Goal: Feedback & Contribution: Contribute content

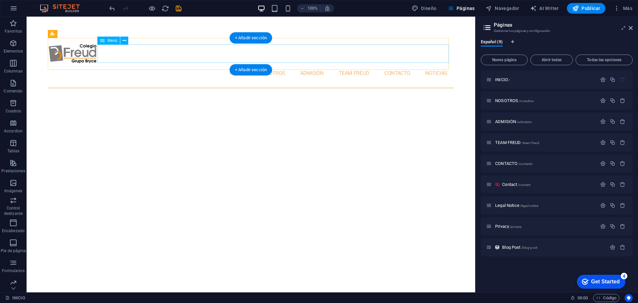
click at [267, 64] on nav "INICIO NOSOTROS ADMISIÓN TEAM FREUD CONTACTO NOTICIAS" at bounding box center [251, 73] width 406 height 18
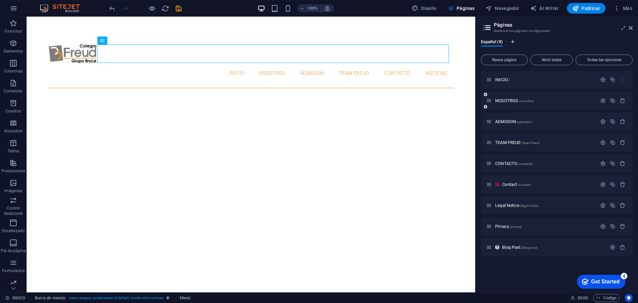
click at [507, 103] on div "NOSOTROS /nosotros" at bounding box center [541, 101] width 111 height 8
click at [507, 100] on span "NOSOTROS /nosotros" at bounding box center [514, 100] width 39 height 5
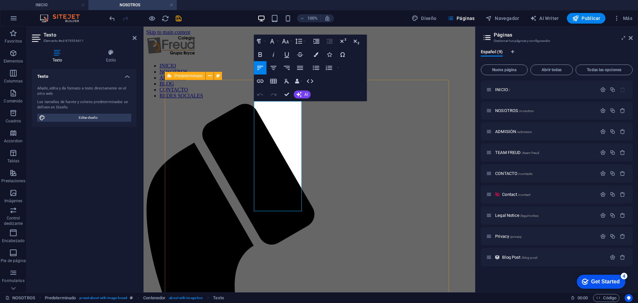
drag, startPoint x: 290, startPoint y: 207, endPoint x: 228, endPoint y: 80, distance: 141.1
click at [298, 68] on icon "button" at bounding box center [300, 68] width 6 height 4
click at [259, 67] on icon "button" at bounding box center [260, 68] width 8 height 8
click at [299, 69] on icon "button" at bounding box center [300, 68] width 8 height 8
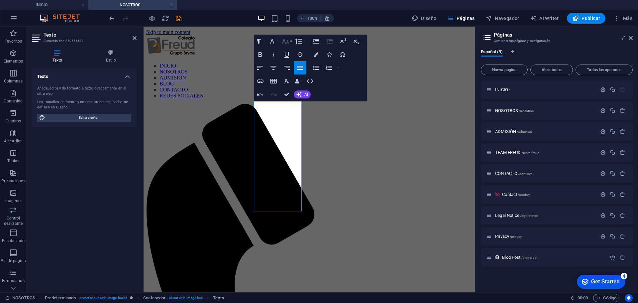
click at [290, 43] on button "Font Size" at bounding box center [287, 41] width 13 height 13
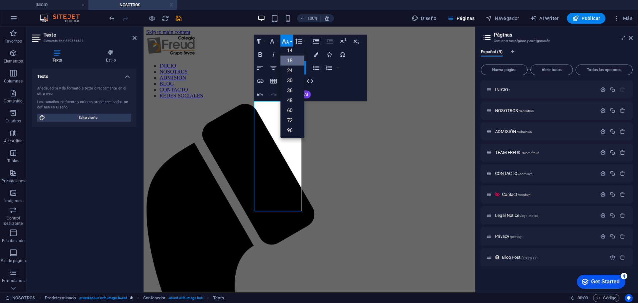
scroll to position [54, 0]
click at [294, 52] on link "14" at bounding box center [293, 51] width 24 height 10
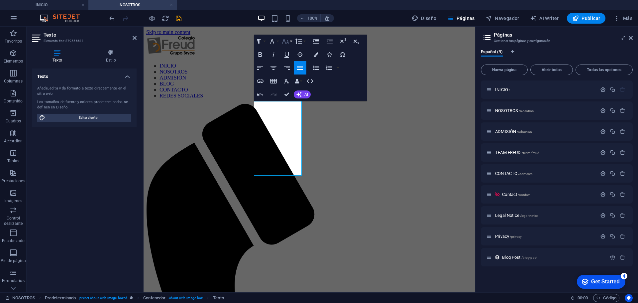
click at [289, 43] on icon "button" at bounding box center [286, 41] width 8 height 8
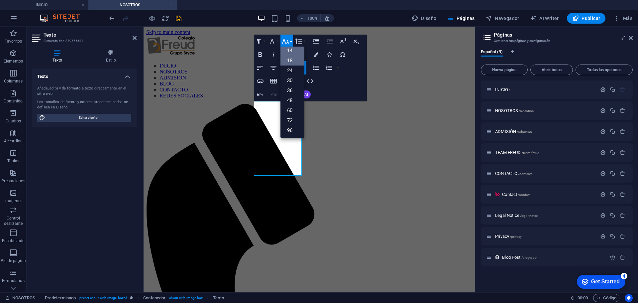
click at [296, 58] on link "18" at bounding box center [293, 61] width 24 height 10
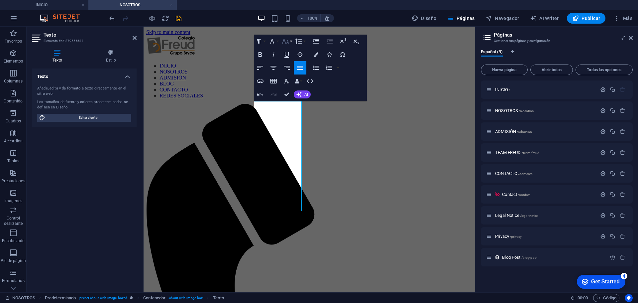
click at [291, 43] on button "Font Size" at bounding box center [287, 41] width 13 height 13
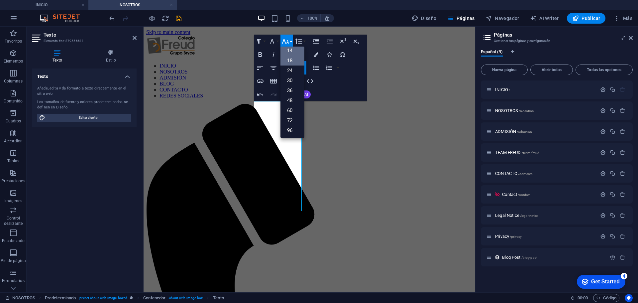
click at [292, 53] on link "14" at bounding box center [293, 51] width 24 height 10
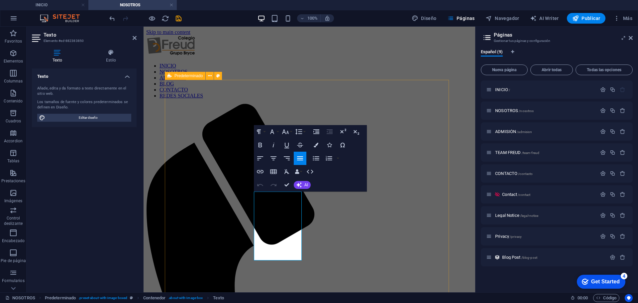
drag, startPoint x: 288, startPoint y: 257, endPoint x: 212, endPoint y: 191, distance: 100.9
click at [277, 132] on button "Font Family" at bounding box center [273, 131] width 13 height 13
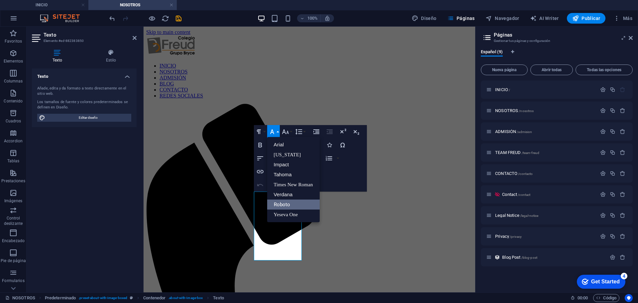
scroll to position [0, 0]
click at [291, 132] on button "Font Size" at bounding box center [287, 131] width 13 height 13
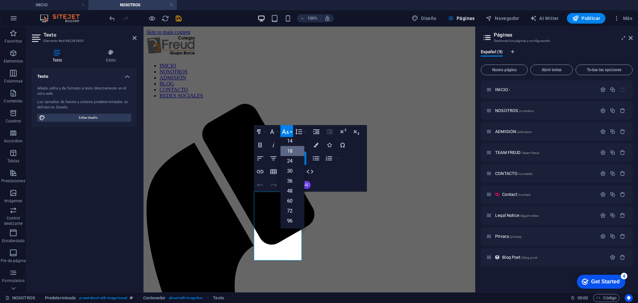
scroll to position [54, 0]
click at [295, 143] on link "14" at bounding box center [293, 141] width 24 height 10
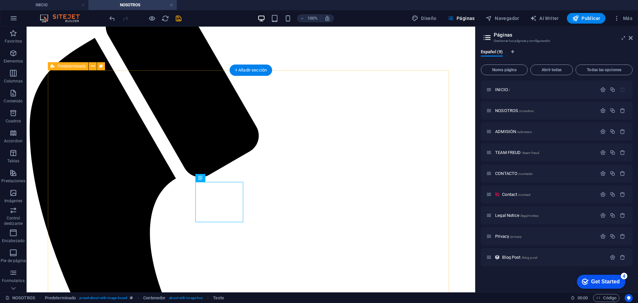
scroll to position [166, 0]
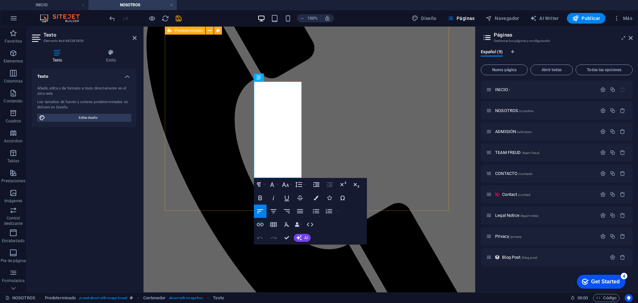
drag, startPoint x: 289, startPoint y: 174, endPoint x: 224, endPoint y: 63, distance: 128.4
click at [282, 76] on icon at bounding box center [281, 77] width 4 height 7
click at [302, 211] on icon "button" at bounding box center [300, 211] width 6 height 4
click at [284, 185] on icon "button" at bounding box center [285, 184] width 7 height 5
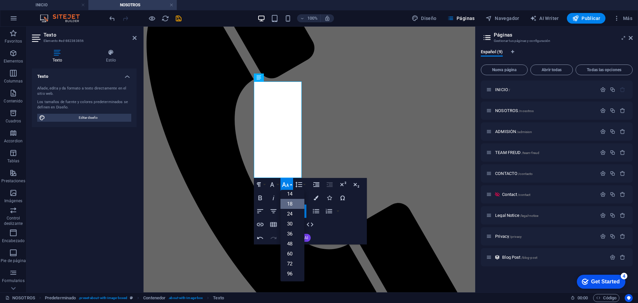
scroll to position [54, 0]
click at [294, 191] on link "14" at bounding box center [293, 194] width 24 height 10
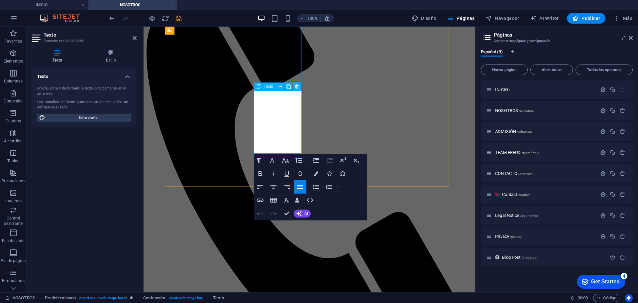
drag, startPoint x: 261, startPoint y: 110, endPoint x: 281, endPoint y: 110, distance: 20.3
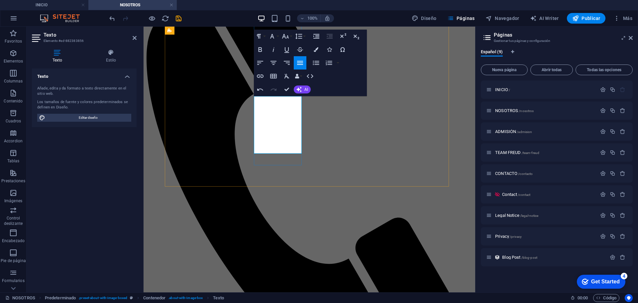
drag, startPoint x: 255, startPoint y: 146, endPoint x: 265, endPoint y: 145, distance: 9.7
drag, startPoint x: 257, startPoint y: 143, endPoint x: 272, endPoint y: 143, distance: 15.3
drag, startPoint x: 288, startPoint y: 91, endPoint x: 375, endPoint y: 101, distance: 88.4
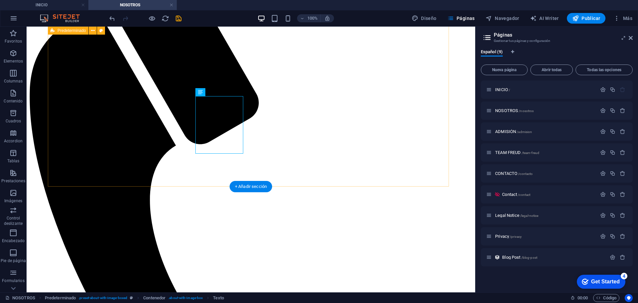
scroll to position [19, 0]
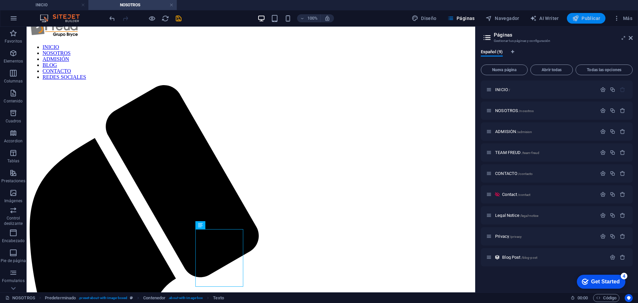
click at [591, 21] on span "Publicar" at bounding box center [587, 18] width 28 height 7
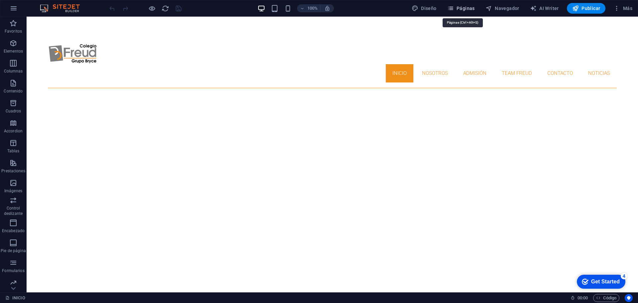
click at [461, 8] on span "Páginas" at bounding box center [462, 8] width 28 height 7
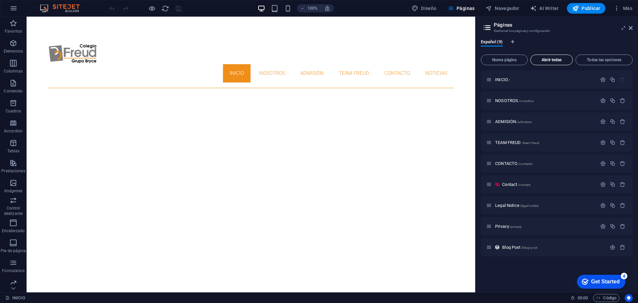
click at [541, 60] on span "Abrir todas" at bounding box center [552, 60] width 37 height 4
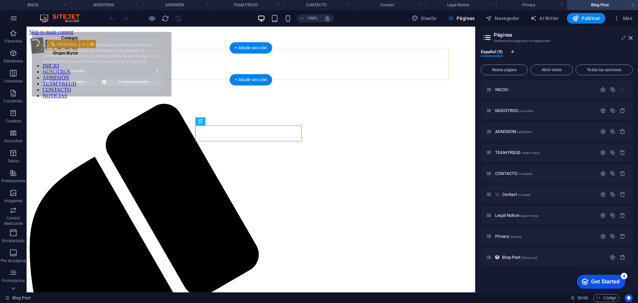
select select "68ae7cc3c69de2c8240c8364"
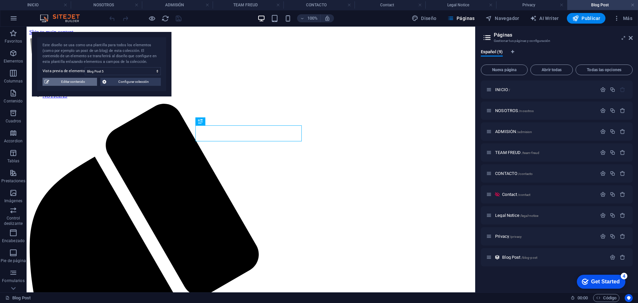
click at [76, 83] on span "Editar contenido" at bounding box center [73, 82] width 44 height 8
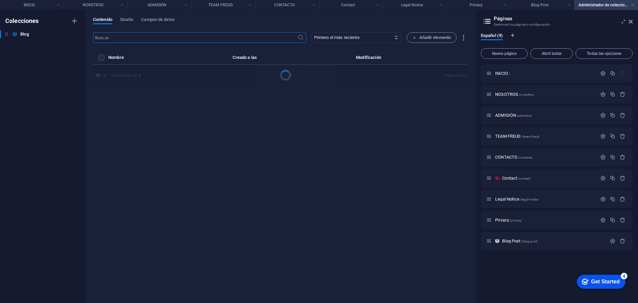
select select "Category 1"
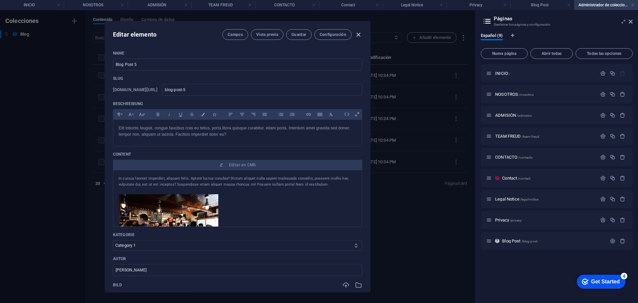
click at [357, 34] on icon "button" at bounding box center [359, 35] width 8 height 8
type input "2025-09-01"
type input "blog-post-5"
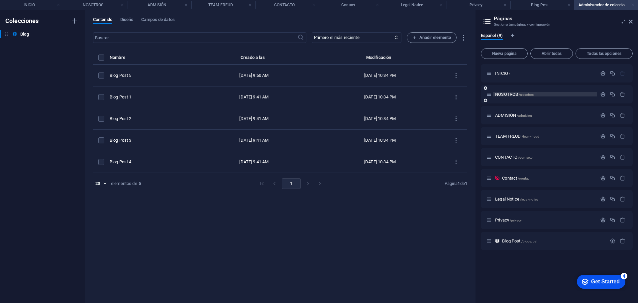
click at [508, 96] on span "NOSOTROS /nosotros" at bounding box center [514, 94] width 39 height 5
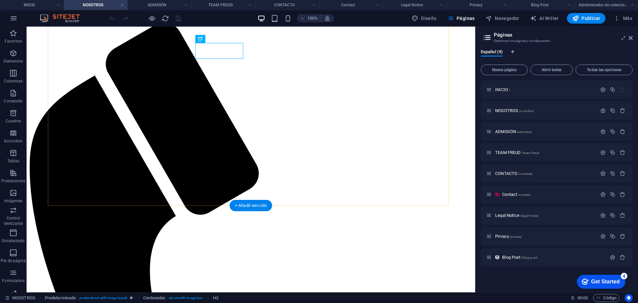
scroll to position [133, 0]
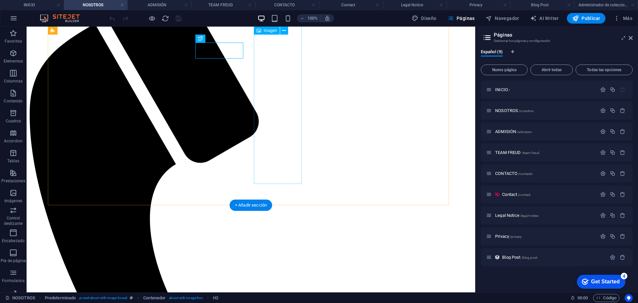
select select "%"
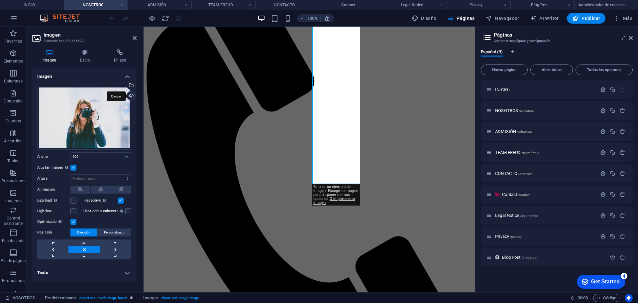
click at [132, 95] on div "Cargar" at bounding box center [131, 96] width 10 height 10
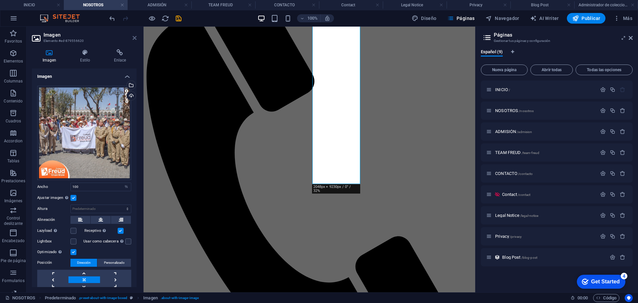
click at [133, 38] on icon at bounding box center [135, 37] width 4 height 5
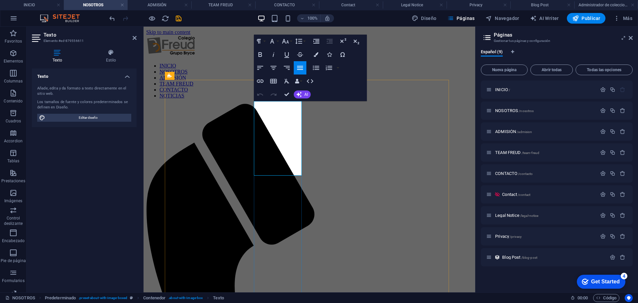
drag, startPoint x: 256, startPoint y: 120, endPoint x: 246, endPoint y: 104, distance: 19.2
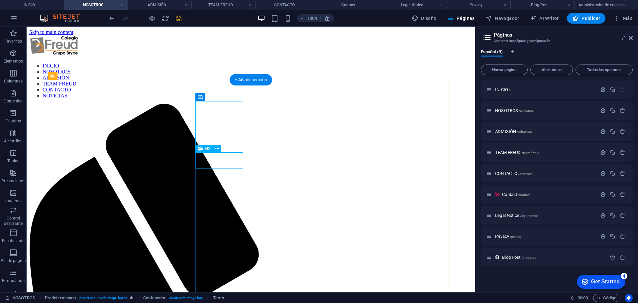
click at [218, 150] on icon at bounding box center [217, 148] width 4 height 7
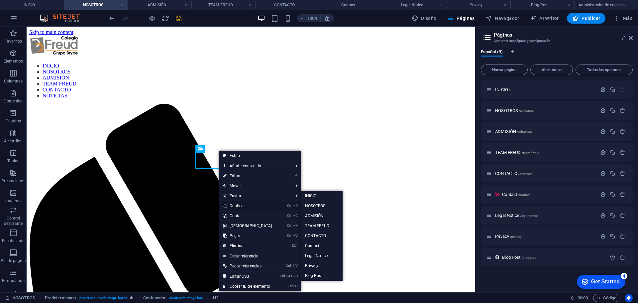
click at [260, 202] on link "Ctrl D Duplicar" at bounding box center [247, 206] width 57 height 10
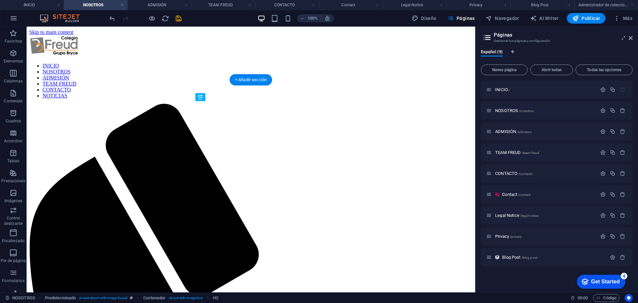
drag, startPoint x: 228, startPoint y: 174, endPoint x: 223, endPoint y: 103, distance: 71.0
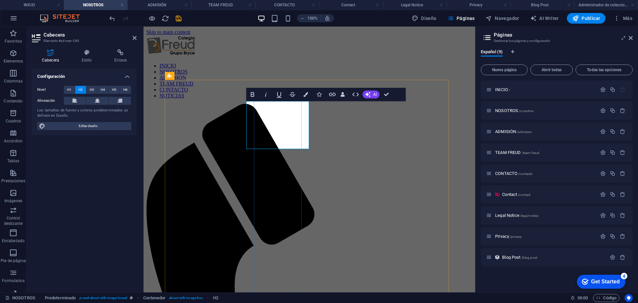
drag, startPoint x: 293, startPoint y: 139, endPoint x: 231, endPoint y: 101, distance: 72.9
click at [89, 54] on icon at bounding box center [87, 52] width 30 height 7
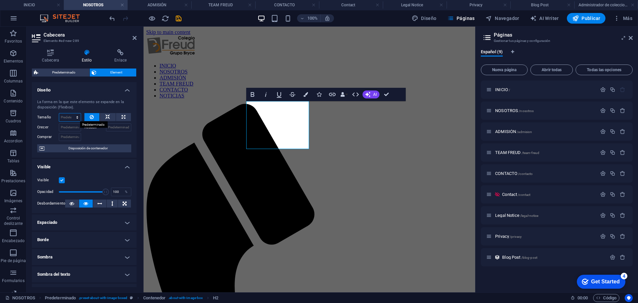
click at [75, 119] on select "Predeterminado automático px % 1/1 1/2 1/3 1/4 1/5 1/6 1/7 1/8 1/9 1/10" at bounding box center [70, 117] width 22 height 8
click at [135, 38] on icon at bounding box center [135, 37] width 4 height 5
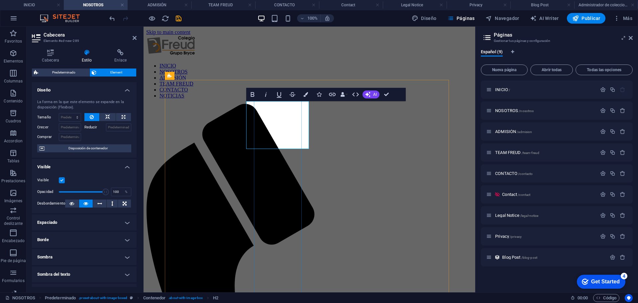
drag, startPoint x: 293, startPoint y: 140, endPoint x: 193, endPoint y: 87, distance: 113.9
click at [263, 93] on icon "button" at bounding box center [266, 94] width 8 height 8
click at [265, 93] on icon "button" at bounding box center [266, 94] width 8 height 8
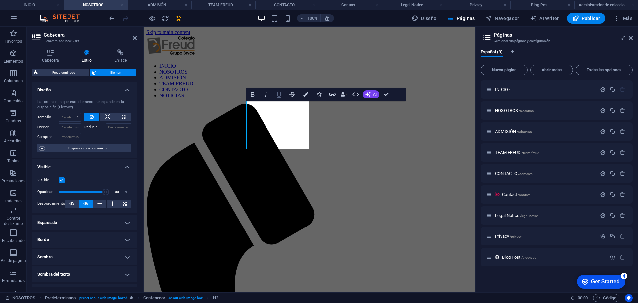
click at [277, 93] on icon "button" at bounding box center [279, 94] width 8 height 8
click at [261, 93] on button "Italic" at bounding box center [266, 94] width 13 height 13
click at [252, 93] on icon "button" at bounding box center [253, 94] width 8 height 8
click at [255, 93] on icon "button" at bounding box center [253, 94] width 8 height 8
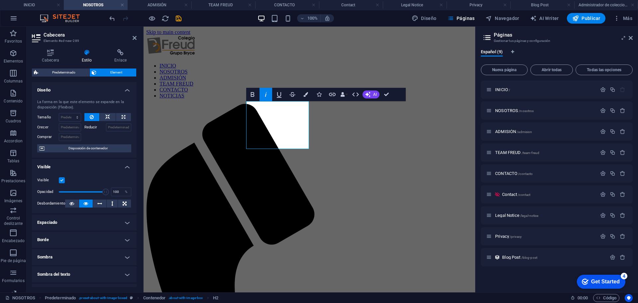
click at [270, 93] on button "Italic" at bounding box center [266, 94] width 13 height 13
click at [52, 58] on h4 "Cabecera" at bounding box center [52, 56] width 40 height 14
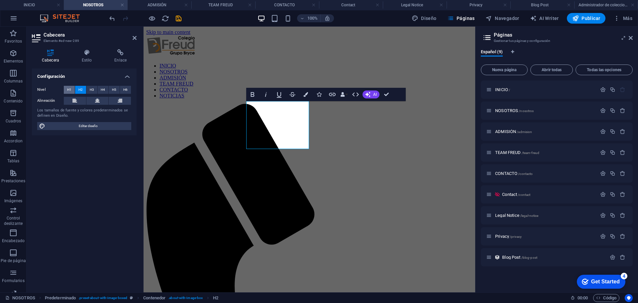
click at [68, 90] on span "H1" at bounding box center [69, 90] width 4 height 8
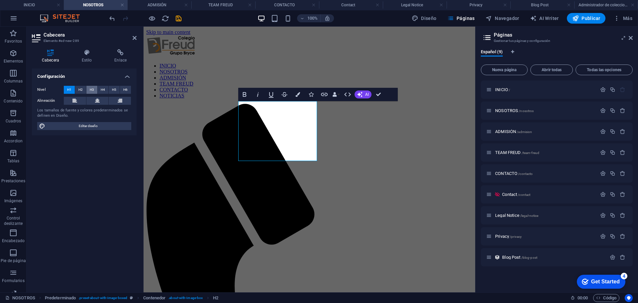
click at [91, 89] on span "H3" at bounding box center [92, 90] width 4 height 8
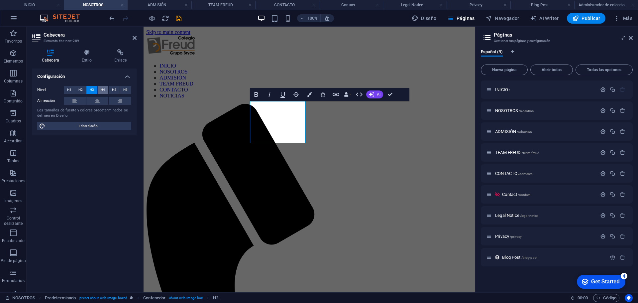
click at [105, 89] on span "H4" at bounding box center [103, 90] width 4 height 8
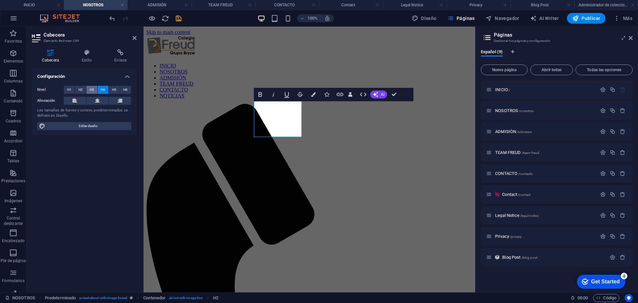
click at [86, 89] on button "H3" at bounding box center [91, 90] width 11 height 8
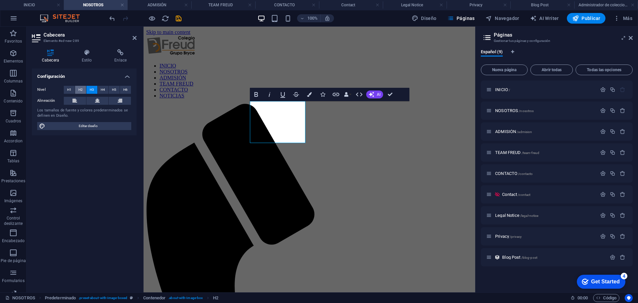
click at [81, 89] on span "H2" at bounding box center [80, 90] width 4 height 8
click at [75, 90] on button "H2" at bounding box center [80, 90] width 11 height 8
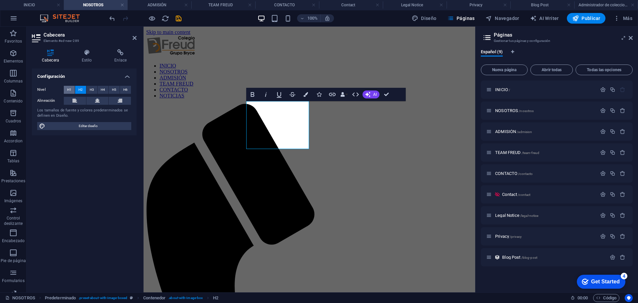
click at [70, 92] on span "H1" at bounding box center [69, 90] width 4 height 8
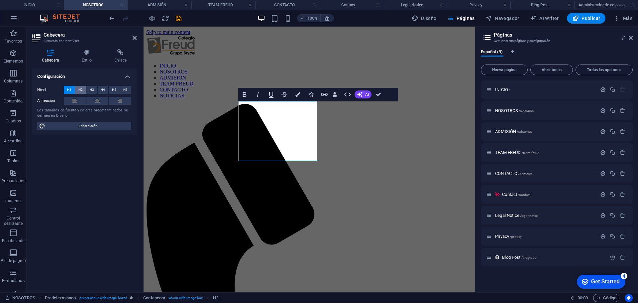
click at [81, 91] on span "H2" at bounding box center [80, 90] width 4 height 8
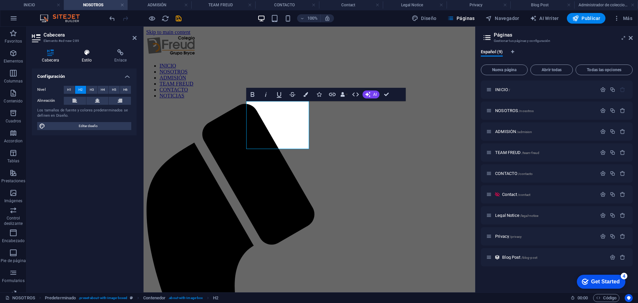
click at [87, 54] on icon at bounding box center [87, 52] width 30 height 7
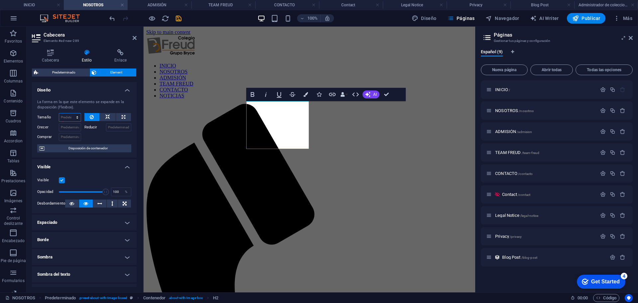
click at [71, 117] on select "Predeterminado automático px % 1/1 1/2 1/3 1/4 1/5 1/6 1/7 1/8 1/9 1/10" at bounding box center [70, 117] width 22 height 8
select select "1/3"
click at [70, 113] on select "Predeterminado automático px % 1/1 1/2 1/3 1/4 1/5 1/6 1/7 1/8 1/9 1/10" at bounding box center [70, 117] width 22 height 8
type input "33.33"
select select "%"
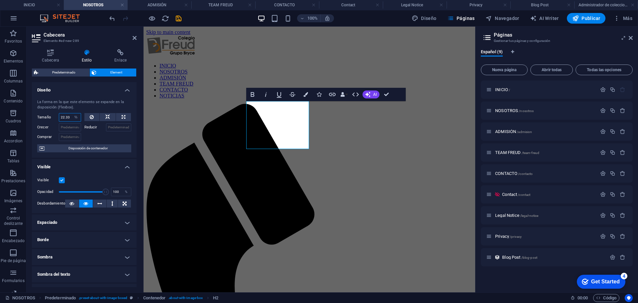
type input "22.33"
click at [77, 189] on span at bounding box center [82, 192] width 47 height 10
type input "100"
drag, startPoint x: 77, startPoint y: 190, endPoint x: 112, endPoint y: 191, distance: 35.0
click at [112, 191] on div "Opacidad 100 %" at bounding box center [84, 192] width 94 height 10
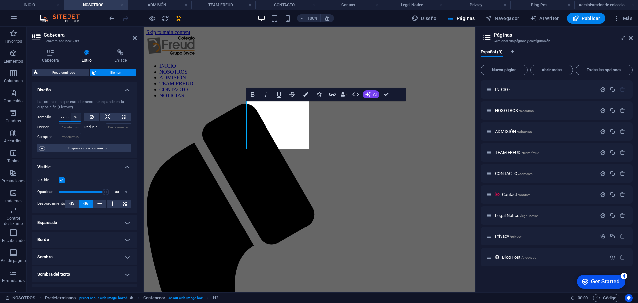
click at [73, 118] on select "Predeterminado automático px % 1/1 1/2 1/3 1/4 1/5 1/6 1/7 1/8 1/9 1/10" at bounding box center [75, 117] width 9 height 8
select select "oi17j35f8k"
click at [71, 113] on select "Predeterminado automático px % 1/1 1/2 1/3 1/4 1/5 1/6 1/7 1/8 1/9 1/10" at bounding box center [75, 117] width 9 height 8
select select "DISABLED_OPTION_VALUE"
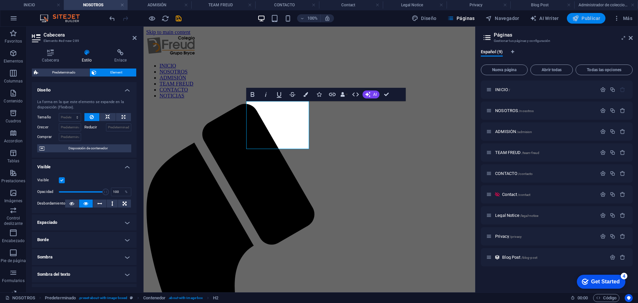
click at [589, 20] on span "Publicar" at bounding box center [587, 18] width 28 height 7
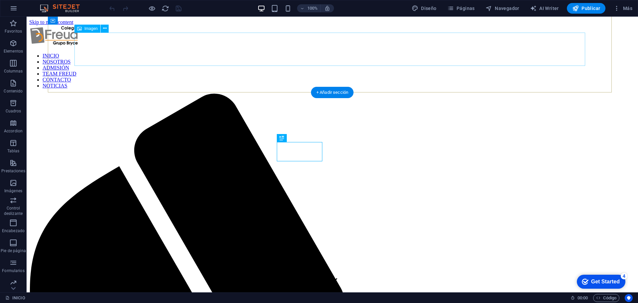
scroll to position [225, 0]
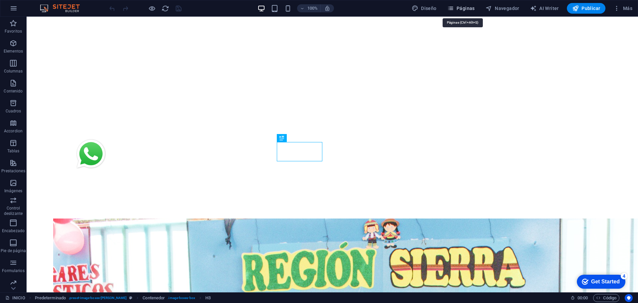
click at [461, 10] on span "Páginas" at bounding box center [462, 8] width 28 height 7
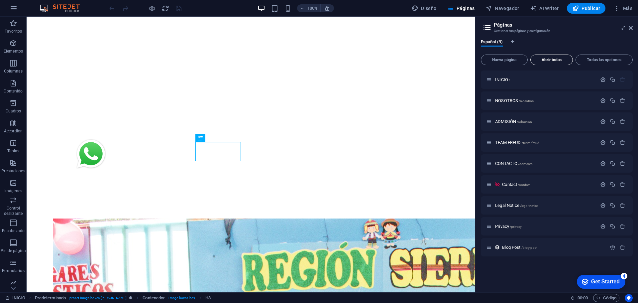
click at [552, 59] on span "Abrir todas" at bounding box center [552, 60] width 37 height 4
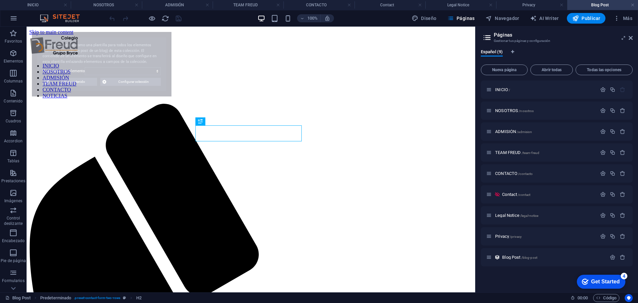
scroll to position [0, 0]
select select "68ae7cc3c69de2c8240c8364"
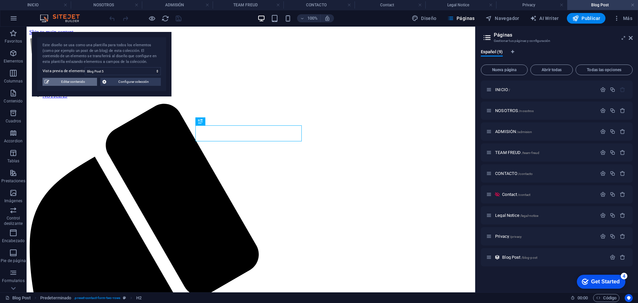
click at [76, 83] on span "Editar contenido" at bounding box center [73, 82] width 44 height 8
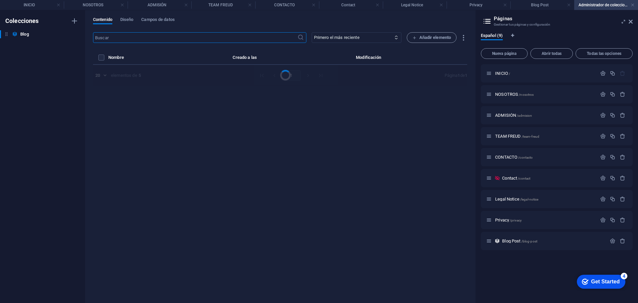
select select "Category 1"
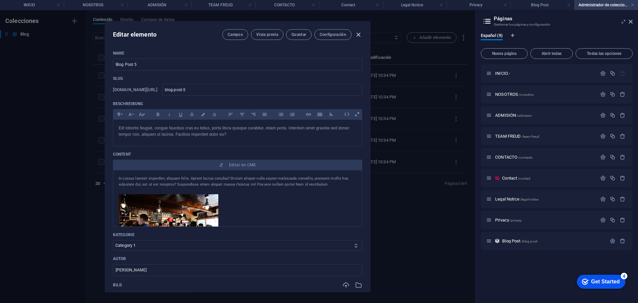
click at [359, 33] on icon "button" at bounding box center [359, 35] width 8 height 8
type input "2025-09-01"
type input "blog-post-5"
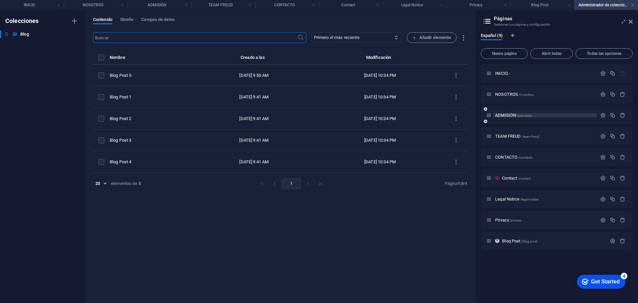
click at [508, 114] on span "ADMISIÓN /admision" at bounding box center [513, 115] width 37 height 5
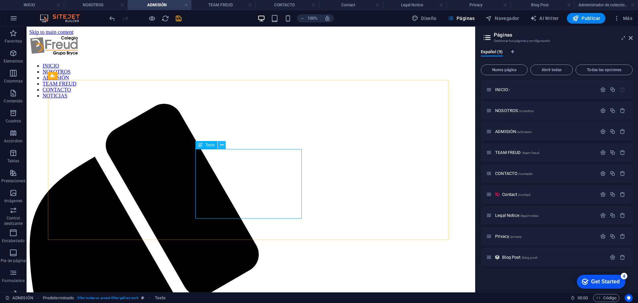
click at [220, 145] on icon at bounding box center [222, 145] width 4 height 7
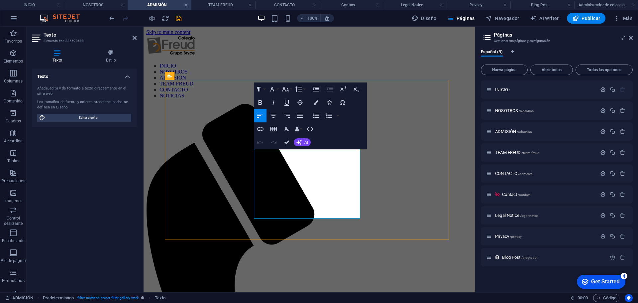
drag, startPoint x: 340, startPoint y: 209, endPoint x: 232, endPoint y: 149, distance: 123.7
drag, startPoint x: 247, startPoint y: 184, endPoint x: 229, endPoint y: 160, distance: 30.6
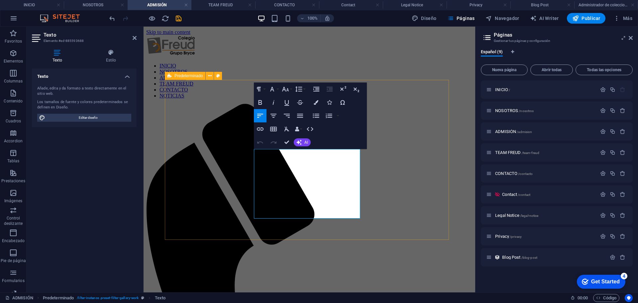
click at [314, 116] on icon "button" at bounding box center [316, 116] width 8 height 8
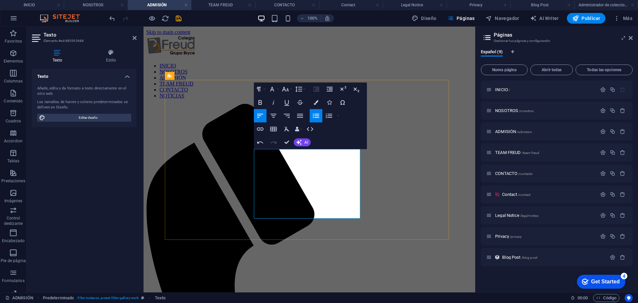
drag, startPoint x: 261, startPoint y: 181, endPoint x: 266, endPoint y: 180, distance: 5.1
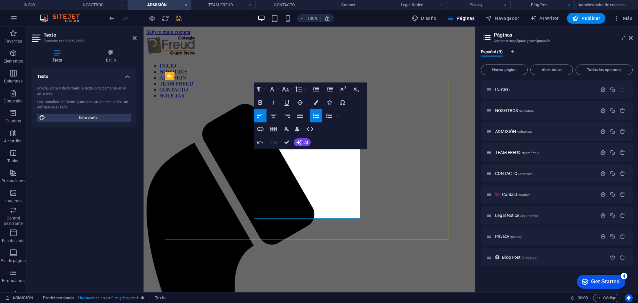
drag, startPoint x: 288, startPoint y: 143, endPoint x: 263, endPoint y: 116, distance: 36.5
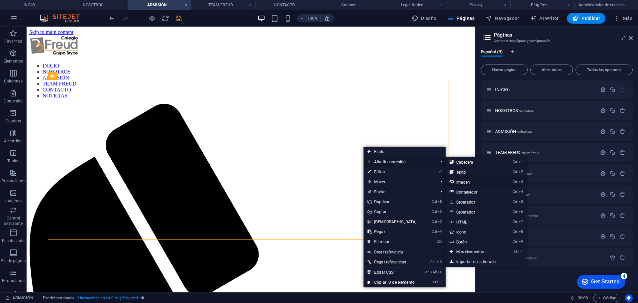
drag, startPoint x: 480, startPoint y: 182, endPoint x: 218, endPoint y: 112, distance: 271.0
click at [480, 183] on link "Ctrl 3 Imagen" at bounding box center [474, 182] width 56 height 10
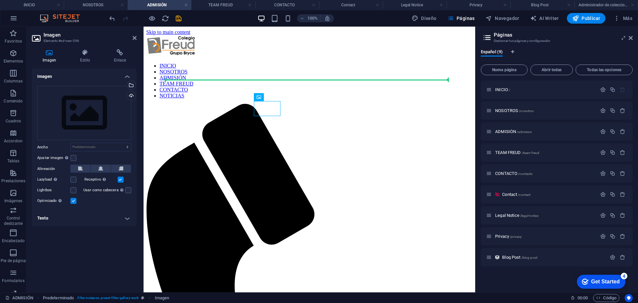
drag, startPoint x: 267, startPoint y: 110, endPoint x: 315, endPoint y: 114, distance: 48.4
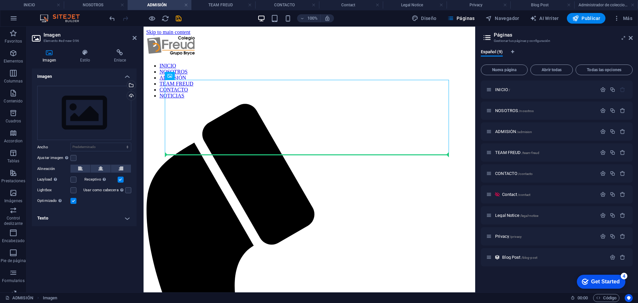
drag, startPoint x: 239, startPoint y: 111, endPoint x: 392, endPoint y: 211, distance: 182.6
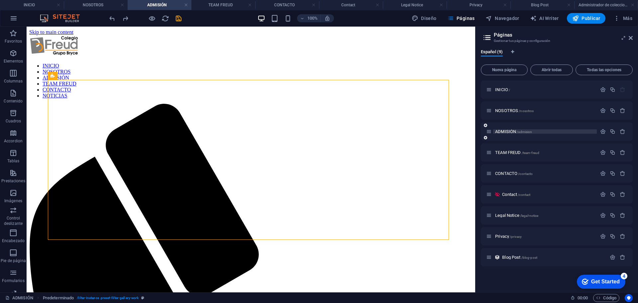
click at [503, 131] on span "ADMISIÓN /admision" at bounding box center [513, 131] width 37 height 5
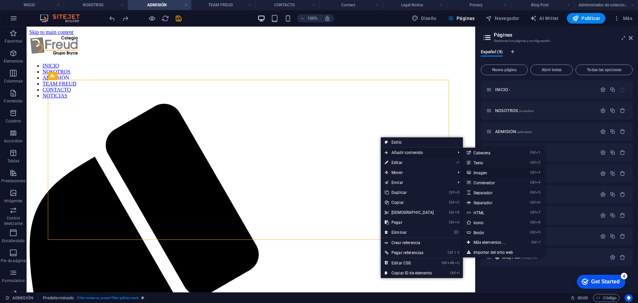
drag, startPoint x: 489, startPoint y: 172, endPoint x: 219, endPoint y: 111, distance: 277.5
click at [489, 172] on link "Ctrl 3 Imagen" at bounding box center [491, 173] width 56 height 10
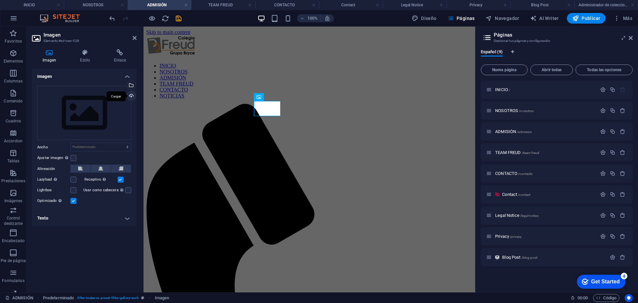
click at [132, 95] on div "Cargar" at bounding box center [131, 96] width 10 height 10
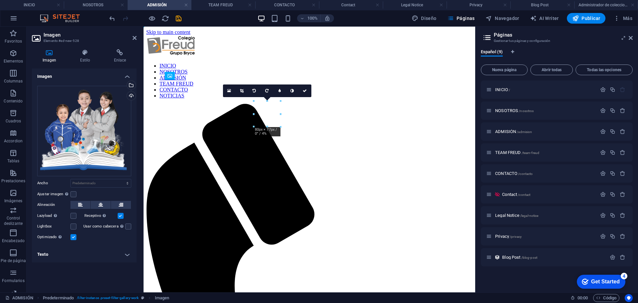
drag, startPoint x: 269, startPoint y: 114, endPoint x: 286, endPoint y: 225, distance: 112.7
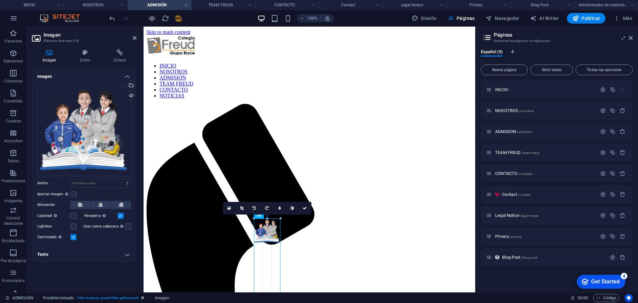
drag, startPoint x: 280, startPoint y: 243, endPoint x: 284, endPoint y: 240, distance: 5.3
click at [284, 240] on div "H2 Predeterminado H2 Texto Referencia Referencia Imagen Imagen 180 170 160 150 …" at bounding box center [310, 160] width 332 height 266
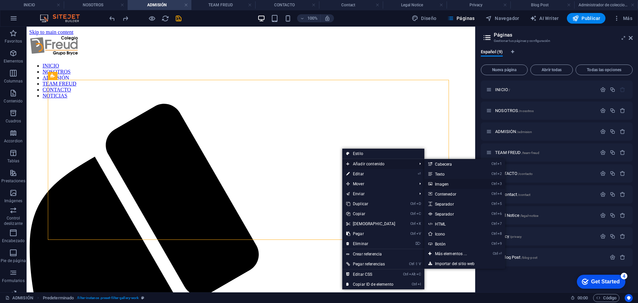
click at [450, 184] on link "Ctrl 3 Imagen" at bounding box center [453, 184] width 56 height 10
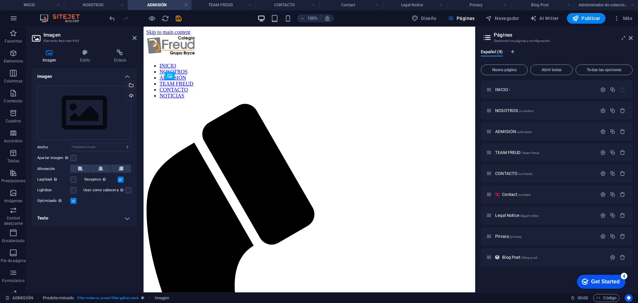
drag, startPoint x: 271, startPoint y: 109, endPoint x: 300, endPoint y: 205, distance: 100.5
click at [128, 97] on div "Cargar" at bounding box center [131, 96] width 10 height 10
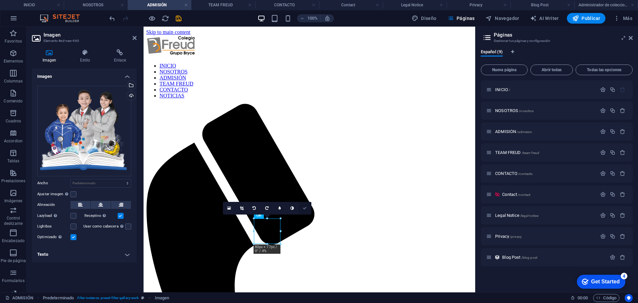
click at [306, 208] on icon at bounding box center [305, 208] width 4 height 4
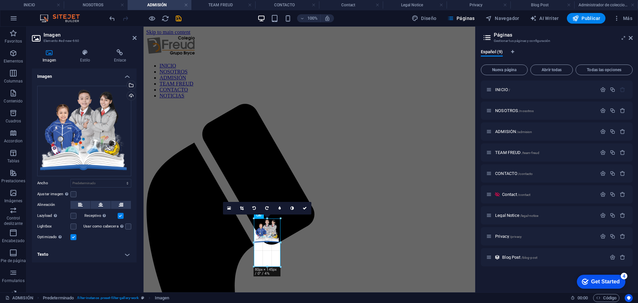
drag, startPoint x: 280, startPoint y: 243, endPoint x: 142, endPoint y: 215, distance: 141.2
click at [282, 242] on div "H2 Predeterminado H2 Texto Referencia Referencia Imagen Imagen Imagen 180 170 1…" at bounding box center [310, 160] width 332 height 266
drag, startPoint x: 280, startPoint y: 230, endPoint x: 150, endPoint y: 206, distance: 132.6
click at [285, 230] on div "H2 Predeterminado H2 Texto Referencia Referencia Imagen Imagen Imagen 180 170 1…" at bounding box center [310, 160] width 332 height 266
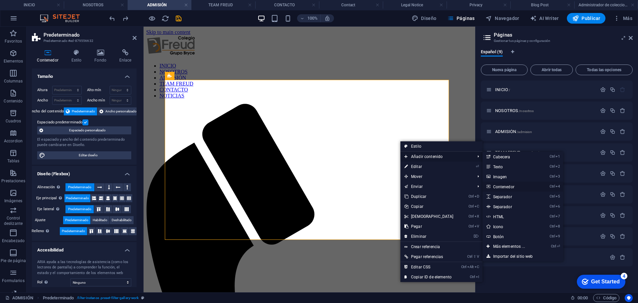
drag, startPoint x: 512, startPoint y: 187, endPoint x: 286, endPoint y: 146, distance: 230.1
click at [512, 187] on link "Ctrl 4 Contenedor" at bounding box center [511, 187] width 56 height 10
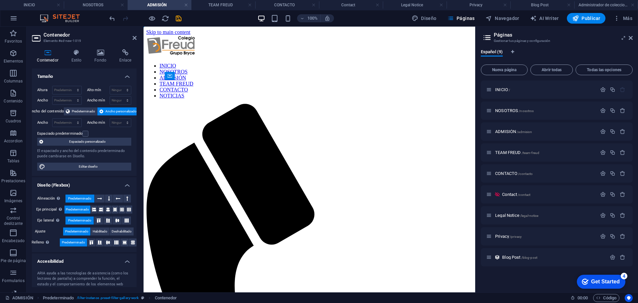
drag, startPoint x: 344, startPoint y: 123, endPoint x: 348, endPoint y: 241, distance: 118.5
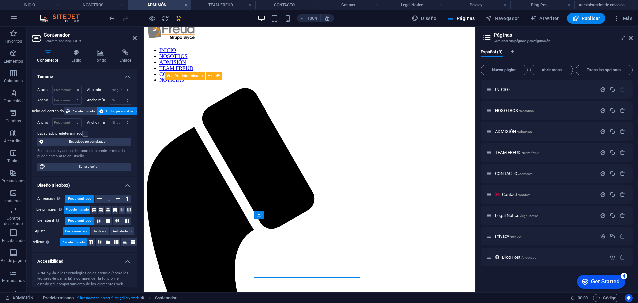
scroll to position [100, 0]
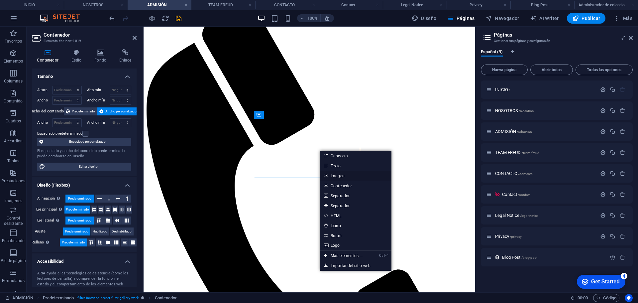
click at [348, 176] on link "Imagen" at bounding box center [355, 176] width 71 height 10
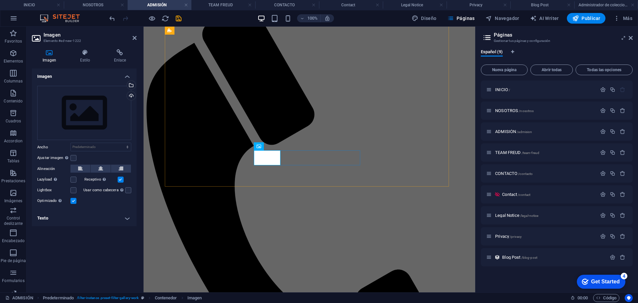
scroll to position [68, 0]
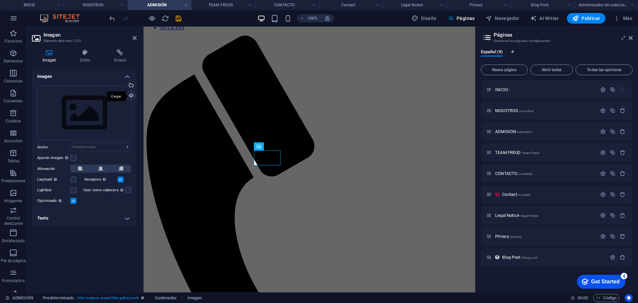
click at [134, 96] on div "Cargar" at bounding box center [131, 96] width 10 height 10
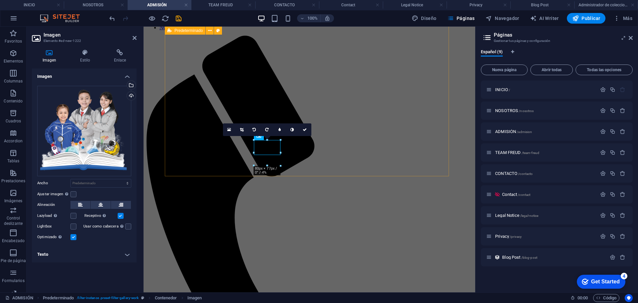
scroll to position [78, 0]
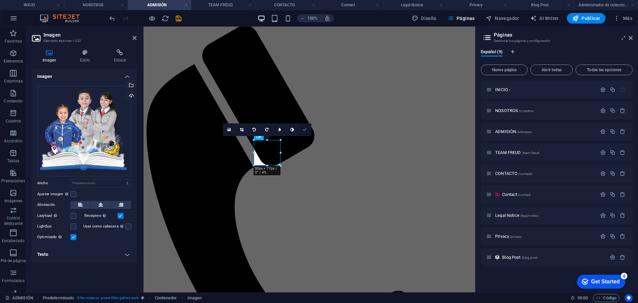
click at [305, 131] on icon at bounding box center [305, 130] width 4 height 4
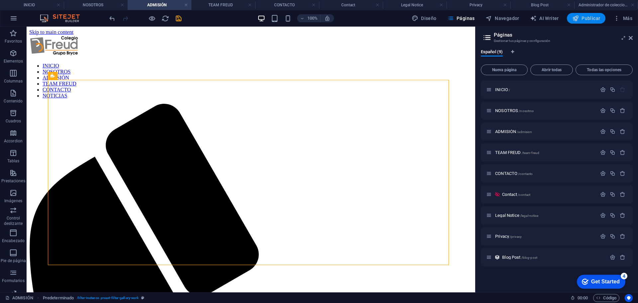
drag, startPoint x: 583, startPoint y: 20, endPoint x: 342, endPoint y: 46, distance: 242.5
click at [583, 20] on span "Publicar" at bounding box center [587, 18] width 28 height 7
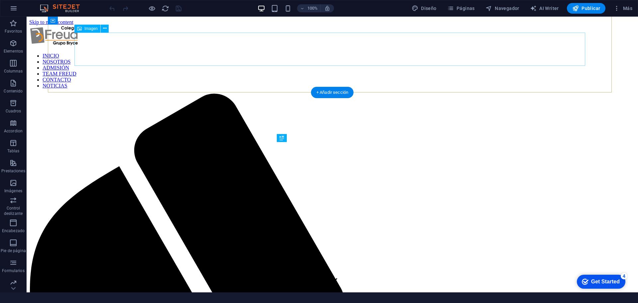
scroll to position [225, 0]
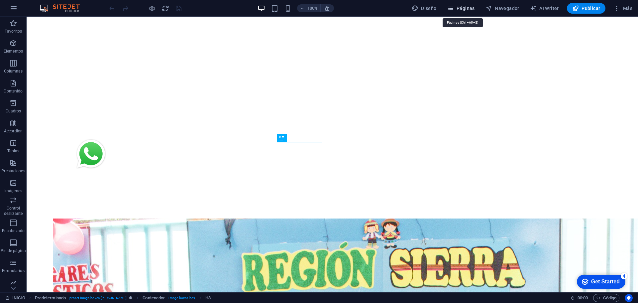
drag, startPoint x: 453, startPoint y: 8, endPoint x: 458, endPoint y: 10, distance: 4.8
click at [453, 8] on icon "button" at bounding box center [451, 8] width 7 height 7
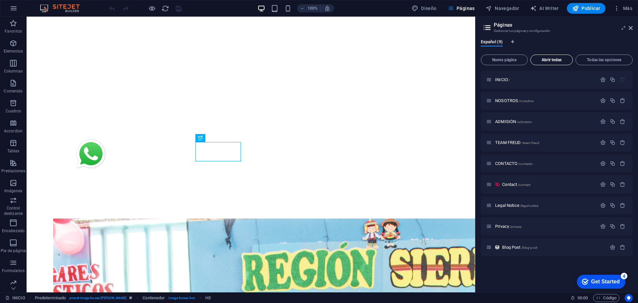
click at [562, 59] on span "Abrir todas" at bounding box center [552, 60] width 37 height 4
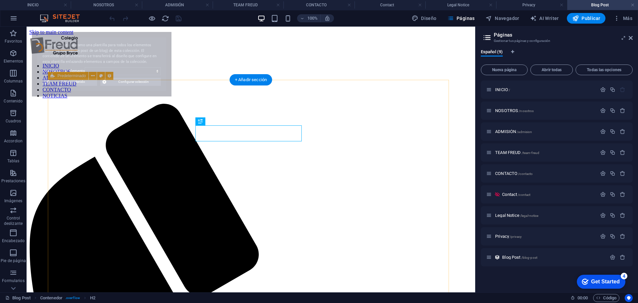
scroll to position [0, 0]
select select "68ae7cc3c69de2c8240c8364"
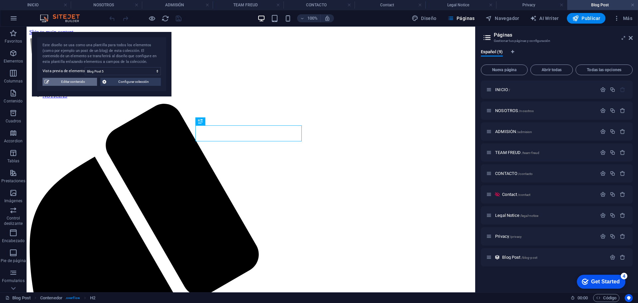
click at [73, 82] on span "Editar contenido" at bounding box center [73, 82] width 44 height 8
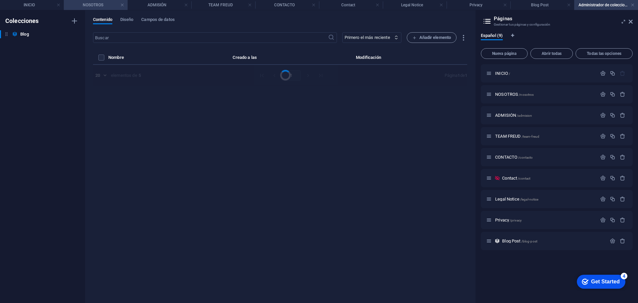
select select "Category 1"
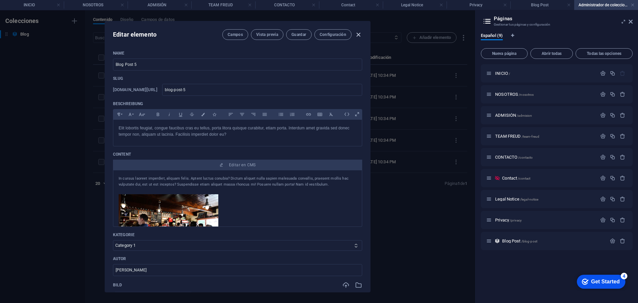
click at [360, 35] on icon "button" at bounding box center [359, 35] width 8 height 8
type input "2025-09-01"
type input "blog-post-5"
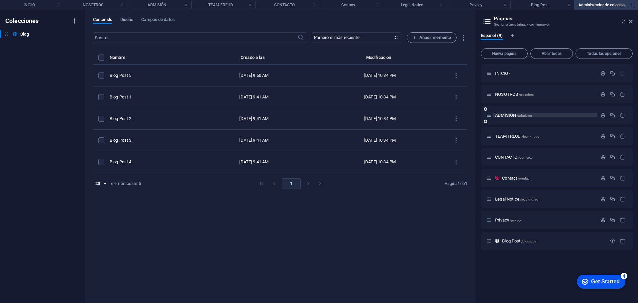
click at [502, 114] on span "ADMISIÓN /admision" at bounding box center [513, 115] width 37 height 5
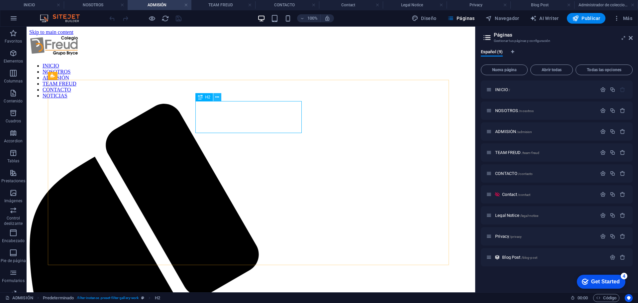
click at [218, 98] on icon at bounding box center [217, 97] width 4 height 7
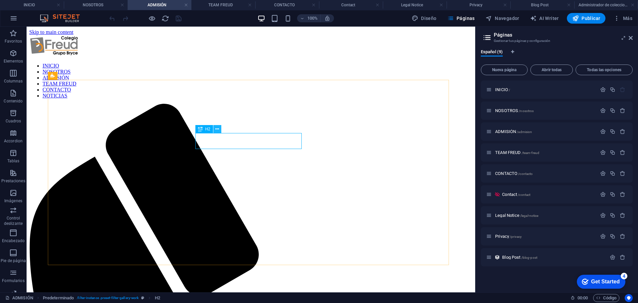
click at [216, 129] on icon at bounding box center [217, 129] width 4 height 7
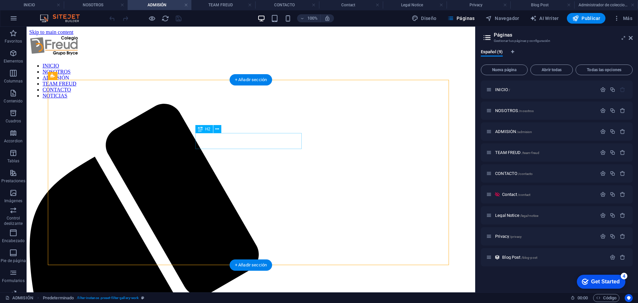
click at [219, 131] on icon at bounding box center [217, 129] width 4 height 7
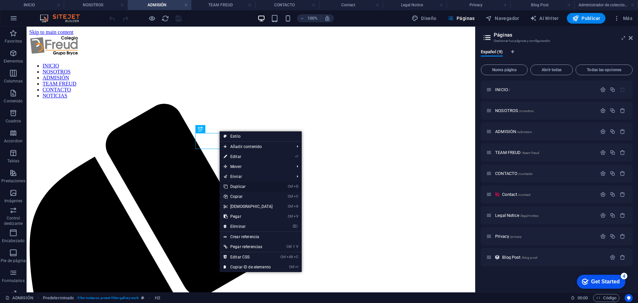
click at [253, 185] on link "Ctrl D Duplicar" at bounding box center [248, 187] width 57 height 10
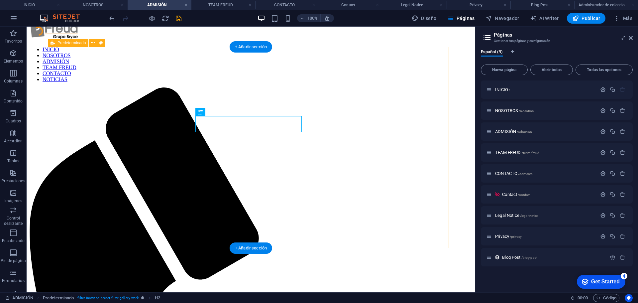
scroll to position [33, 0]
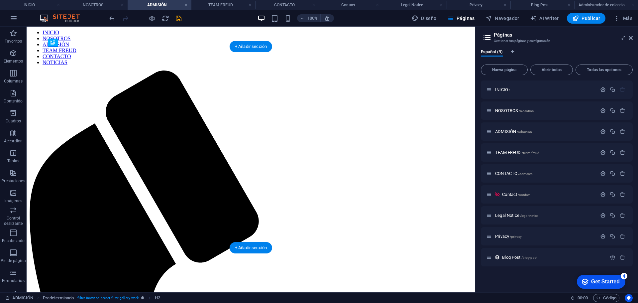
drag, startPoint x: 246, startPoint y: 123, endPoint x: 238, endPoint y: 226, distance: 102.8
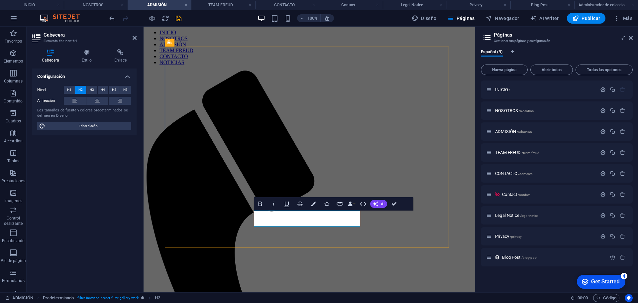
drag, startPoint x: 318, startPoint y: 218, endPoint x: 195, endPoint y: 219, distance: 123.0
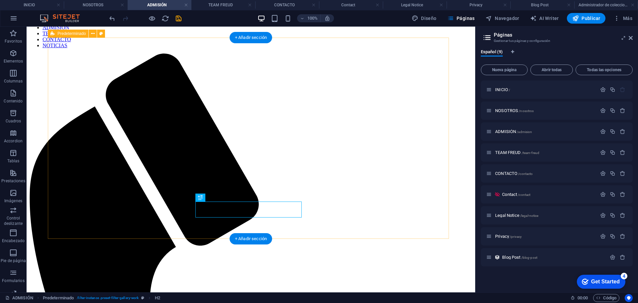
scroll to position [67, 0]
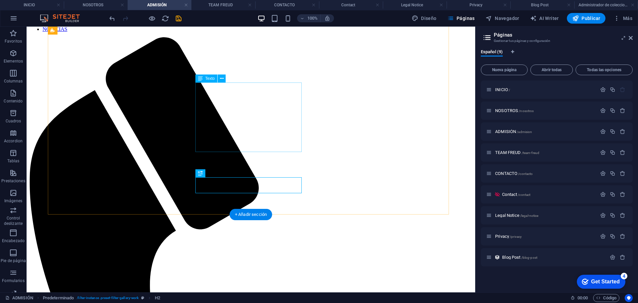
click at [220, 78] on icon at bounding box center [222, 78] width 4 height 7
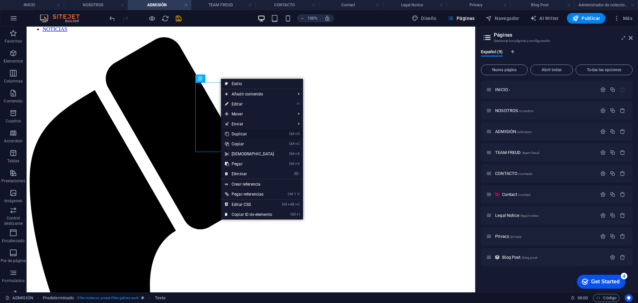
click at [249, 134] on link "Ctrl D Duplicar" at bounding box center [249, 134] width 57 height 10
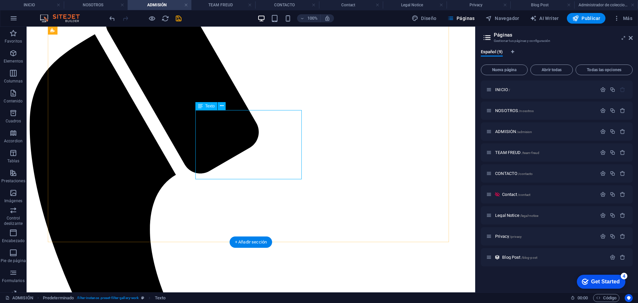
scroll to position [164, 0]
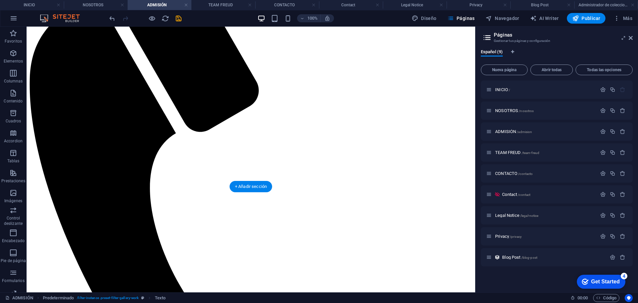
drag, startPoint x: 248, startPoint y: 101, endPoint x: 243, endPoint y: 160, distance: 59.1
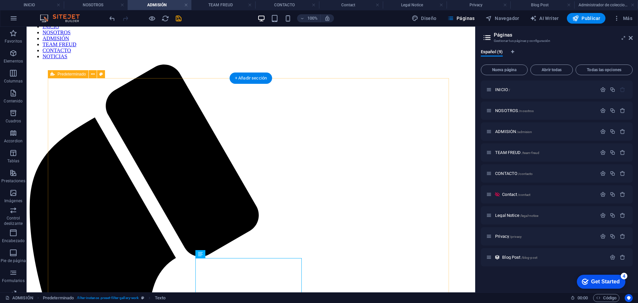
scroll to position [100, 0]
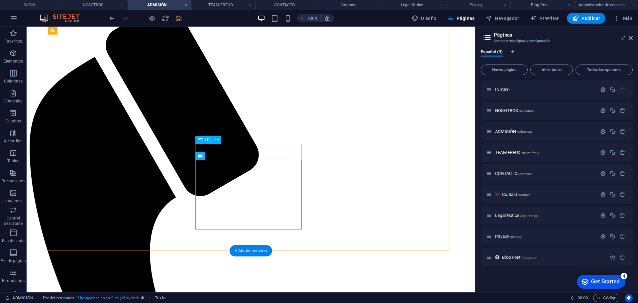
click at [218, 139] on icon at bounding box center [217, 140] width 4 height 7
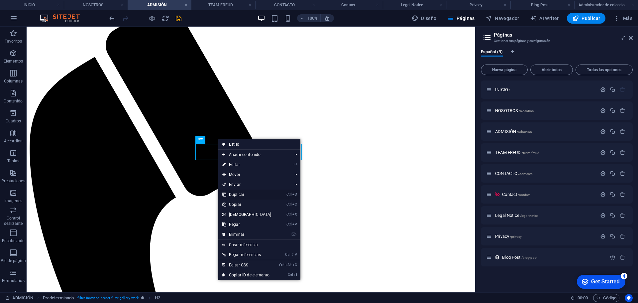
click at [244, 193] on link "Ctrl D Duplicar" at bounding box center [246, 195] width 57 height 10
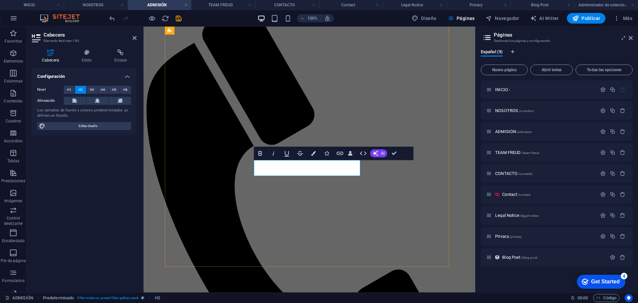
click at [275, 156] on icon "button" at bounding box center [274, 153] width 8 height 8
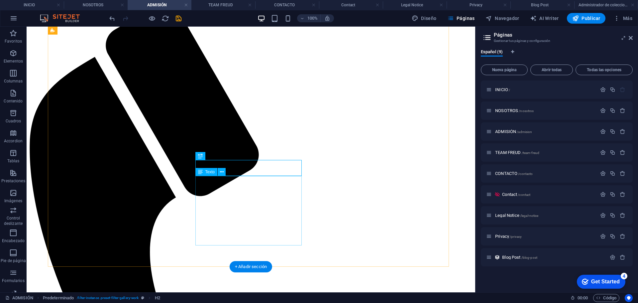
drag, startPoint x: 219, startPoint y: 216, endPoint x: 115, endPoint y: 213, distance: 103.8
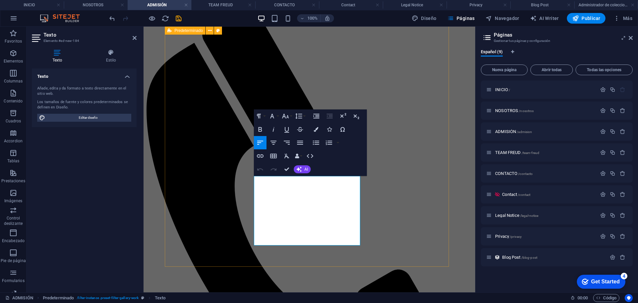
drag, startPoint x: 340, startPoint y: 235, endPoint x: 246, endPoint y: 184, distance: 107.0
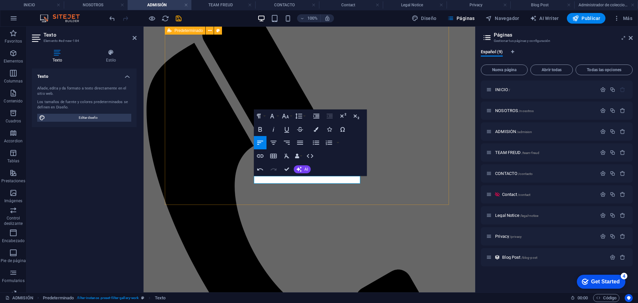
drag, startPoint x: 272, startPoint y: 181, endPoint x: 241, endPoint y: 179, distance: 31.0
click at [291, 116] on button "Font Size" at bounding box center [287, 115] width 13 height 13
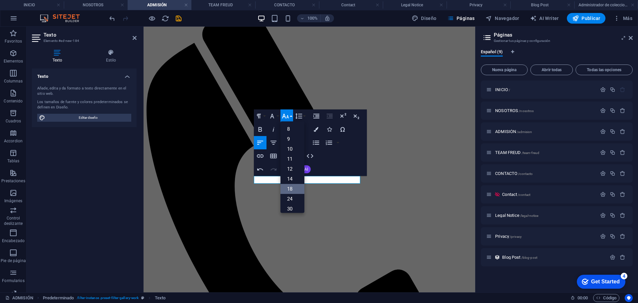
click at [295, 185] on link "18" at bounding box center [293, 189] width 24 height 10
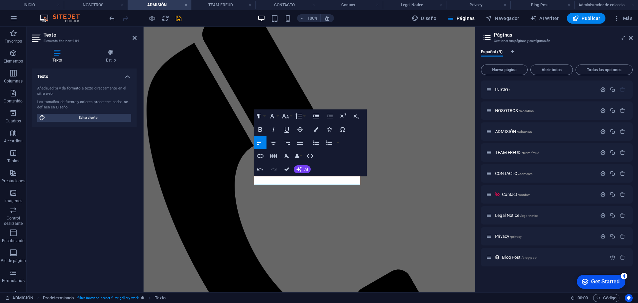
click at [293, 115] on div "Paragraph Format Normal Heading 1 Heading 2 Heading 3 Heading 4 Heading 5 Headi…" at bounding box center [280, 115] width 53 height 13
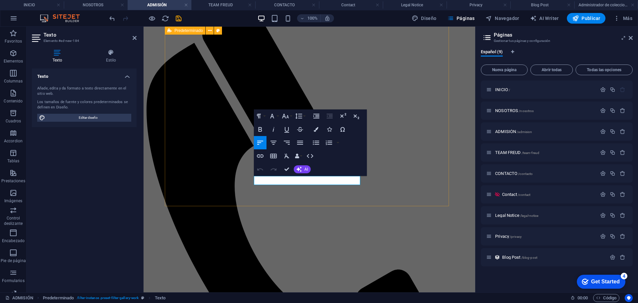
drag, startPoint x: 274, startPoint y: 181, endPoint x: 228, endPoint y: 180, distance: 45.9
click at [314, 129] on icon "button" at bounding box center [316, 129] width 5 height 5
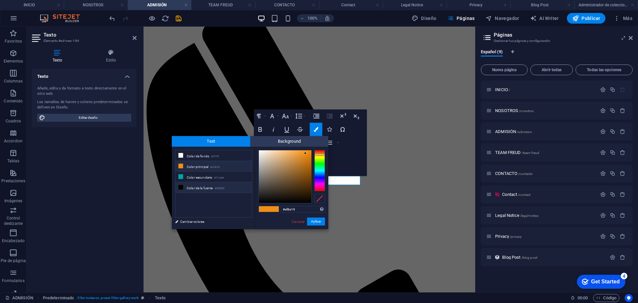
click at [205, 186] on li "Color de la fuente #000000" at bounding box center [214, 187] width 76 height 11
type input "#000000"
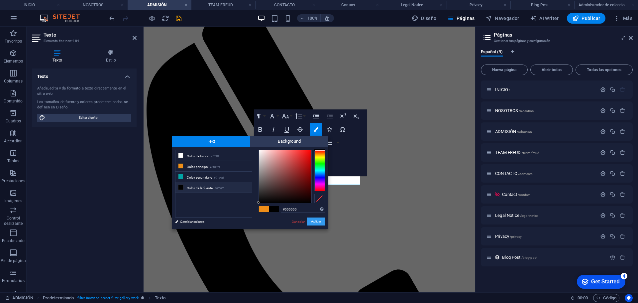
click at [321, 223] on button "Aplicar" at bounding box center [316, 221] width 18 height 8
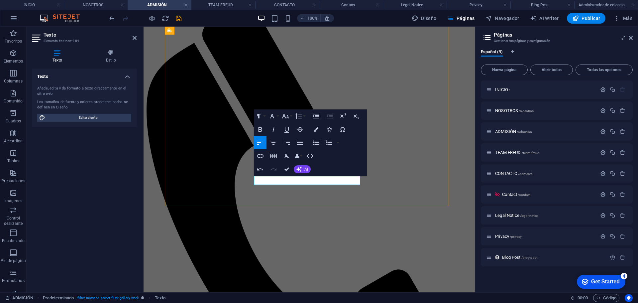
drag, startPoint x: 278, startPoint y: 179, endPoint x: 247, endPoint y: 178, distance: 30.9
click at [262, 129] on icon "button" at bounding box center [260, 129] width 8 height 8
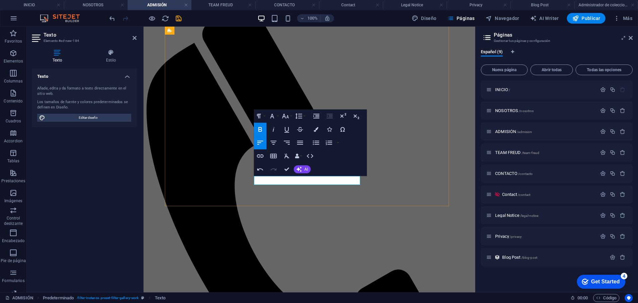
drag, startPoint x: 254, startPoint y: 179, endPoint x: 259, endPoint y: 180, distance: 5.4
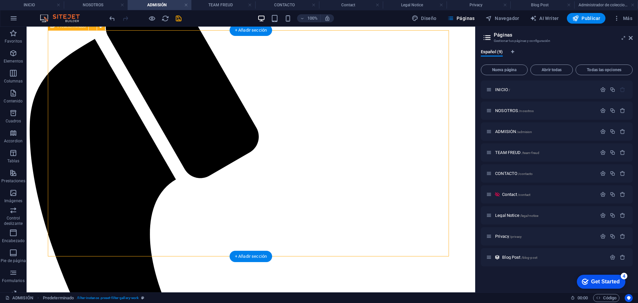
scroll to position [119, 0]
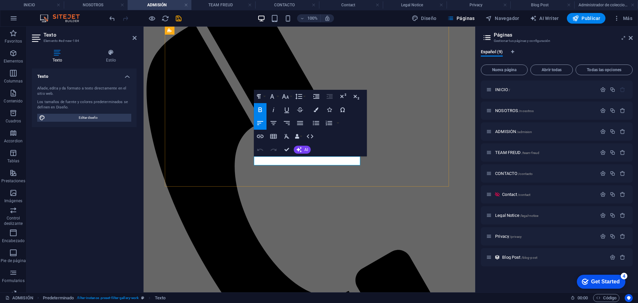
drag, startPoint x: 280, startPoint y: 160, endPoint x: 243, endPoint y: 159, distance: 37.2
click at [261, 109] on icon "button" at bounding box center [260, 109] width 4 height 5
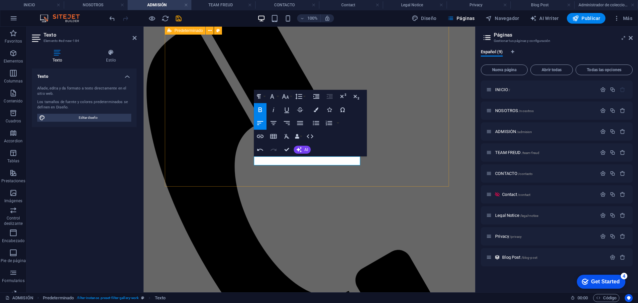
drag, startPoint x: 308, startPoint y: 159, endPoint x: 253, endPoint y: 157, distance: 55.6
copy span "Matrícula: S/. 350.00"
drag, startPoint x: 278, startPoint y: 169, endPoint x: 240, endPoint y: 170, distance: 37.6
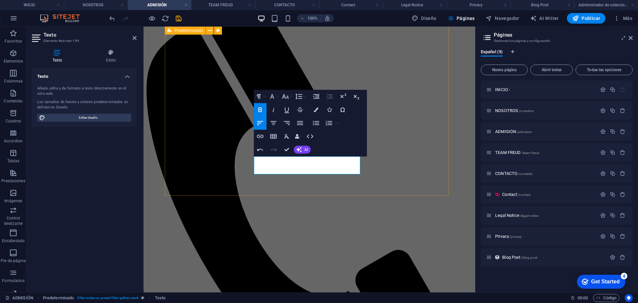
drag, startPoint x: 277, startPoint y: 170, endPoint x: 234, endPoint y: 170, distance: 42.6
click at [260, 110] on icon "button" at bounding box center [260, 110] width 8 height 8
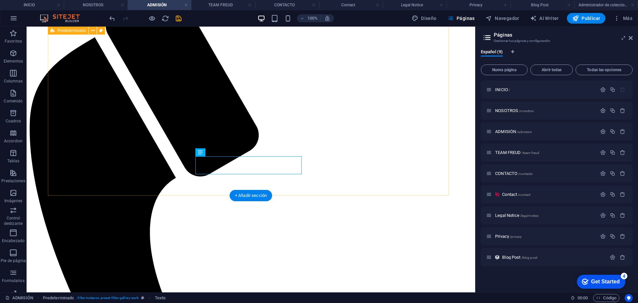
click at [220, 152] on icon at bounding box center [222, 152] width 4 height 7
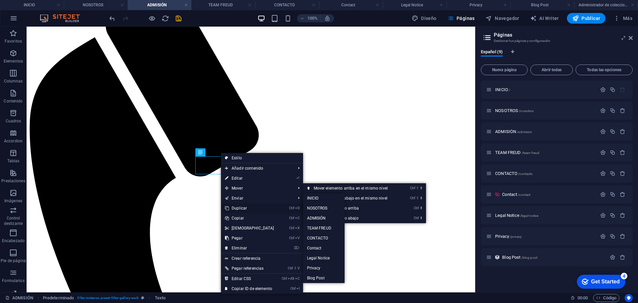
click at [245, 209] on link "Ctrl D Duplicar" at bounding box center [249, 208] width 57 height 10
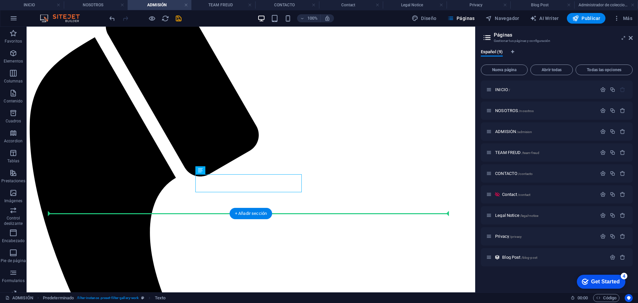
drag, startPoint x: 208, startPoint y: 178, endPoint x: 366, endPoint y: 160, distance: 158.9
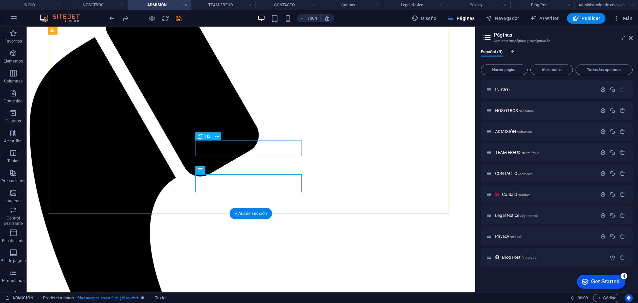
click at [216, 135] on icon at bounding box center [217, 136] width 4 height 7
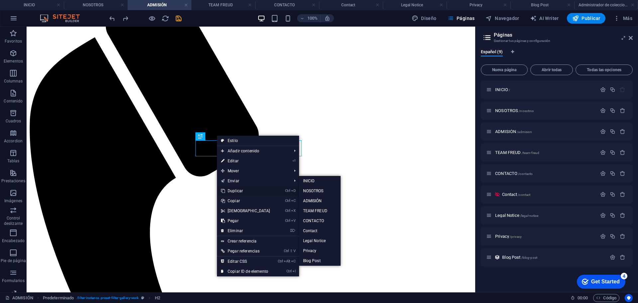
drag, startPoint x: 247, startPoint y: 189, endPoint x: 227, endPoint y: 154, distance: 39.6
click at [247, 189] on link "Ctrl D Duplicar" at bounding box center [245, 191] width 57 height 10
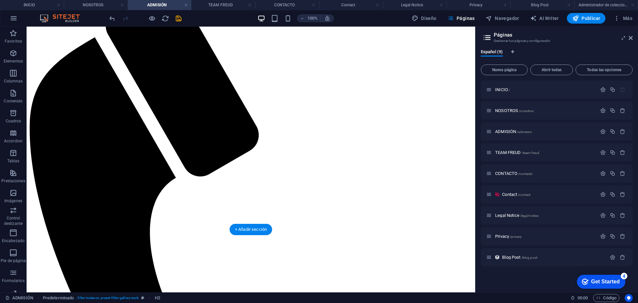
drag, startPoint x: 252, startPoint y: 163, endPoint x: 251, endPoint y: 186, distance: 22.6
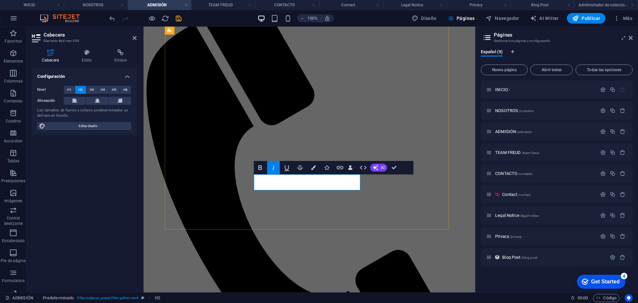
drag, startPoint x: 393, startPoint y: 170, endPoint x: 324, endPoint y: 174, distance: 69.3
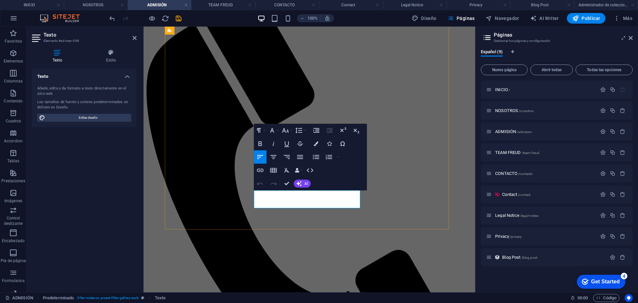
drag, startPoint x: 296, startPoint y: 194, endPoint x: 348, endPoint y: 195, distance: 52.2
click strong "S/. 350.00"
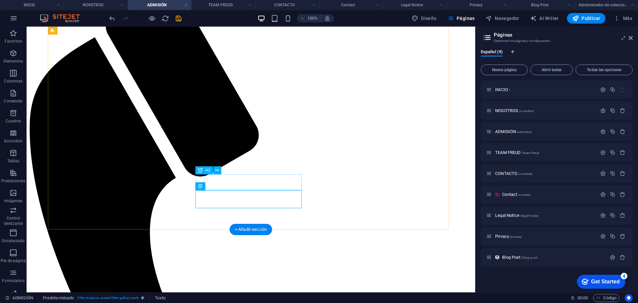
click at [218, 170] on icon at bounding box center [217, 170] width 4 height 7
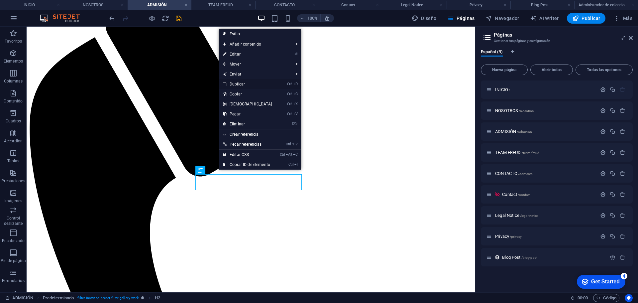
drag, startPoint x: 248, startPoint y: 84, endPoint x: 245, endPoint y: 151, distance: 66.9
click at [248, 84] on link "Ctrl D Duplicar" at bounding box center [247, 84] width 57 height 10
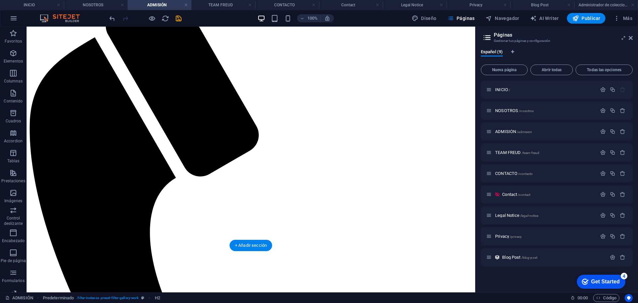
drag, startPoint x: 261, startPoint y: 185, endPoint x: 259, endPoint y: 215, distance: 30.7
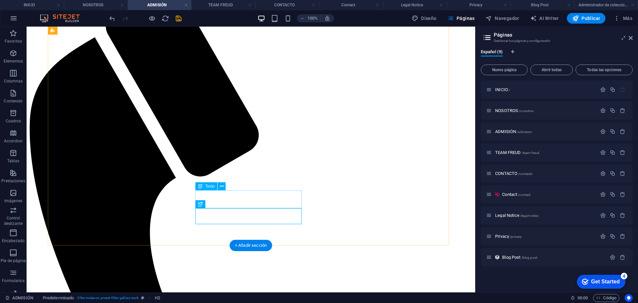
click at [221, 188] on icon at bounding box center [222, 186] width 4 height 7
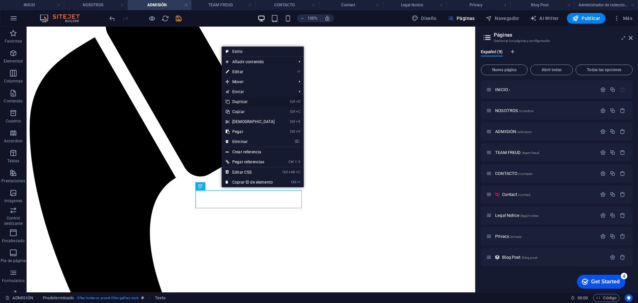
click at [249, 102] on link "Ctrl D Duplicar" at bounding box center [250, 102] width 57 height 10
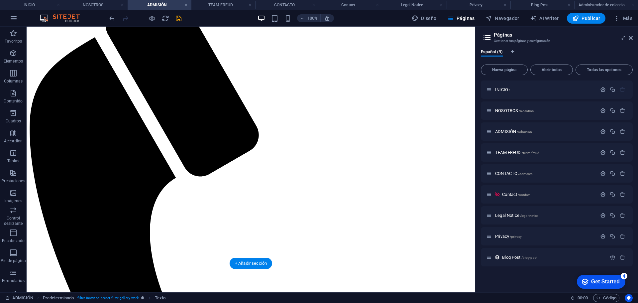
drag, startPoint x: 240, startPoint y: 211, endPoint x: 241, endPoint y: 227, distance: 15.3
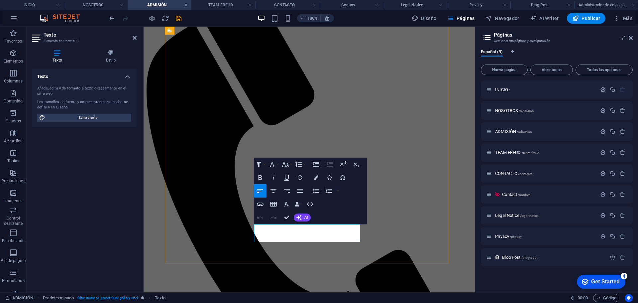
click strong "S/. 395.00"
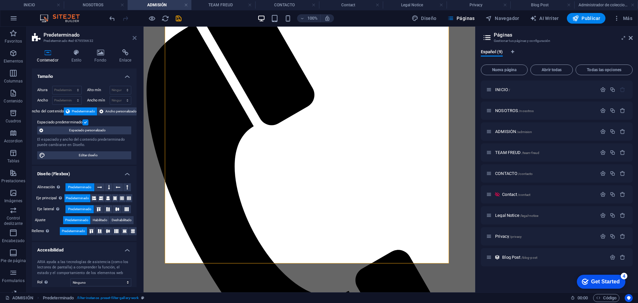
click at [136, 36] on icon at bounding box center [135, 37] width 4 height 5
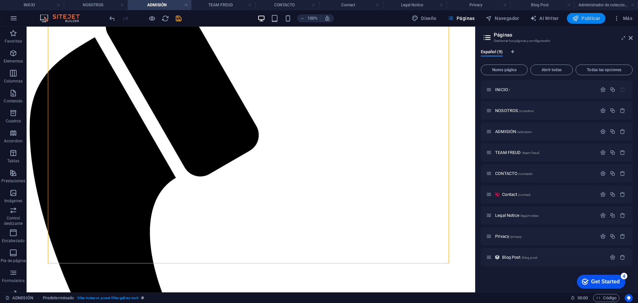
drag, startPoint x: 587, startPoint y: 20, endPoint x: 409, endPoint y: 159, distance: 226.2
click at [587, 20] on span "Publicar" at bounding box center [587, 18] width 28 height 7
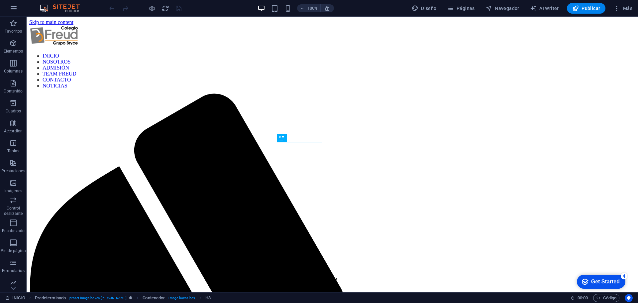
scroll to position [225, 0]
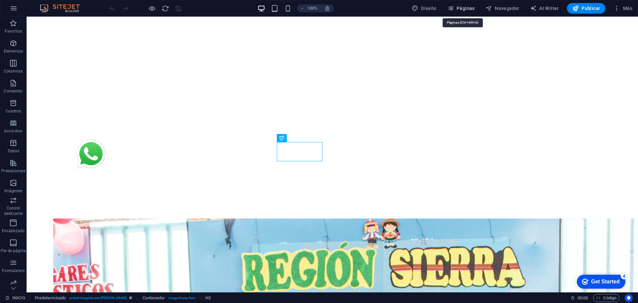
click at [465, 10] on span "Páginas" at bounding box center [462, 8] width 28 height 7
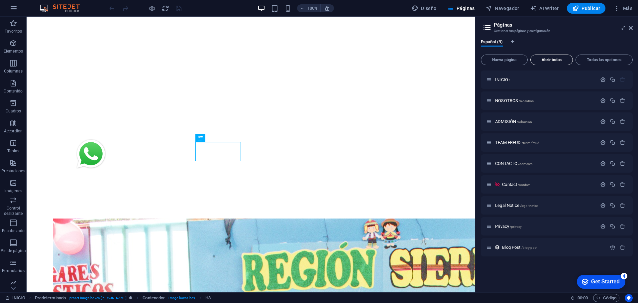
click at [558, 60] on span "Abrir todas" at bounding box center [552, 60] width 37 height 4
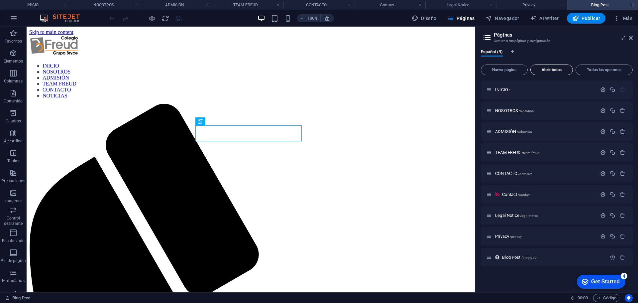
scroll to position [0, 0]
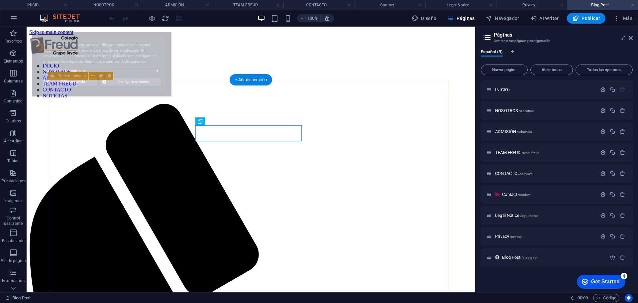
select select "68ae7cc3c69de2c8240c8364"
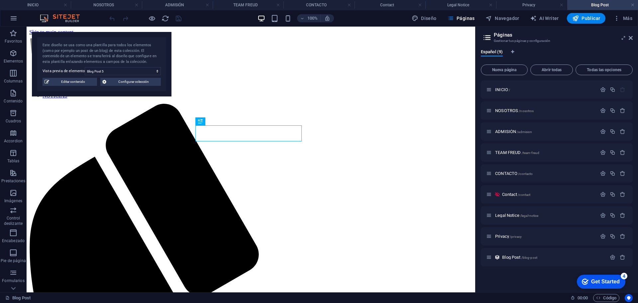
click at [72, 81] on span "Editar contenido" at bounding box center [73, 82] width 44 height 8
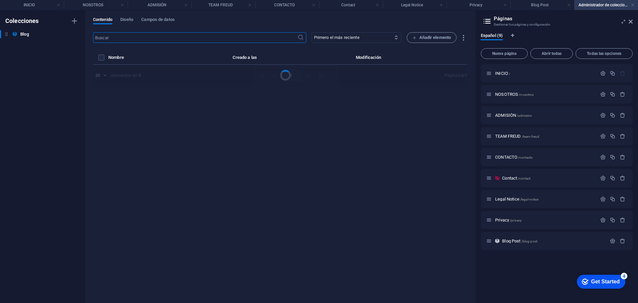
select select "Category 1"
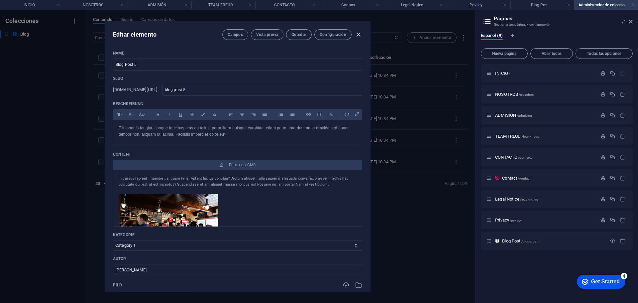
click at [357, 36] on icon "button" at bounding box center [359, 35] width 8 height 8
type input "[DATE]"
type input "blog-post-5"
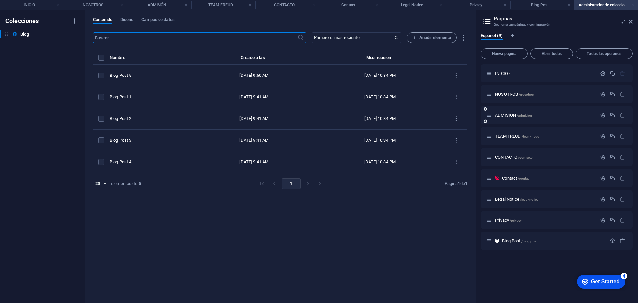
click at [508, 113] on div "ADMISIÓN /admision" at bounding box center [541, 115] width 111 height 8
click at [508, 114] on span "ADMISIÓN /admision" at bounding box center [513, 115] width 37 height 5
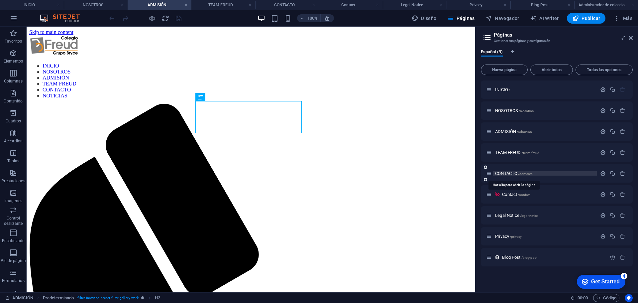
click at [508, 174] on span "CONTACTO /contacto" at bounding box center [514, 173] width 38 height 5
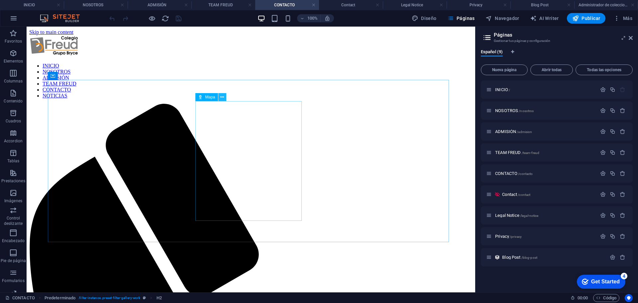
click at [224, 94] on button at bounding box center [222, 97] width 8 height 8
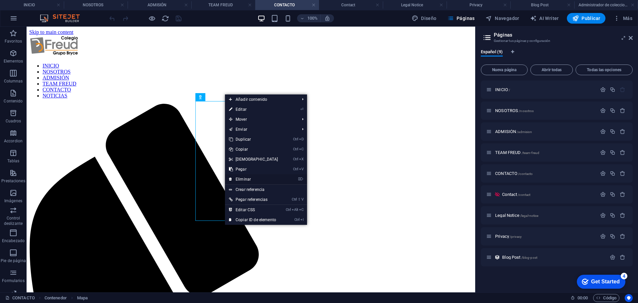
click at [252, 177] on link "⌦ Eliminar" at bounding box center [253, 179] width 57 height 10
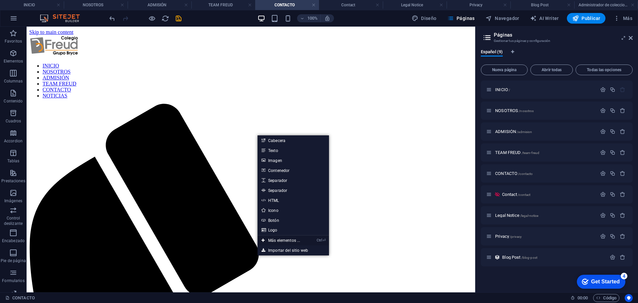
click at [290, 240] on link "Ctrl ⏎ Más elementos ..." at bounding box center [281, 240] width 47 height 10
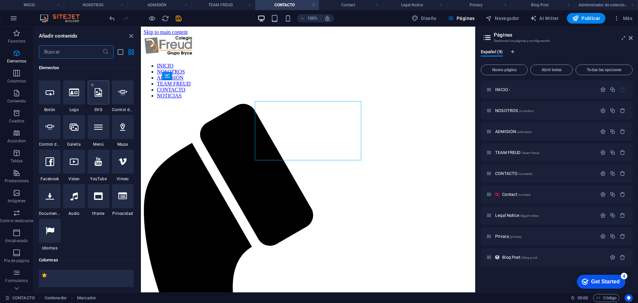
scroll to position [192, 0]
drag, startPoint x: 130, startPoint y: 129, endPoint x: 25, endPoint y: 109, distance: 106.9
click at [130, 129] on div at bounding box center [123, 127] width 22 height 24
select select "1"
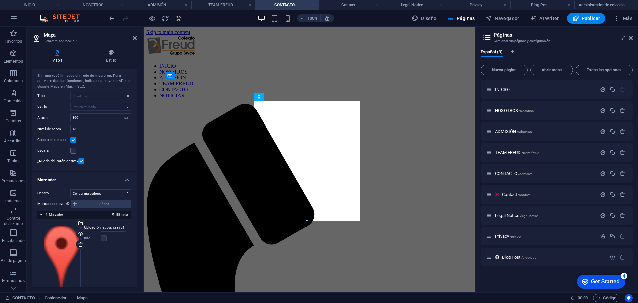
scroll to position [29, 0]
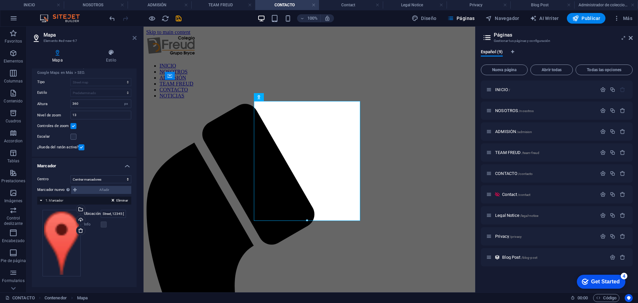
click at [133, 39] on icon at bounding box center [135, 37] width 4 height 5
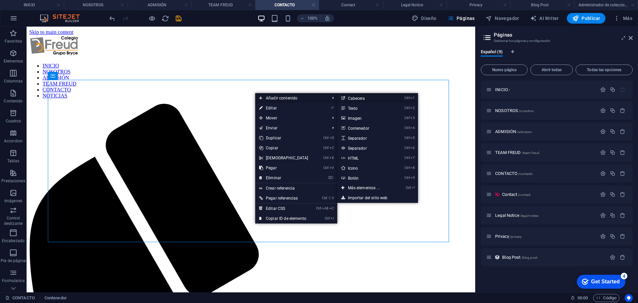
click at [358, 99] on link "Ctrl 1 Cabecera" at bounding box center [366, 98] width 56 height 10
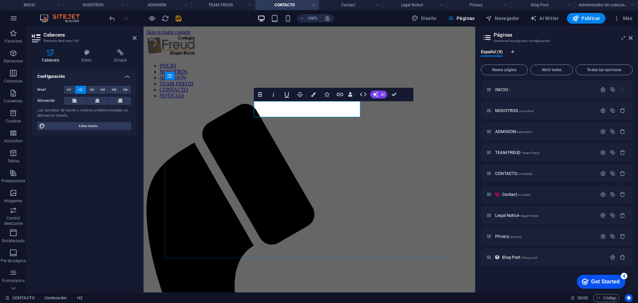
drag, startPoint x: 393, startPoint y: 94, endPoint x: 382, endPoint y: 262, distance: 167.9
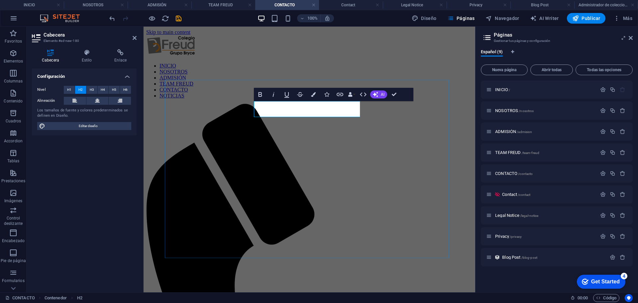
drag, startPoint x: 393, startPoint y: 96, endPoint x: 350, endPoint y: 62, distance: 54.8
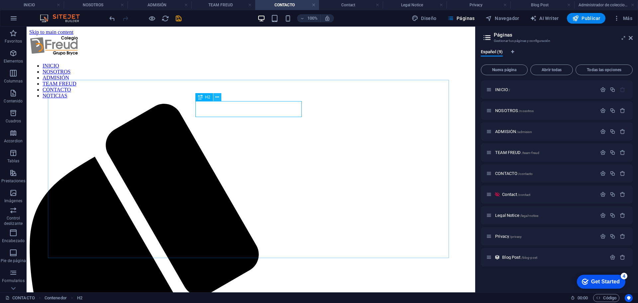
click at [218, 96] on icon at bounding box center [217, 97] width 4 height 7
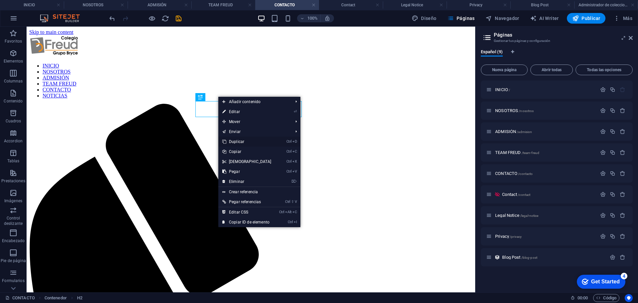
drag, startPoint x: 234, startPoint y: 117, endPoint x: 249, endPoint y: 143, distance: 30.2
click at [249, 143] on link "Ctrl D Duplicar" at bounding box center [246, 142] width 57 height 10
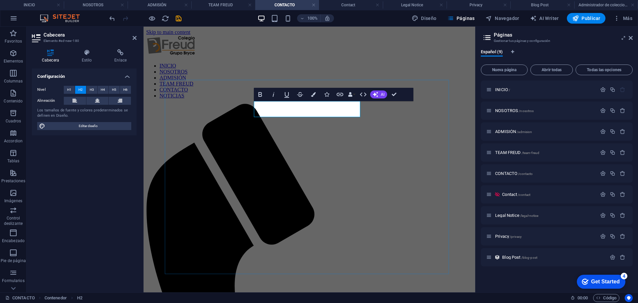
drag, startPoint x: 395, startPoint y: 94, endPoint x: 370, endPoint y: 70, distance: 34.4
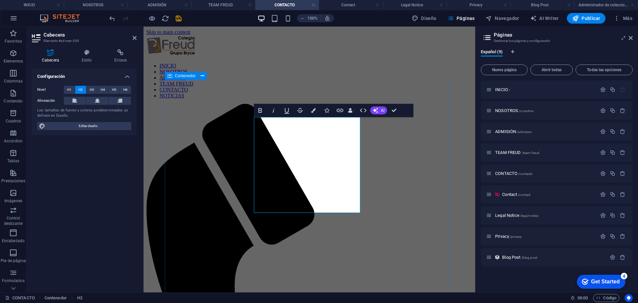
drag, startPoint x: 313, startPoint y: 206, endPoint x: 247, endPoint y: 143, distance: 90.8
click at [315, 111] on icon "button" at bounding box center [313, 110] width 5 height 5
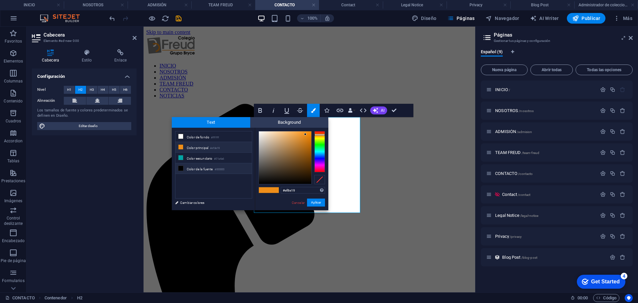
click at [196, 167] on li "Color de la fuente #000000" at bounding box center [214, 168] width 76 height 11
type input "#000000"
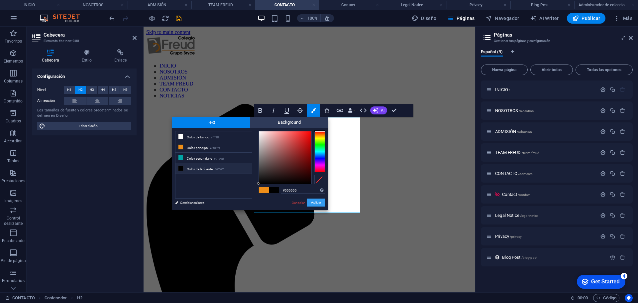
drag, startPoint x: 319, startPoint y: 203, endPoint x: 186, endPoint y: 169, distance: 138.1
click at [319, 203] on button "Aplicar" at bounding box center [316, 203] width 18 height 8
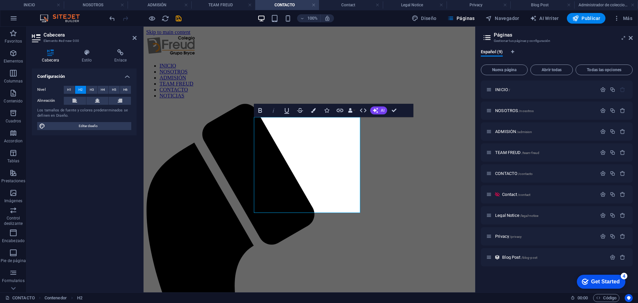
click at [275, 112] on icon "button" at bounding box center [274, 110] width 8 height 8
click at [71, 88] on button "H1" at bounding box center [69, 90] width 11 height 8
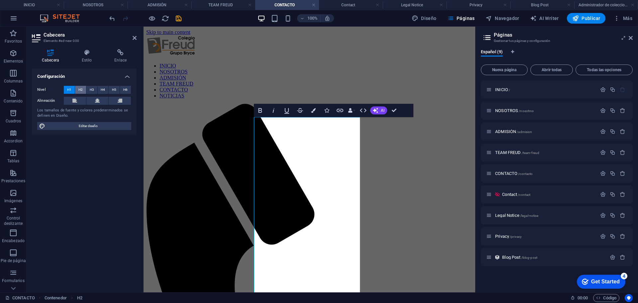
click at [78, 89] on span "H2" at bounding box center [80, 90] width 4 height 8
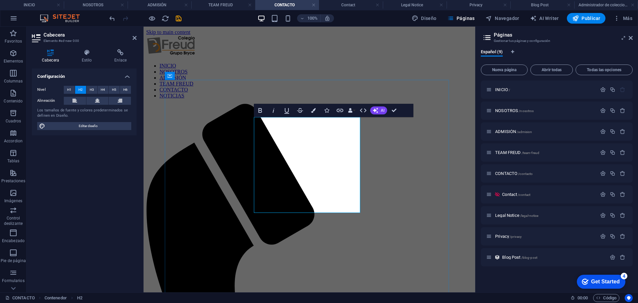
drag, startPoint x: 325, startPoint y: 204, endPoint x: 241, endPoint y: 140, distance: 104.8
click at [272, 111] on icon "button" at bounding box center [274, 110] width 8 height 8
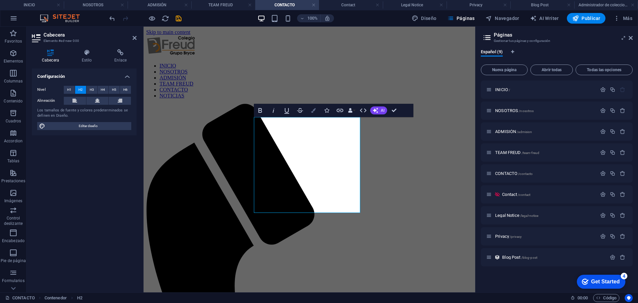
click at [315, 110] on icon "button" at bounding box center [313, 110] width 5 height 5
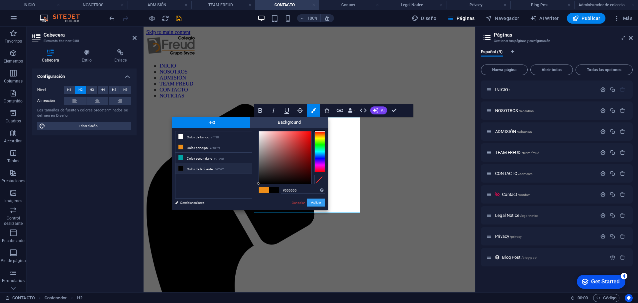
click at [312, 202] on button "Aplicar" at bounding box center [316, 203] width 18 height 8
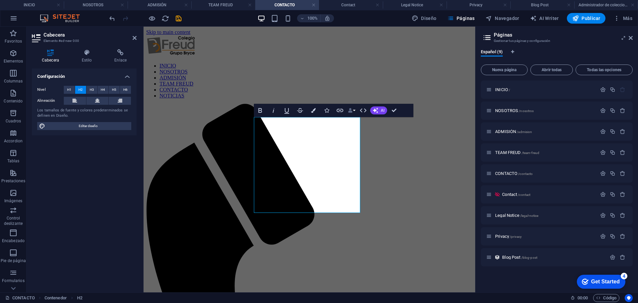
click at [353, 110] on button "Data Bindings" at bounding box center [351, 110] width 9 height 13
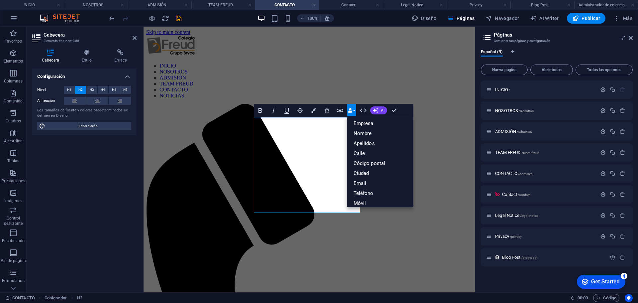
click at [354, 108] on button "Data Bindings" at bounding box center [351, 110] width 9 height 13
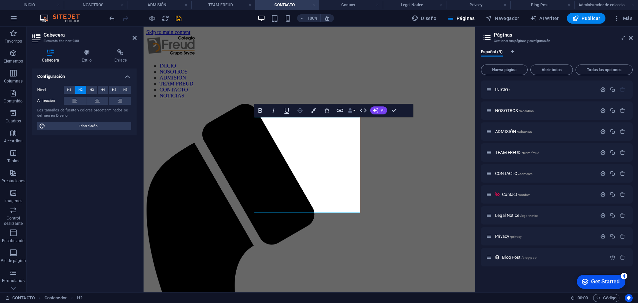
click at [300, 110] on icon "button" at bounding box center [300, 110] width 8 height 8
click at [83, 56] on icon at bounding box center [87, 52] width 30 height 7
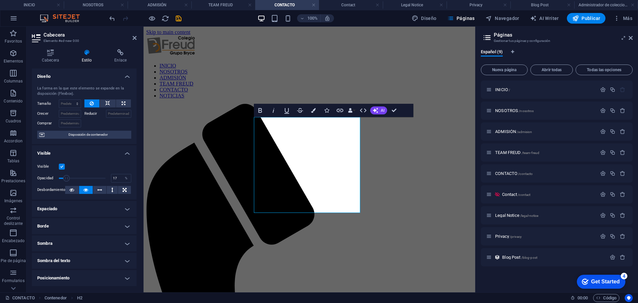
drag, startPoint x: 104, startPoint y: 178, endPoint x: 66, endPoint y: 176, distance: 37.6
click at [66, 176] on span at bounding box center [66, 178] width 7 height 7
type input "100"
drag, startPoint x: 71, startPoint y: 179, endPoint x: 109, endPoint y: 179, distance: 37.2
click at [109, 179] on div "Opacidad 100 %" at bounding box center [84, 178] width 94 height 10
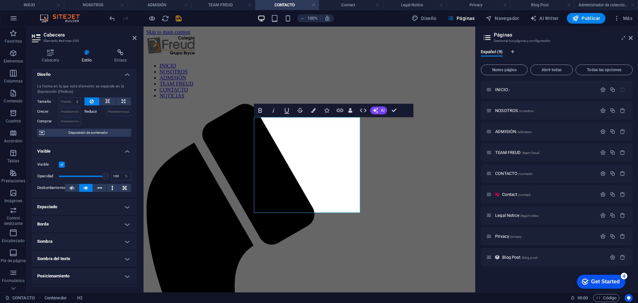
scroll to position [0, 0]
drag, startPoint x: 396, startPoint y: 110, endPoint x: 383, endPoint y: 103, distance: 15.2
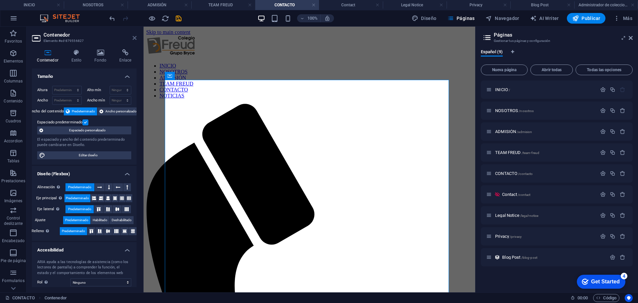
click at [136, 37] on icon at bounding box center [135, 37] width 4 height 5
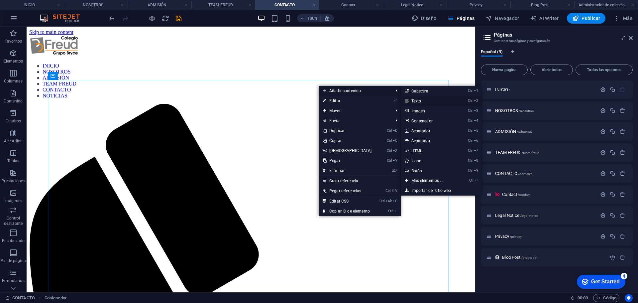
drag, startPoint x: 230, startPoint y: 113, endPoint x: 423, endPoint y: 101, distance: 193.2
click at [423, 101] on link "Ctrl 2 Texto" at bounding box center [429, 101] width 56 height 10
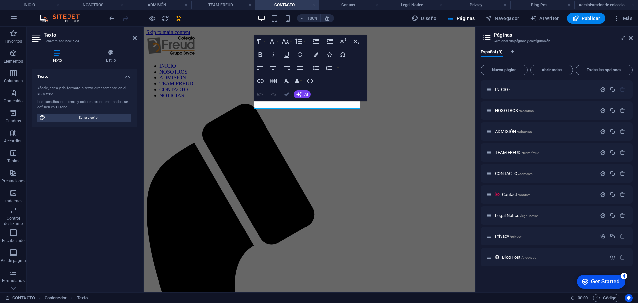
drag, startPoint x: 283, startPoint y: 91, endPoint x: 348, endPoint y: 101, distance: 65.2
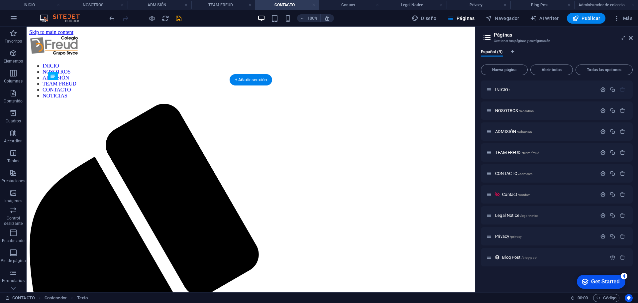
drag, startPoint x: 238, startPoint y: 103, endPoint x: 242, endPoint y: 134, distance: 31.3
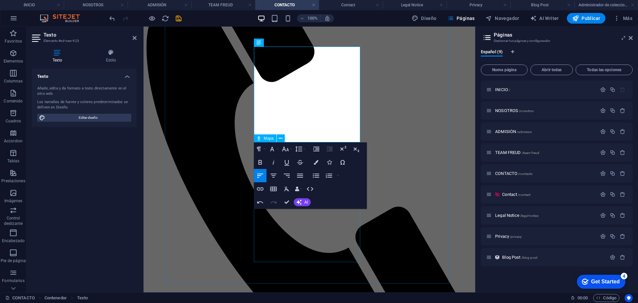
scroll to position [166, 0]
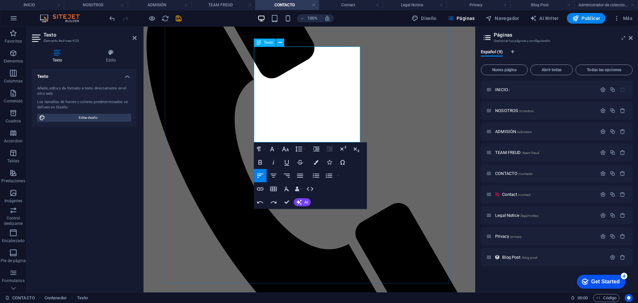
drag, startPoint x: 346, startPoint y: 54, endPoint x: 254, endPoint y: 50, distance: 91.5
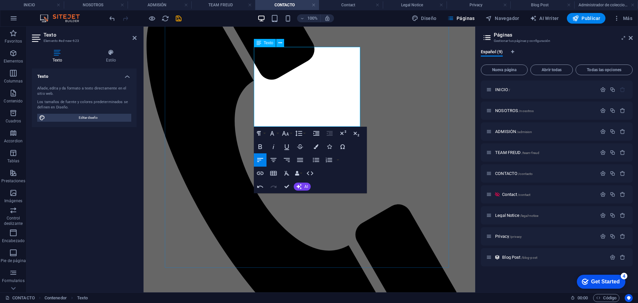
scroll to position [100, 0]
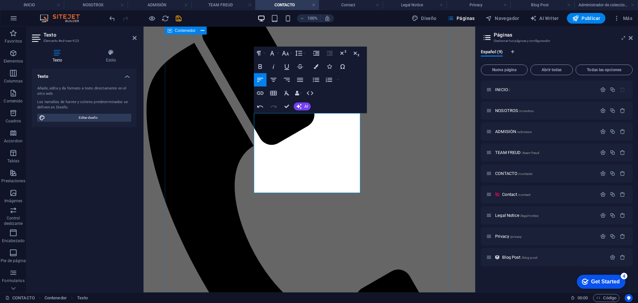
drag, startPoint x: 313, startPoint y: 185, endPoint x: 248, endPoint y: 123, distance: 89.9
click at [290, 54] on button "Font Size" at bounding box center [287, 53] width 13 height 13
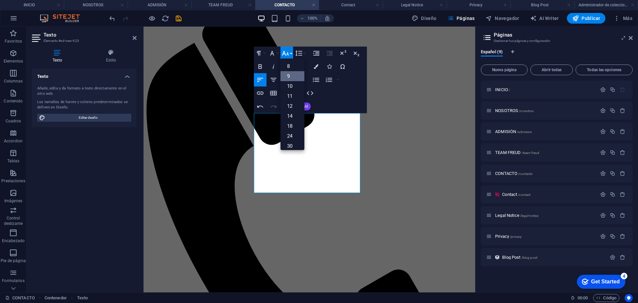
click at [295, 74] on link "9" at bounding box center [293, 76] width 24 height 10
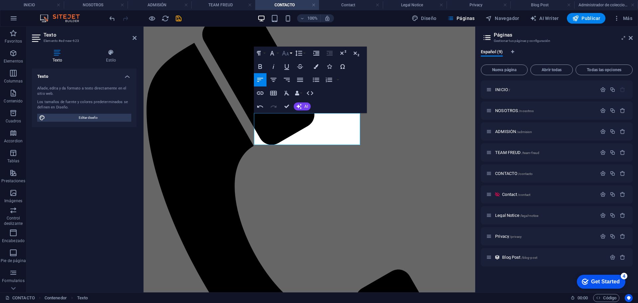
click at [290, 54] on button "Font Size" at bounding box center [287, 53] width 13 height 13
click at [294, 85] on link "12" at bounding box center [293, 88] width 24 height 10
click at [301, 79] on icon "button" at bounding box center [300, 80] width 8 height 8
click at [274, 54] on icon "button" at bounding box center [272, 53] width 8 height 8
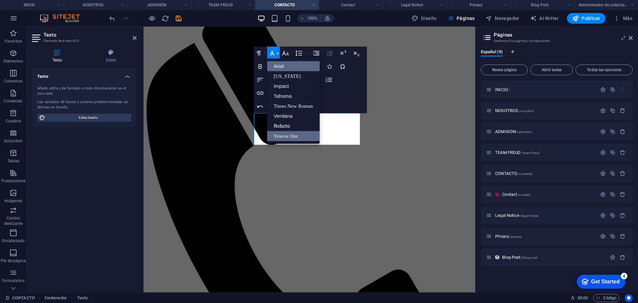
scroll to position [0, 0]
drag, startPoint x: 290, startPoint y: 126, endPoint x: 147, endPoint y: 99, distance: 145.1
click at [290, 126] on link "Roboto" at bounding box center [293, 126] width 53 height 10
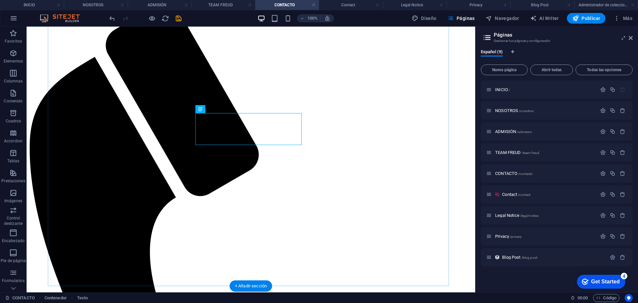
scroll to position [67, 0]
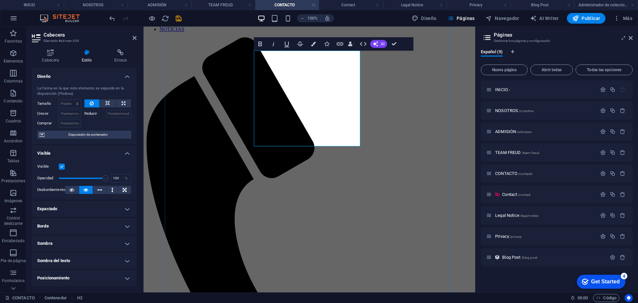
drag, startPoint x: 239, startPoint y: 107, endPoint x: 230, endPoint y: 72, distance: 36.4
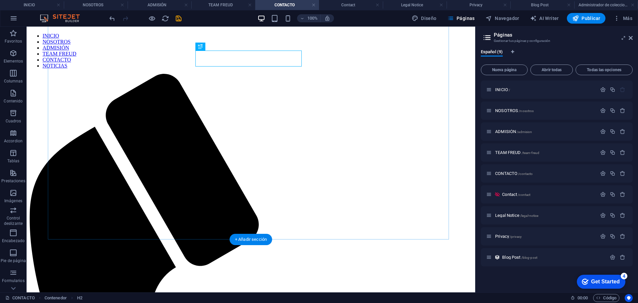
scroll to position [0, 0]
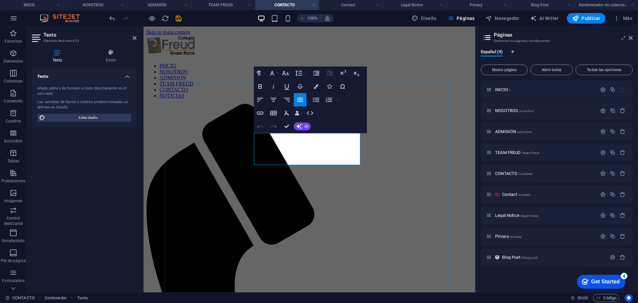
drag, startPoint x: 319, startPoint y: 160, endPoint x: 233, endPoint y: 137, distance: 89.4
click at [276, 74] on button "Font Family" at bounding box center [273, 73] width 13 height 13
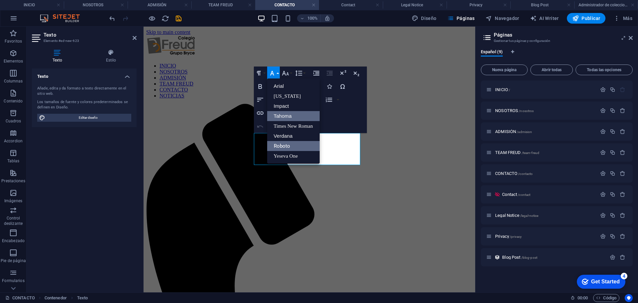
click at [297, 114] on link "Tahoma" at bounding box center [293, 116] width 53 height 10
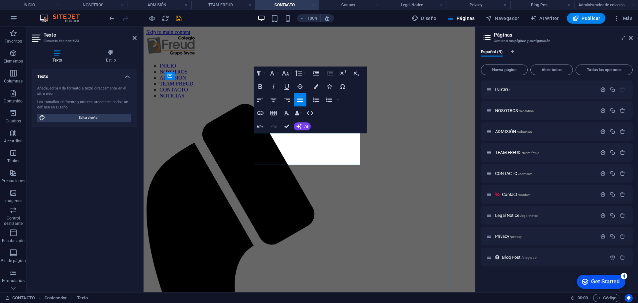
drag, startPoint x: 331, startPoint y: 160, endPoint x: 226, endPoint y: 131, distance: 108.7
click at [304, 72] on button "Line Height" at bounding box center [300, 73] width 13 height 13
click at [311, 105] on link "1.15" at bounding box center [309, 106] width 30 height 10
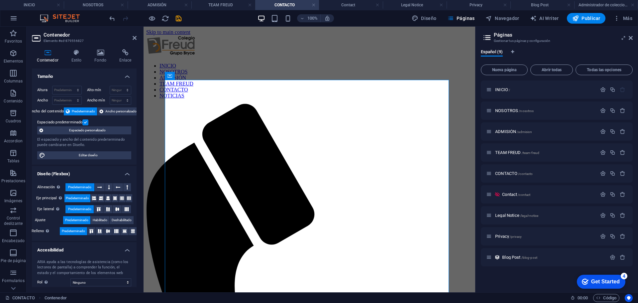
click at [132, 36] on h2 "Contenedor" at bounding box center [90, 35] width 93 height 6
drag, startPoint x: 134, startPoint y: 38, endPoint x: 142, endPoint y: 12, distance: 27.7
click at [134, 38] on icon at bounding box center [135, 37] width 4 height 5
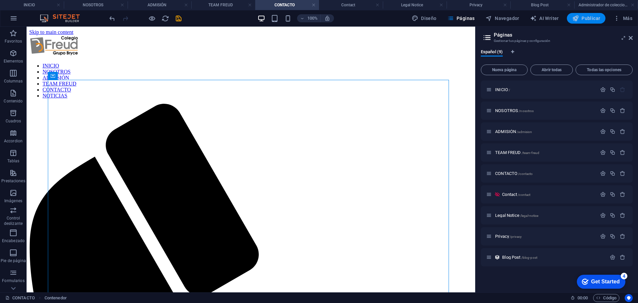
click at [589, 19] on span "Publicar" at bounding box center [587, 18] width 28 height 7
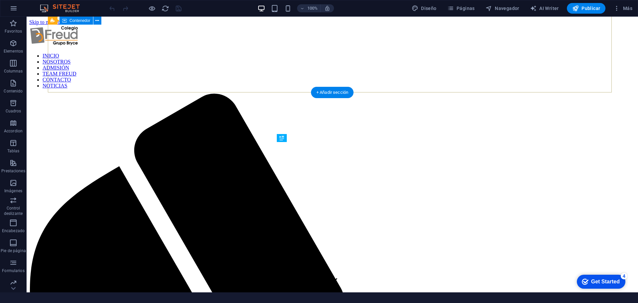
scroll to position [225, 0]
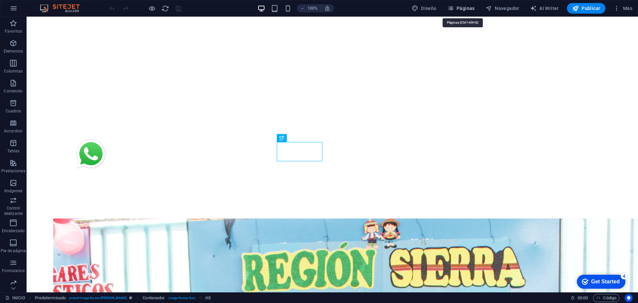
drag, startPoint x: 452, startPoint y: 10, endPoint x: 435, endPoint y: 7, distance: 16.6
click at [452, 10] on icon "button" at bounding box center [451, 8] width 7 height 7
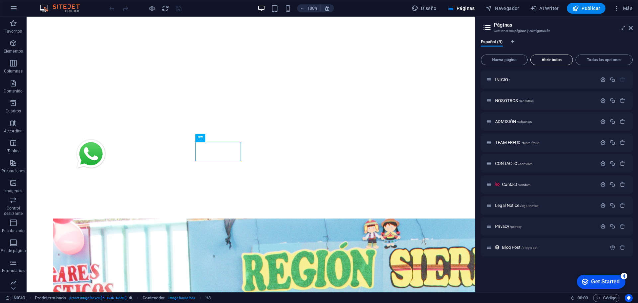
click at [560, 61] on span "Abrir todas" at bounding box center [552, 60] width 37 height 4
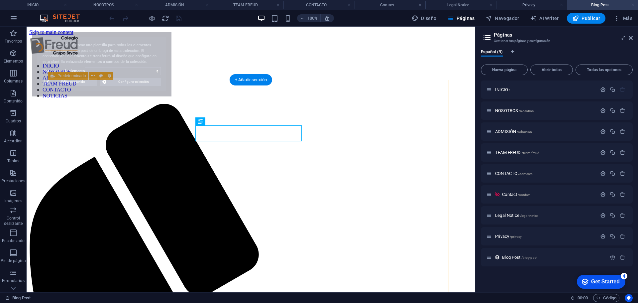
scroll to position [0, 0]
select select "68ae7cc3c69de2c8240c8364"
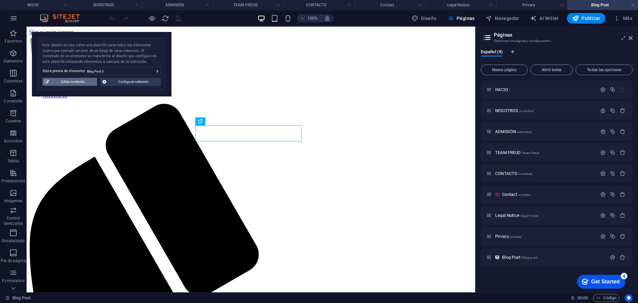
click at [77, 84] on span "Editar contenido" at bounding box center [73, 82] width 44 height 8
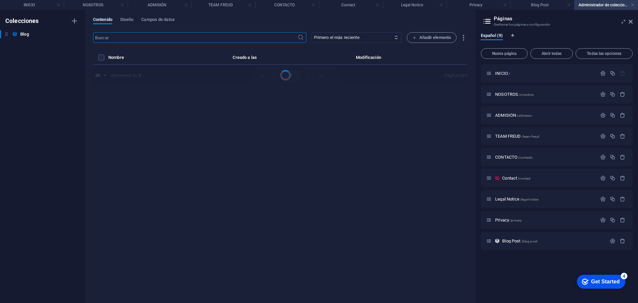
select select "Category 1"
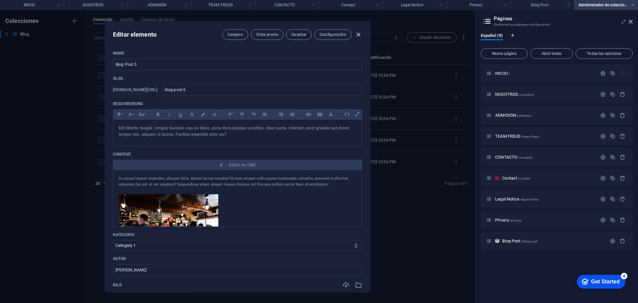
click at [359, 34] on icon "button" at bounding box center [359, 35] width 8 height 8
type input "[DATE]"
type input "blog-post-5"
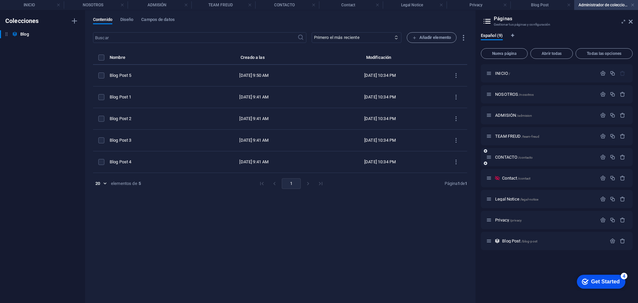
click at [512, 160] on div "CONTACTO /contacto" at bounding box center [541, 157] width 111 height 8
click at [512, 158] on span "CONTACTO /contacto" at bounding box center [514, 157] width 38 height 5
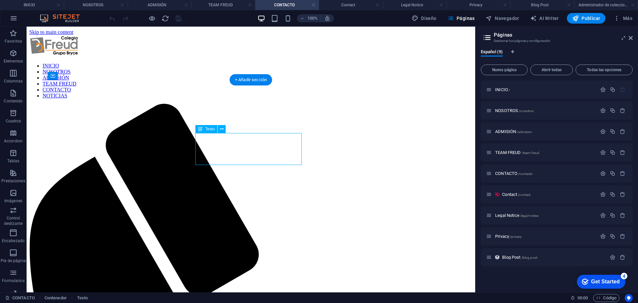
drag, startPoint x: 261, startPoint y: 153, endPoint x: 192, endPoint y: 138, distance: 70.0
click at [223, 128] on icon at bounding box center [222, 129] width 4 height 7
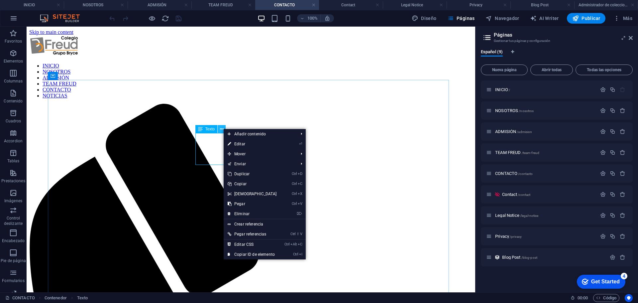
click at [222, 128] on icon at bounding box center [222, 129] width 4 height 7
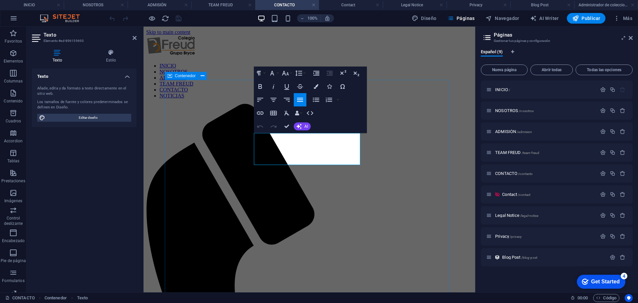
drag, startPoint x: 329, startPoint y: 152, endPoint x: 231, endPoint y: 129, distance: 100.8
click at [289, 74] on icon "button" at bounding box center [286, 73] width 8 height 8
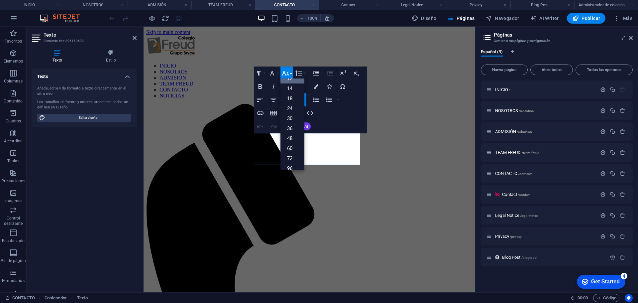
click at [289, 74] on icon "button" at bounding box center [286, 73] width 8 height 8
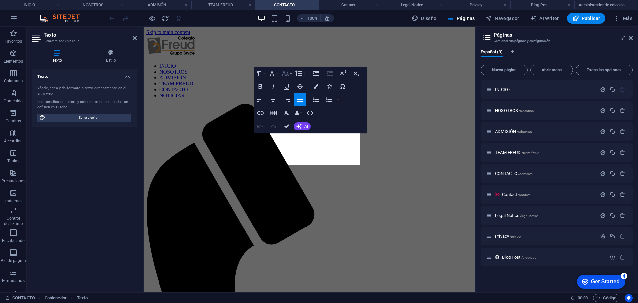
click at [281, 73] on button "Font Size" at bounding box center [287, 73] width 13 height 13
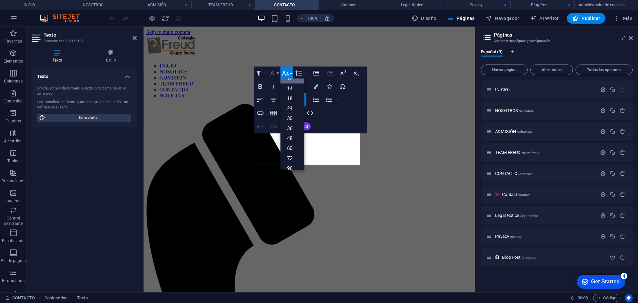
click at [278, 73] on button "Font Family" at bounding box center [273, 73] width 13 height 13
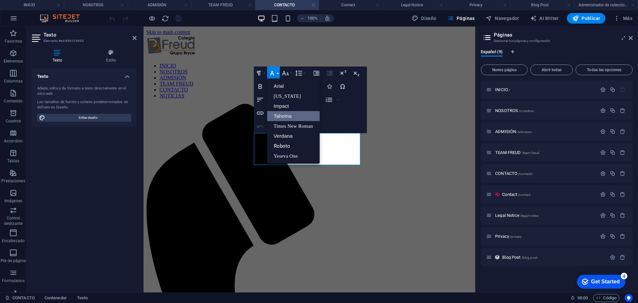
scroll to position [0, 0]
click at [299, 129] on link "Times New Roman" at bounding box center [293, 126] width 53 height 10
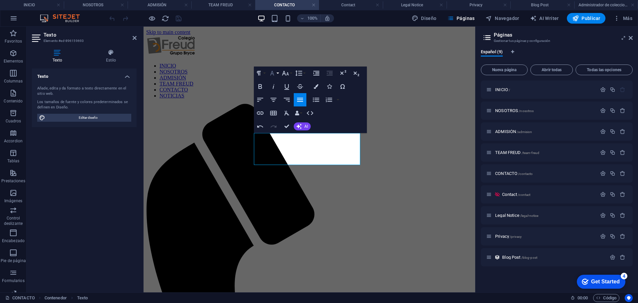
click at [277, 74] on button "Font Family" at bounding box center [273, 73] width 13 height 13
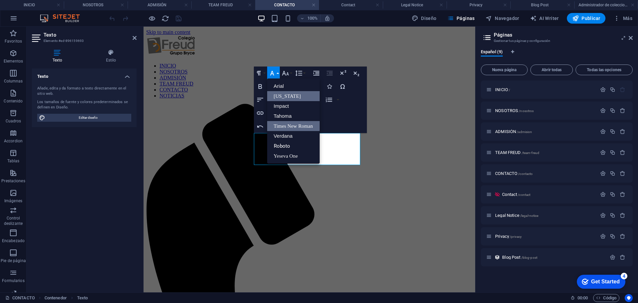
click at [298, 93] on link "[US_STATE]" at bounding box center [293, 96] width 53 height 10
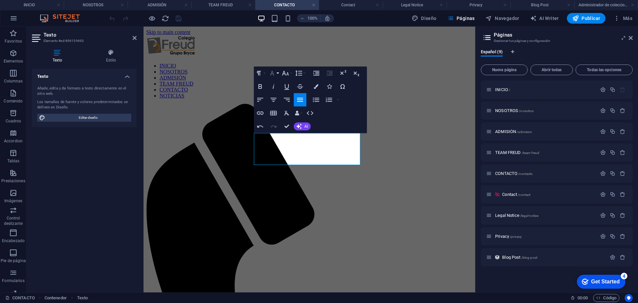
click at [275, 73] on icon "button" at bounding box center [272, 73] width 8 height 8
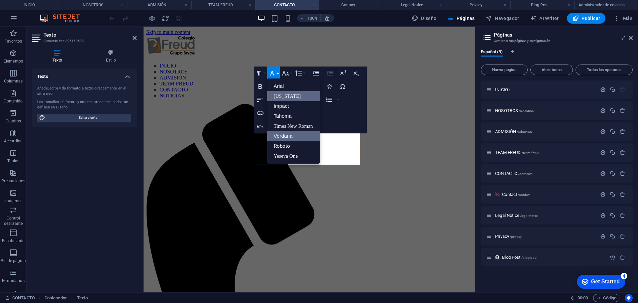
click at [292, 133] on link "Verdana" at bounding box center [293, 136] width 53 height 10
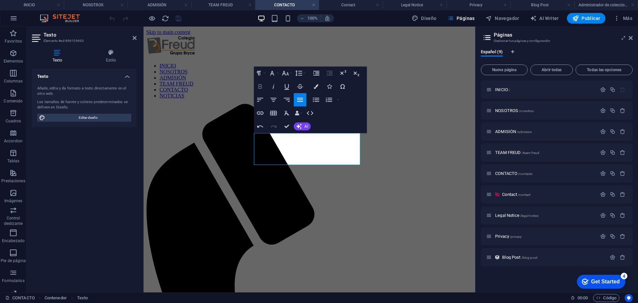
click at [264, 85] on button "Bold" at bounding box center [260, 86] width 13 height 13
click at [261, 86] on icon "button" at bounding box center [260, 86] width 4 height 5
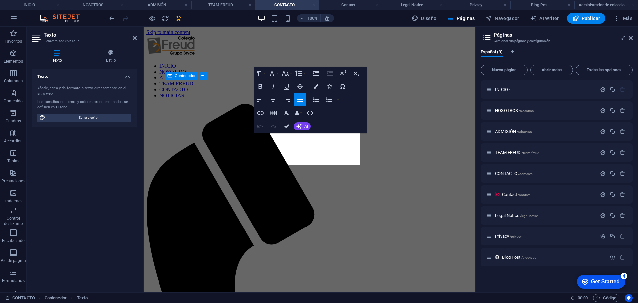
drag, startPoint x: 341, startPoint y: 155, endPoint x: 229, endPoint y: 138, distance: 112.7
click at [83, 120] on span "Editar diseño" at bounding box center [88, 118] width 82 height 8
select select "px"
select select "300"
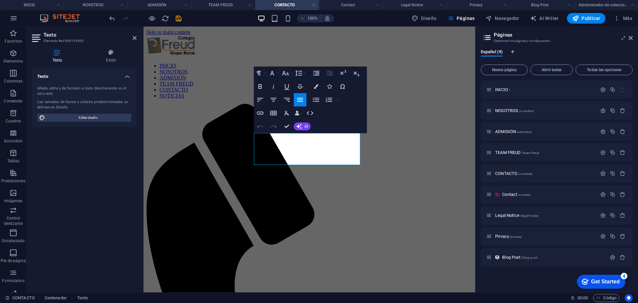
select select "px"
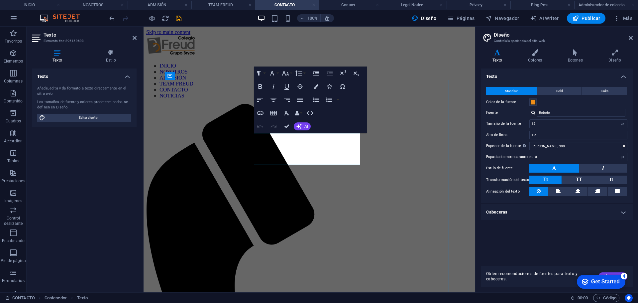
drag, startPoint x: 330, startPoint y: 153, endPoint x: 246, endPoint y: 143, distance: 84.7
click at [563, 168] on button at bounding box center [555, 168] width 50 height 9
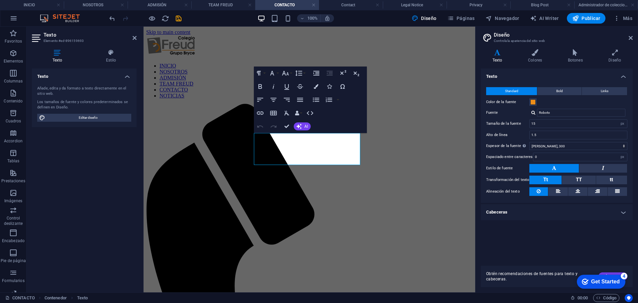
click at [569, 169] on button at bounding box center [555, 168] width 50 height 9
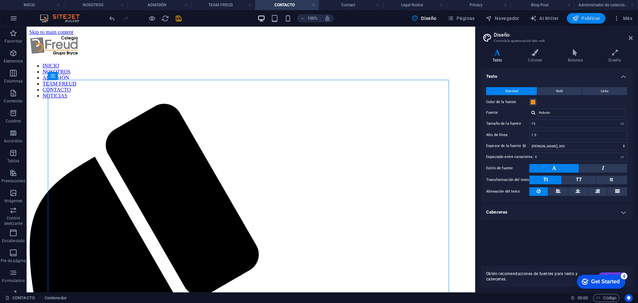
click at [591, 20] on span "Publicar" at bounding box center [587, 18] width 28 height 7
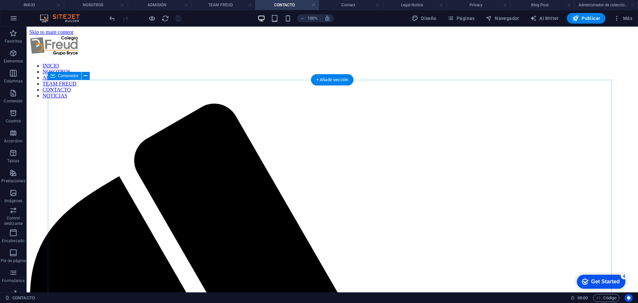
scroll to position [119, 0]
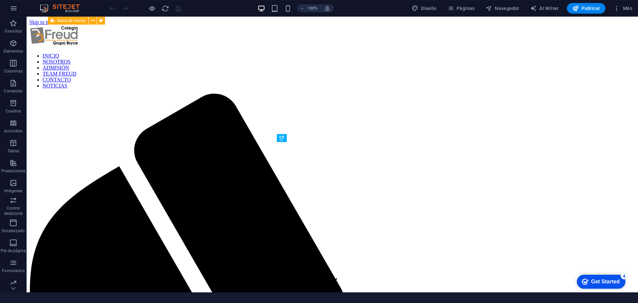
scroll to position [225, 0]
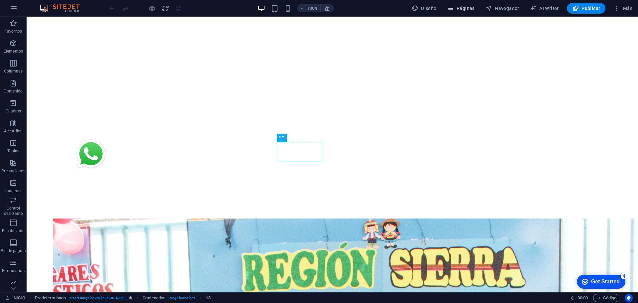
click at [474, 8] on span "Páginas" at bounding box center [462, 8] width 28 height 7
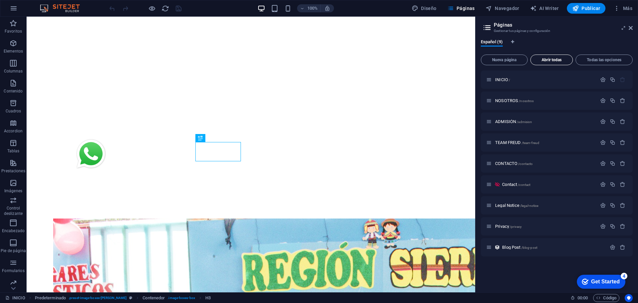
click at [551, 59] on span "Abrir todas" at bounding box center [552, 60] width 37 height 4
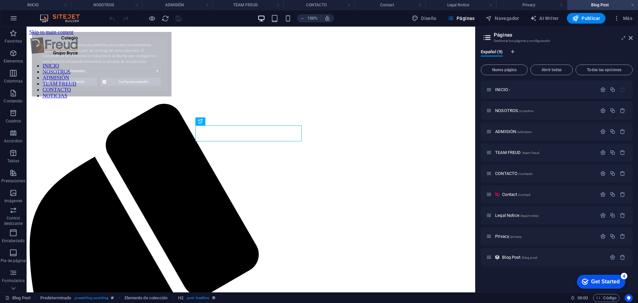
scroll to position [0, 0]
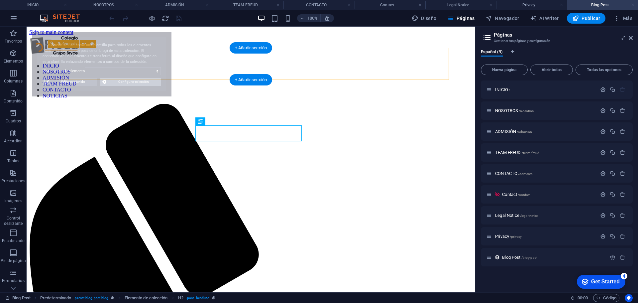
select select "68ae7cc3c69de2c8240c8364"
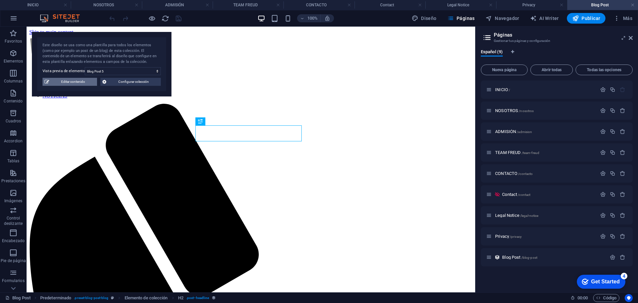
click at [65, 82] on span "Editar contenido" at bounding box center [73, 82] width 44 height 8
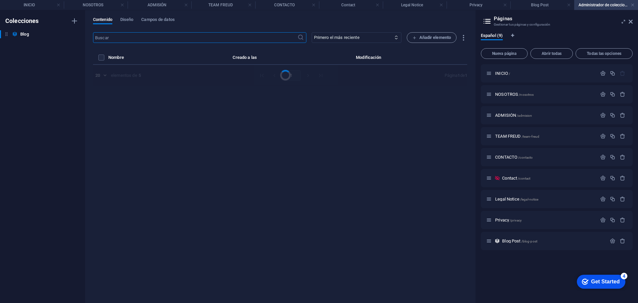
select select "Category 1"
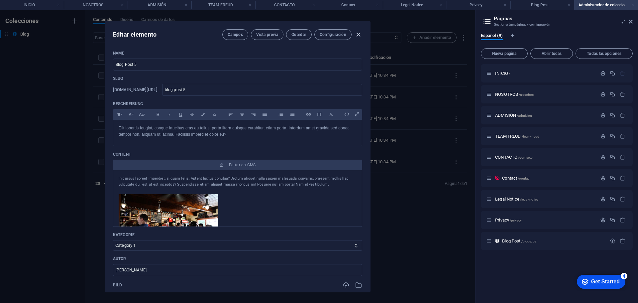
click at [356, 35] on icon "button" at bounding box center [359, 35] width 8 height 8
type input "[DATE]"
type input "blog-post-5"
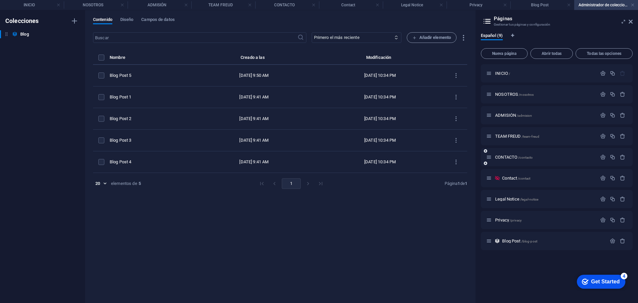
click at [507, 160] on div "CONTACTO /contacto" at bounding box center [541, 157] width 111 height 8
click at [507, 157] on span "CONTACTO /contacto" at bounding box center [514, 157] width 38 height 5
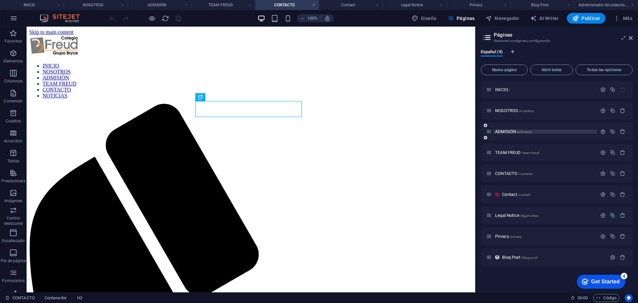
click at [507, 130] on span "ADMISIÓN /admision" at bounding box center [513, 131] width 37 height 5
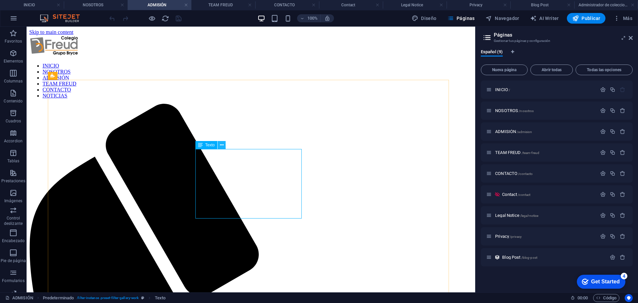
click at [220, 143] on icon at bounding box center [222, 145] width 4 height 7
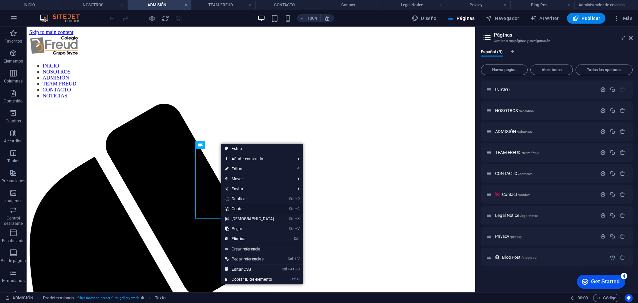
click at [255, 207] on link "Ctrl C Copiar" at bounding box center [249, 209] width 57 height 10
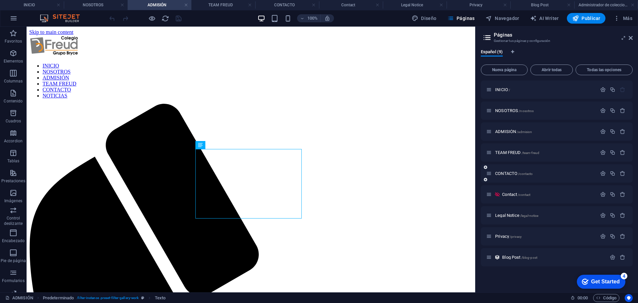
click at [515, 170] on div "CONTACTO /contacto" at bounding box center [557, 173] width 152 height 18
click at [513, 173] on span "CONTACTO /contacto" at bounding box center [514, 173] width 38 height 5
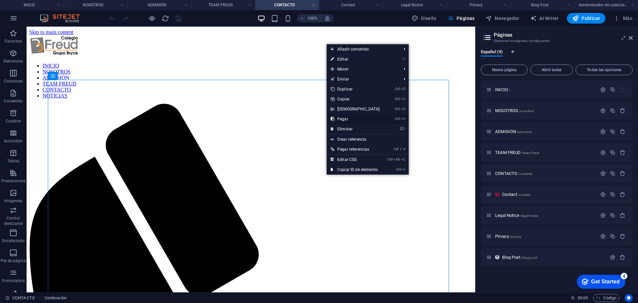
click at [351, 116] on link "Ctrl V Pegar" at bounding box center [355, 119] width 57 height 10
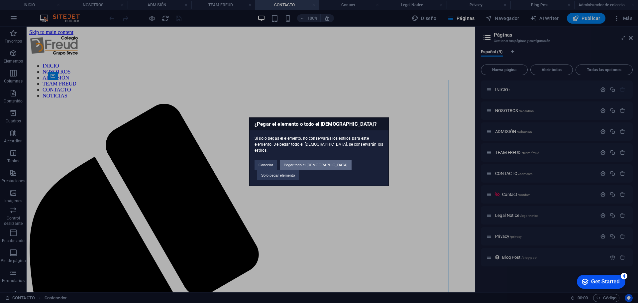
drag, startPoint x: 323, startPoint y: 168, endPoint x: 336, endPoint y: 153, distance: 19.5
click at [323, 168] on button "Pegar todo el [DEMOGRAPHIC_DATA]" at bounding box center [316, 165] width 72 height 10
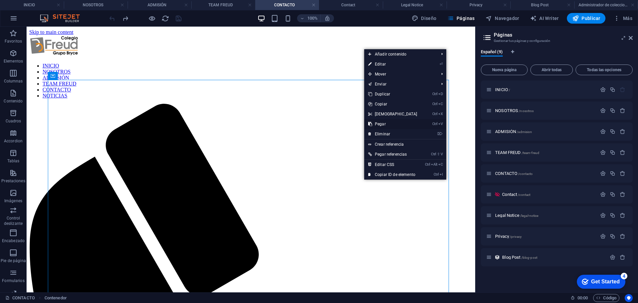
click at [387, 124] on link "Ctrl V Pegar" at bounding box center [392, 124] width 57 height 10
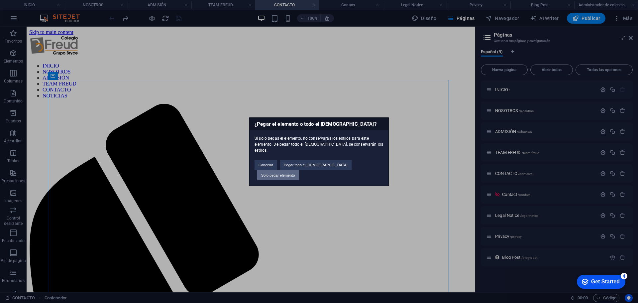
drag, startPoint x: 353, startPoint y: 143, endPoint x: 369, endPoint y: 169, distance: 31.1
click at [299, 170] on button "Solo pegar elemento" at bounding box center [278, 175] width 42 height 10
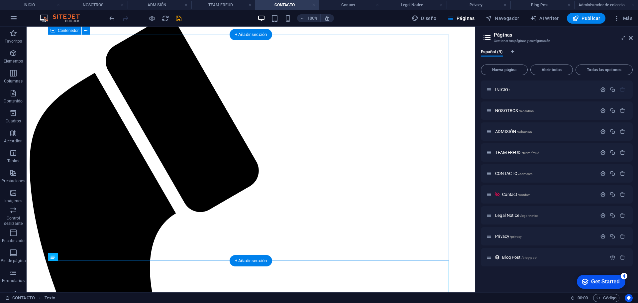
scroll to position [111, 0]
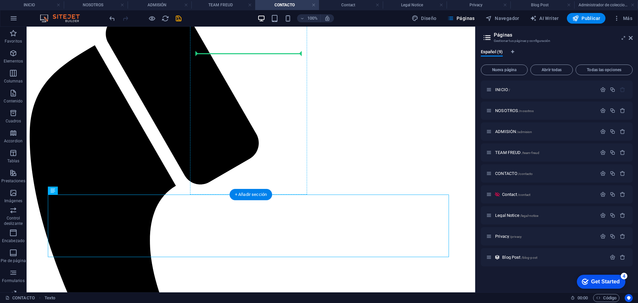
drag, startPoint x: 92, startPoint y: 218, endPoint x: 268, endPoint y: 108, distance: 207.9
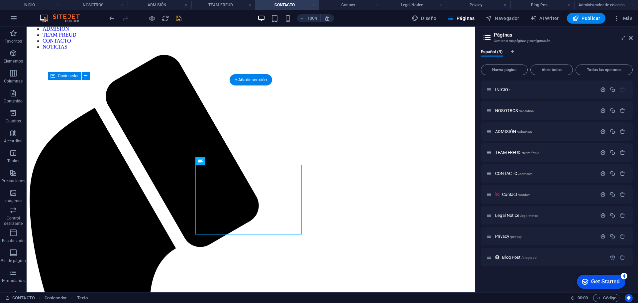
scroll to position [0, 0]
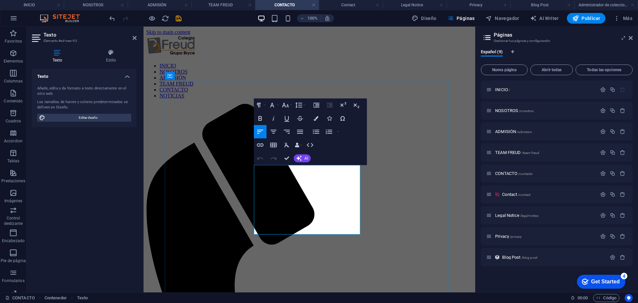
drag, startPoint x: 342, startPoint y: 223, endPoint x: 252, endPoint y: 166, distance: 106.8
click at [304, 107] on button "Line Height" at bounding box center [300, 104] width 13 height 13
click at [303, 103] on button "Line Height" at bounding box center [300, 104] width 13 height 13
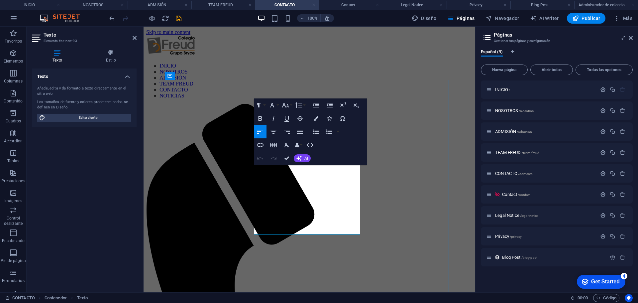
drag, startPoint x: 343, startPoint y: 225, endPoint x: 252, endPoint y: 176, distance: 103.4
click at [316, 129] on icon "button" at bounding box center [316, 132] width 8 height 8
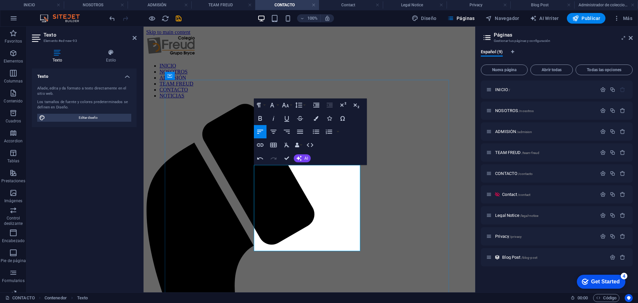
drag, startPoint x: 316, startPoint y: 228, endPoint x: 251, endPoint y: 170, distance: 87.1
drag, startPoint x: 335, startPoint y: 240, endPoint x: 258, endPoint y: 178, distance: 99.1
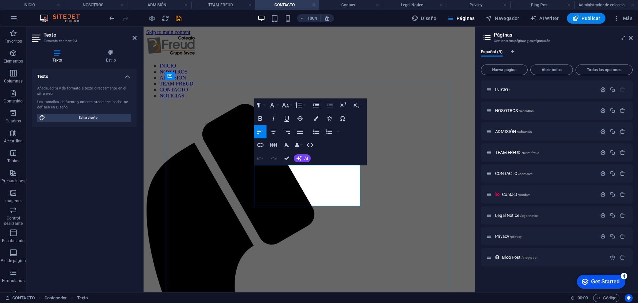
drag, startPoint x: 285, startPoint y: 160, endPoint x: 269, endPoint y: 133, distance: 31.6
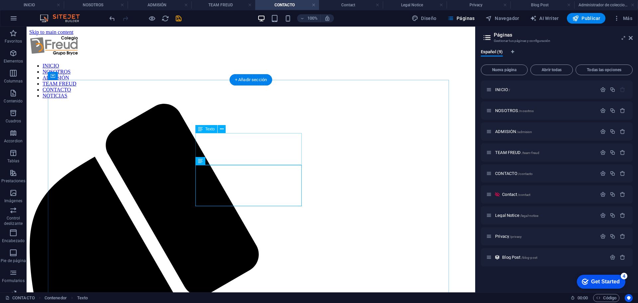
click at [221, 129] on icon at bounding box center [222, 129] width 4 height 7
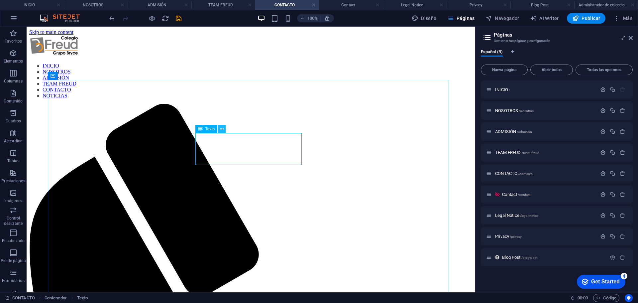
click at [221, 128] on icon at bounding box center [222, 129] width 4 height 7
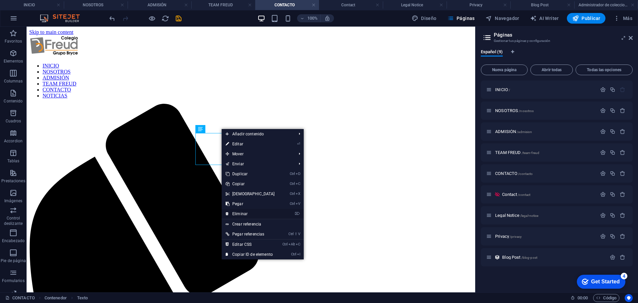
click at [252, 213] on link "⌦ Eliminar" at bounding box center [250, 214] width 57 height 10
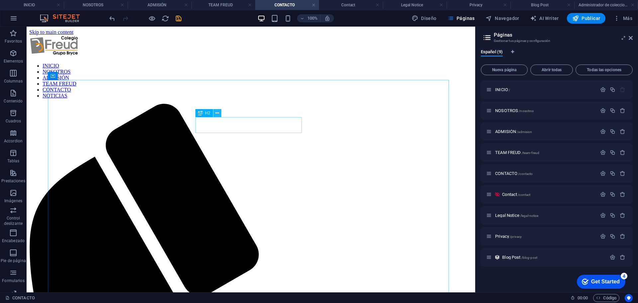
click at [217, 112] on icon at bounding box center [217, 113] width 4 height 7
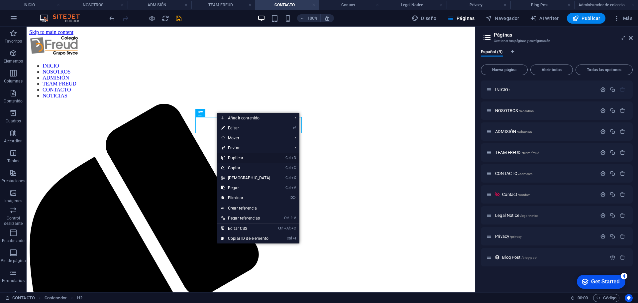
click at [242, 157] on link "Ctrl D Duplicar" at bounding box center [245, 158] width 57 height 10
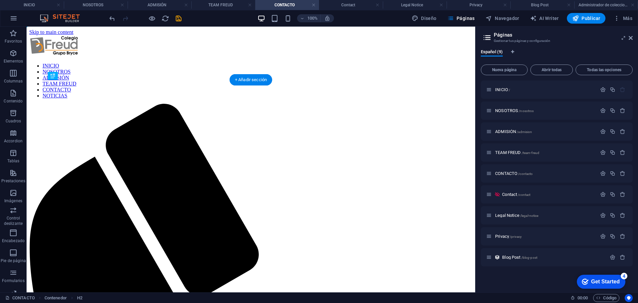
drag, startPoint x: 241, startPoint y: 141, endPoint x: 240, endPoint y: 169, distance: 27.3
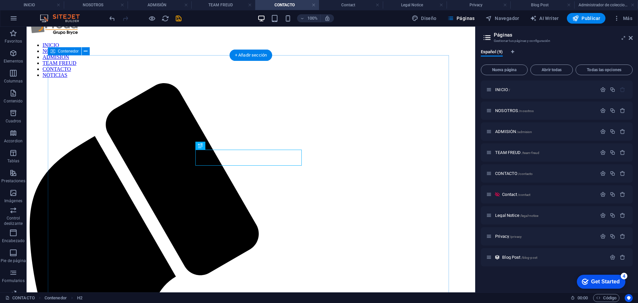
scroll to position [33, 0]
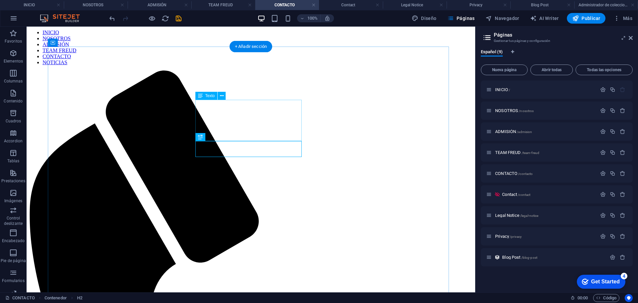
click at [222, 95] on icon at bounding box center [222, 95] width 4 height 7
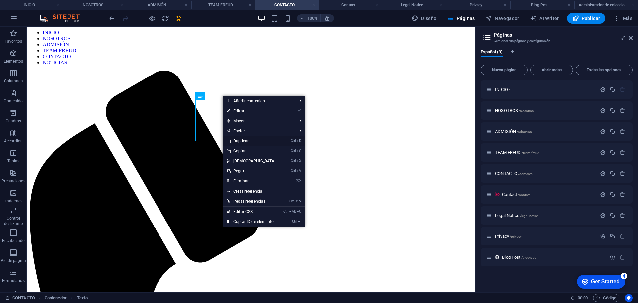
drag, startPoint x: 251, startPoint y: 141, endPoint x: 246, endPoint y: 110, distance: 31.2
click at [251, 141] on link "Ctrl D Duplicar" at bounding box center [251, 141] width 57 height 10
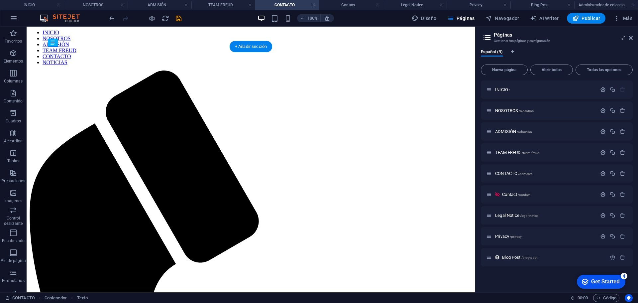
drag, startPoint x: 248, startPoint y: 164, endPoint x: 250, endPoint y: 182, distance: 18.4
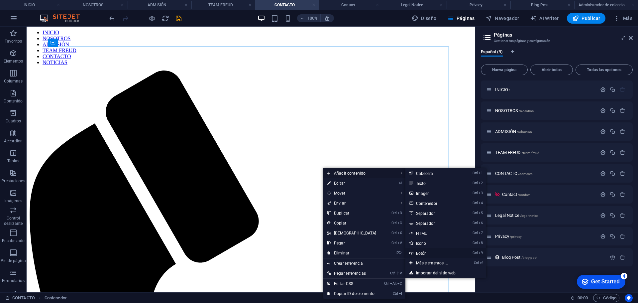
click at [427, 249] on link "Ctrl 9 Botón" at bounding box center [434, 253] width 56 height 10
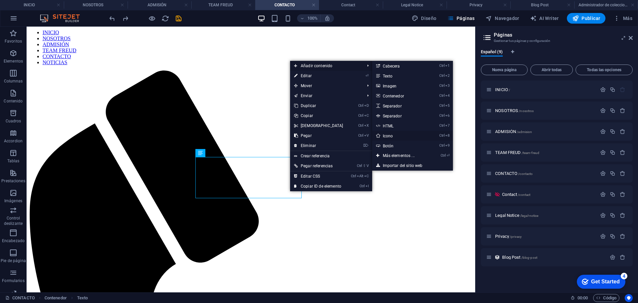
drag, startPoint x: 389, startPoint y: 136, endPoint x: 230, endPoint y: 115, distance: 160.0
click at [389, 136] on link "Ctrl 8 Icono" at bounding box center [400, 136] width 56 height 10
select select "xMidYMid"
select select "px"
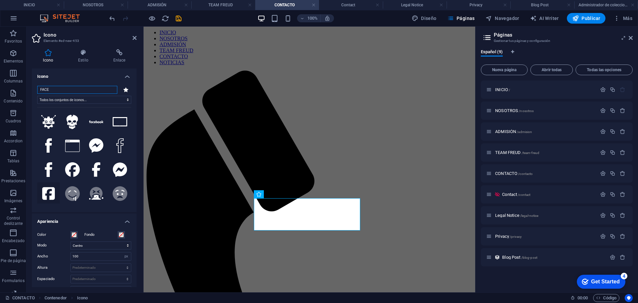
type input "FACE"
click at [49, 188] on icon at bounding box center [48, 193] width 13 height 15
click at [136, 38] on icon at bounding box center [135, 37] width 4 height 5
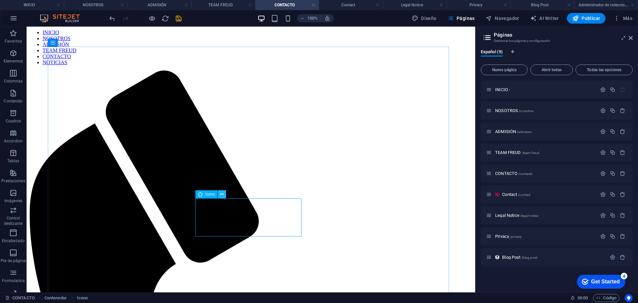
click at [224, 194] on icon at bounding box center [222, 194] width 4 height 7
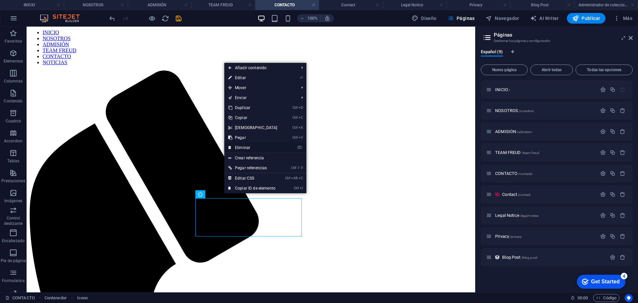
click at [249, 147] on link "⌦ Eliminar" at bounding box center [252, 148] width 57 height 10
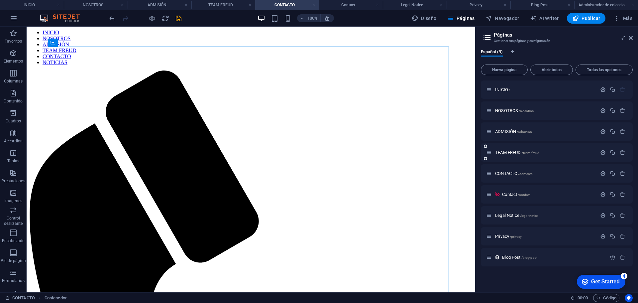
click at [508, 157] on div "TEAM FREUD /team-freud" at bounding box center [557, 152] width 152 height 18
click at [506, 130] on span "ADMISIÓN /admision" at bounding box center [513, 131] width 37 height 5
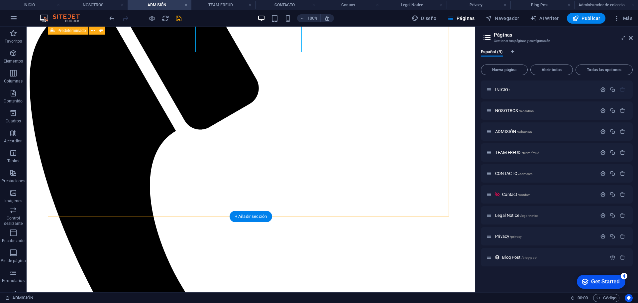
scroll to position [133, 0]
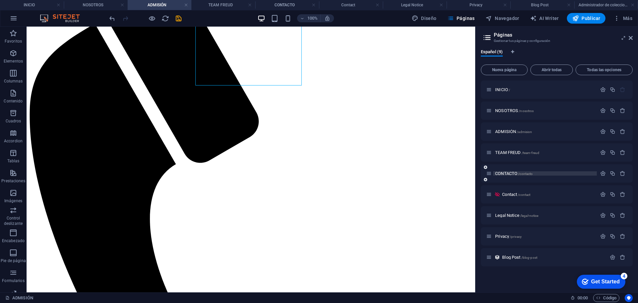
click at [503, 174] on span "CONTACTO /contacto" at bounding box center [514, 173] width 38 height 5
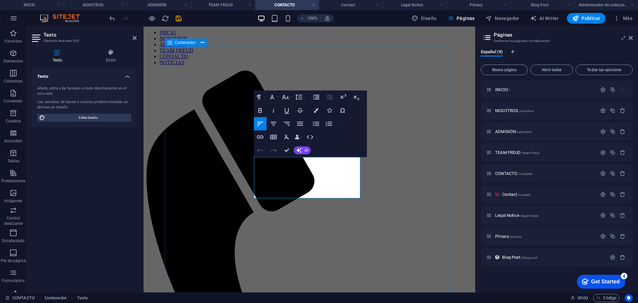
drag, startPoint x: 277, startPoint y: 189, endPoint x: 243, endPoint y: 170, distance: 38.9
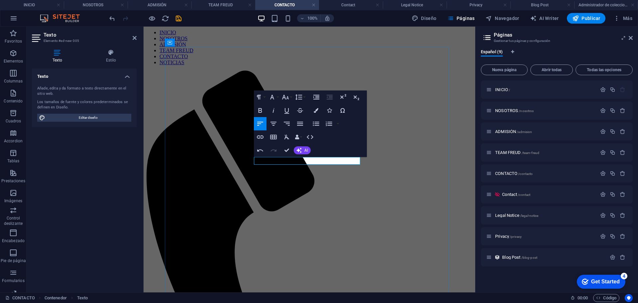
click at [316, 109] on icon "button" at bounding box center [316, 110] width 5 height 5
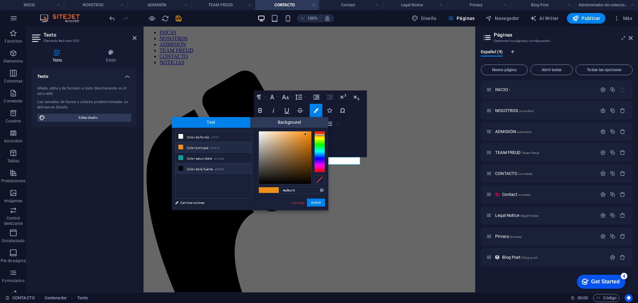
click at [209, 167] on li "Color de la fuente #000000" at bounding box center [214, 168] width 76 height 11
type input "#000000"
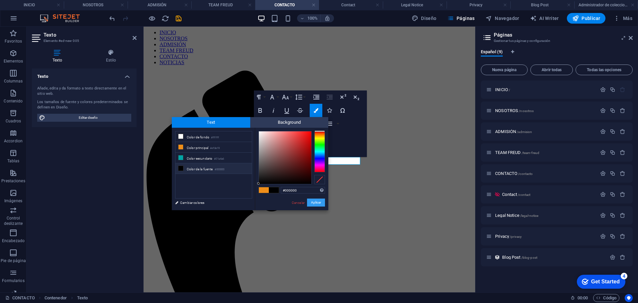
drag, startPoint x: 321, startPoint y: 203, endPoint x: 181, endPoint y: 175, distance: 142.0
click at [321, 203] on button "Aplicar" at bounding box center [316, 203] width 18 height 8
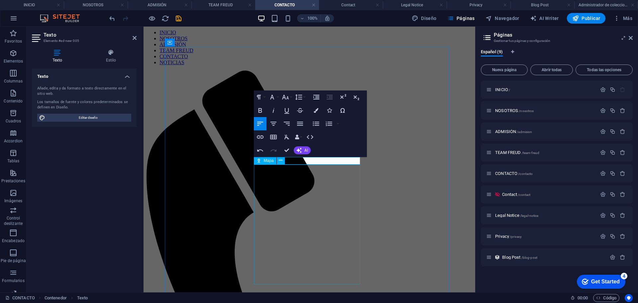
drag, startPoint x: 279, startPoint y: 161, endPoint x: 251, endPoint y: 161, distance: 28.6
click at [259, 110] on icon "button" at bounding box center [260, 110] width 8 height 8
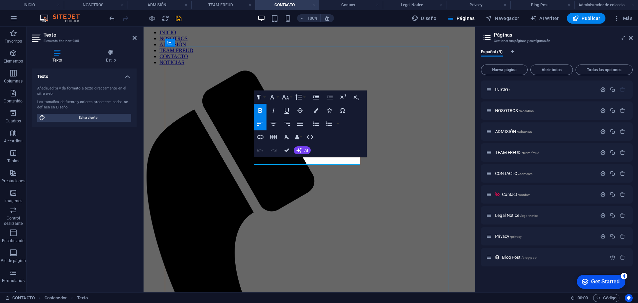
drag, startPoint x: 282, startPoint y: 159, endPoint x: 343, endPoint y: 160, distance: 60.5
click at [258, 137] on icon "button" at bounding box center [260, 137] width 8 height 8
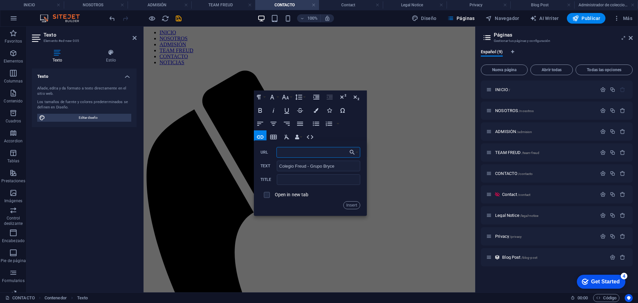
paste input "https://www.facebook.com/Colegiofreud"
type input "https://www.facebook.com/Colegiofreud"
drag, startPoint x: 345, startPoint y: 205, endPoint x: 204, endPoint y: 179, distance: 144.1
click at [346, 205] on button "Insert" at bounding box center [352, 205] width 17 height 8
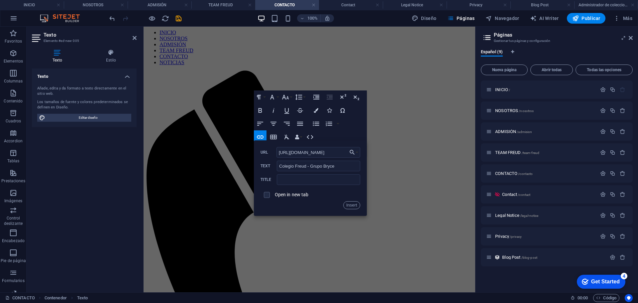
scroll to position [0, 0]
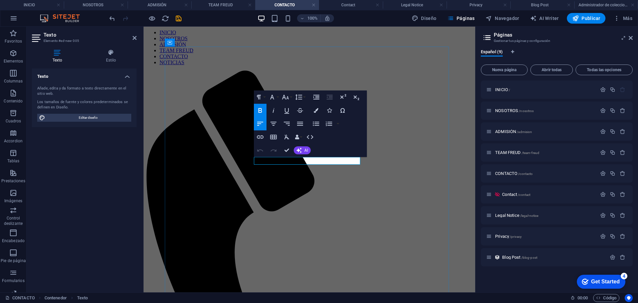
drag, startPoint x: 345, startPoint y: 162, endPoint x: 253, endPoint y: 161, distance: 92.8
copy p "FACEBOOK: Colegio Freud - Grupo Bryce"
click at [259, 170] on icon at bounding box center [259, 168] width 5 height 8
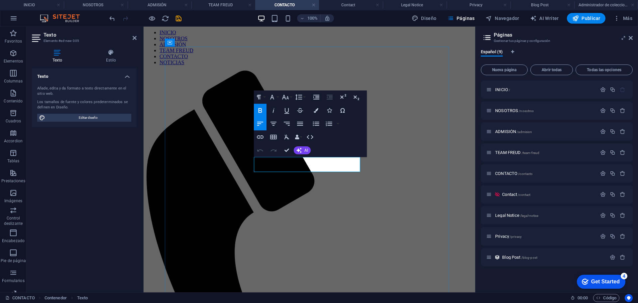
drag, startPoint x: 330, startPoint y: 168, endPoint x: 275, endPoint y: 169, distance: 55.5
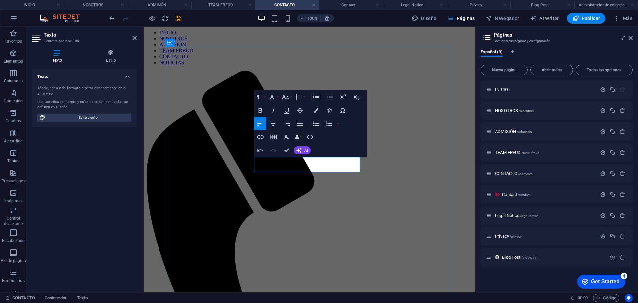
drag, startPoint x: 290, startPoint y: 169, endPoint x: 439, endPoint y: 193, distance: 150.6
drag, startPoint x: 332, startPoint y: 168, endPoint x: 274, endPoint y: 168, distance: 57.9
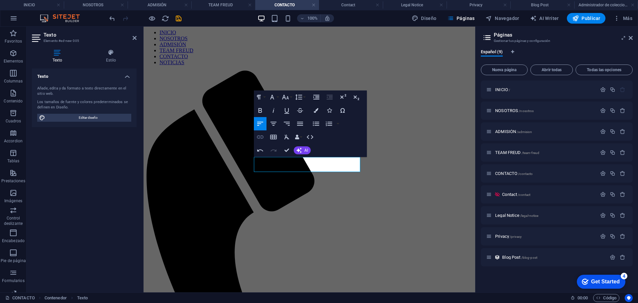
click at [261, 137] on icon "button" at bounding box center [260, 136] width 7 height 3
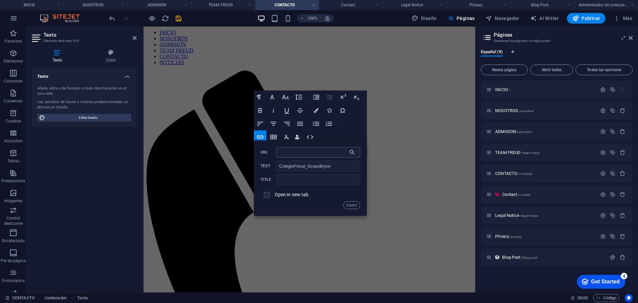
type input "https://www.tiktok.com/@colegiofreudoficial"
click at [354, 206] on button "Insert" at bounding box center [352, 205] width 17 height 8
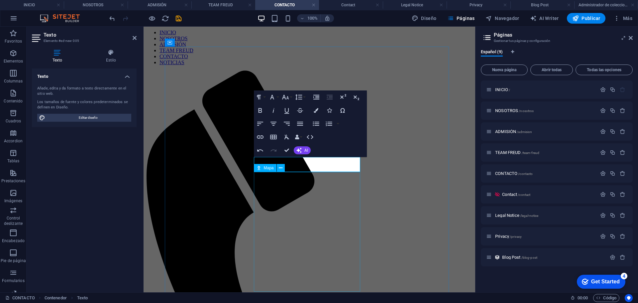
scroll to position [0, 0]
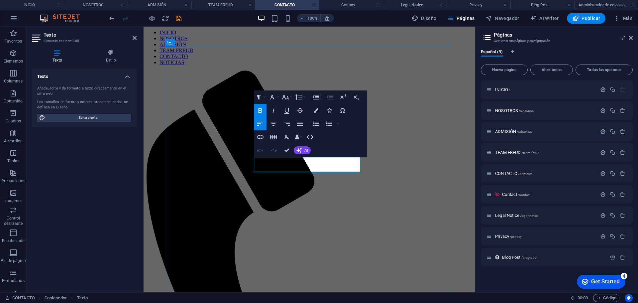
drag, startPoint x: 333, startPoint y: 168, endPoint x: 273, endPoint y: 166, distance: 59.2
click at [318, 107] on button "Colors" at bounding box center [316, 110] width 13 height 13
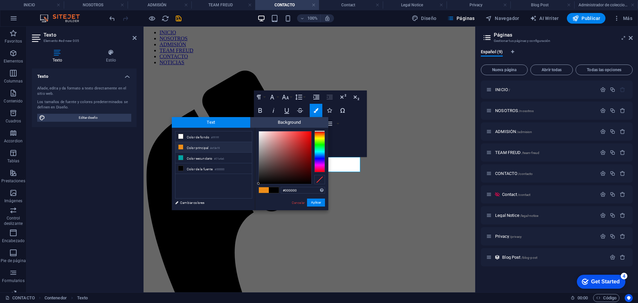
drag, startPoint x: 199, startPoint y: 170, endPoint x: 225, endPoint y: 178, distance: 27.7
click at [199, 169] on li "Color de la fuente #000000" at bounding box center [214, 168] width 76 height 11
click at [319, 201] on button "Aplicar" at bounding box center [316, 203] width 18 height 8
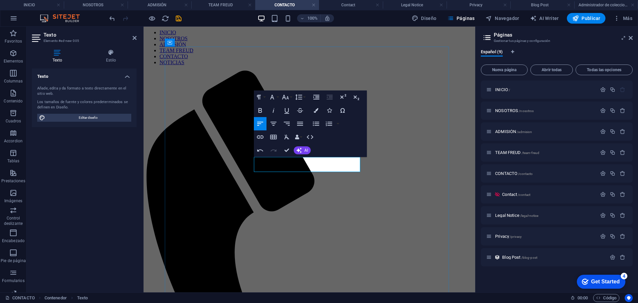
drag, startPoint x: 332, startPoint y: 167, endPoint x: 274, endPoint y: 168, distance: 57.5
click at [316, 110] on icon "button" at bounding box center [316, 110] width 5 height 5
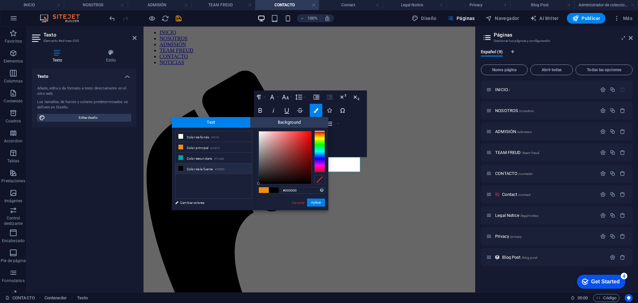
click at [189, 165] on li "Color de la fuente #000000" at bounding box center [214, 168] width 76 height 11
click at [180, 168] on icon at bounding box center [181, 168] width 5 height 5
click at [317, 204] on button "Aplicar" at bounding box center [316, 203] width 18 height 8
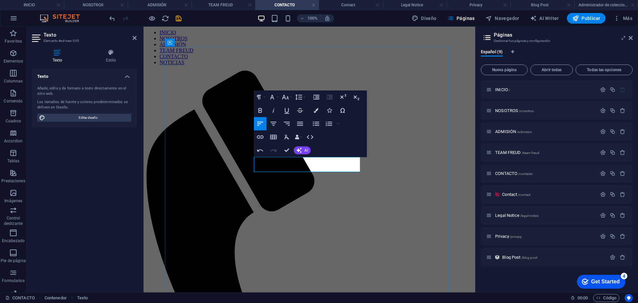
drag, startPoint x: 305, startPoint y: 168, endPoint x: 274, endPoint y: 168, distance: 31.6
drag, startPoint x: 330, startPoint y: 168, endPoint x: 286, endPoint y: 159, distance: 45.5
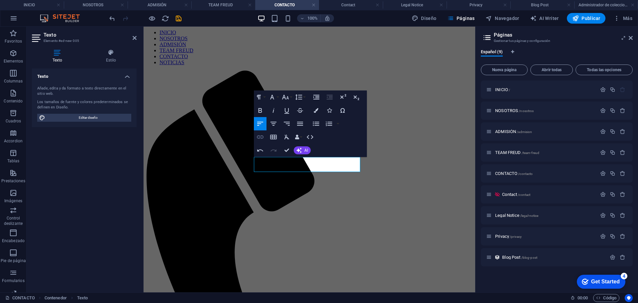
click at [258, 135] on icon "button" at bounding box center [260, 137] width 8 height 8
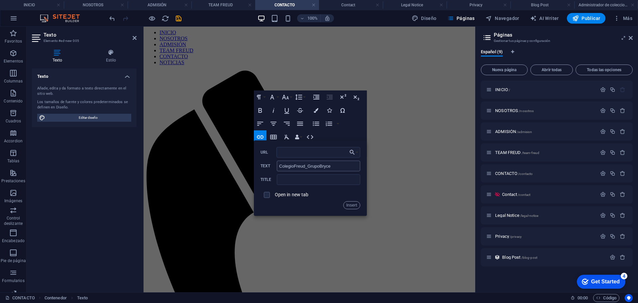
type input "https://www.tiktok.com/@colegiofreudoficial"
drag, startPoint x: 353, startPoint y: 204, endPoint x: 237, endPoint y: 145, distance: 130.4
click at [353, 204] on button "Insert" at bounding box center [352, 205] width 17 height 8
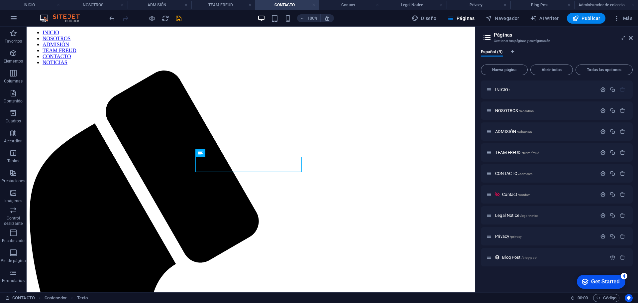
click at [590, 18] on span "Publicar" at bounding box center [587, 18] width 28 height 7
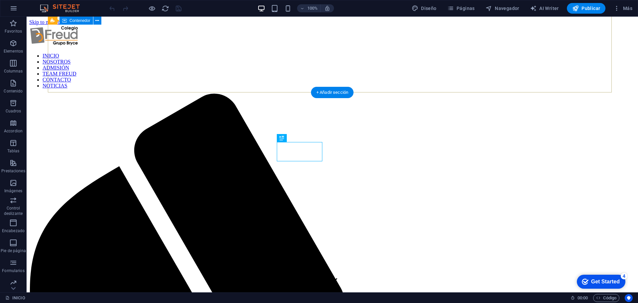
scroll to position [225, 0]
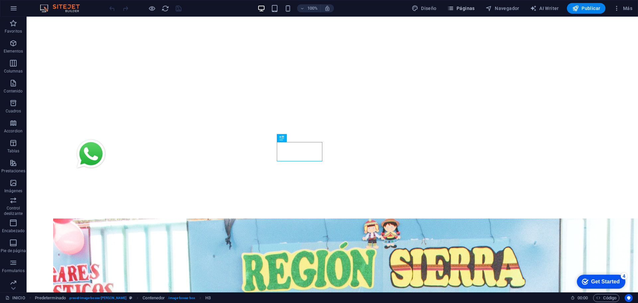
click at [463, 9] on span "Páginas" at bounding box center [462, 8] width 28 height 7
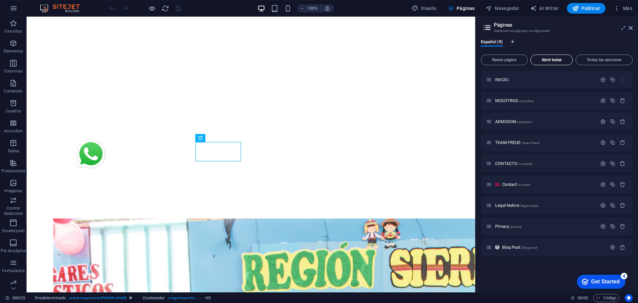
click at [554, 55] on button "Abrir todas" at bounding box center [552, 60] width 43 height 11
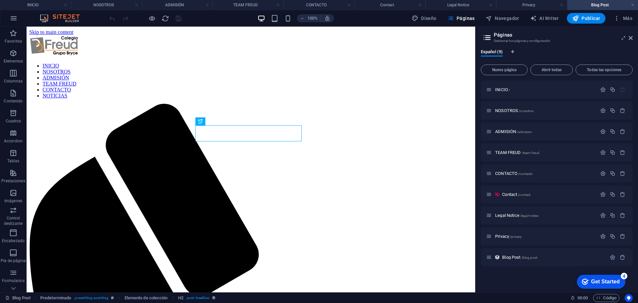
scroll to position [0, 0]
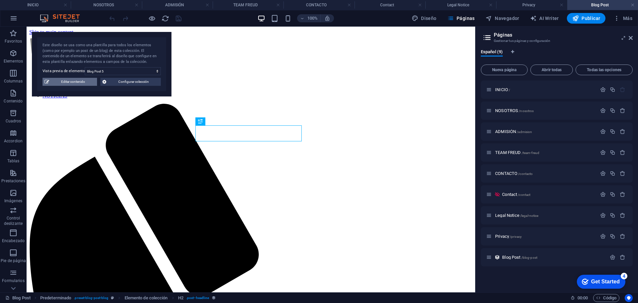
click at [80, 85] on span "Editar contenido" at bounding box center [73, 82] width 44 height 8
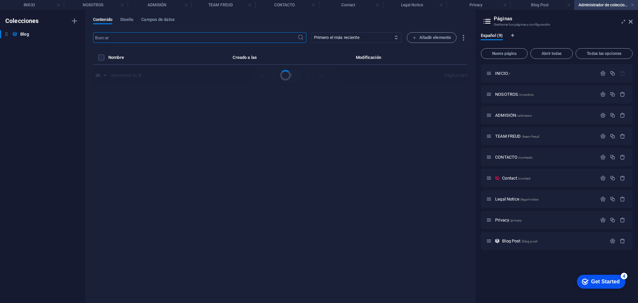
select select "Category 1"
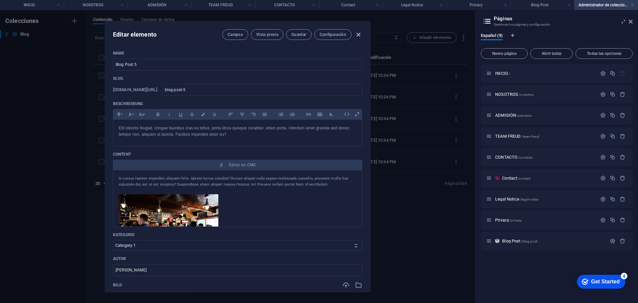
click at [358, 34] on icon "button" at bounding box center [359, 35] width 8 height 8
type input "[DATE]"
type input "blog-post-5"
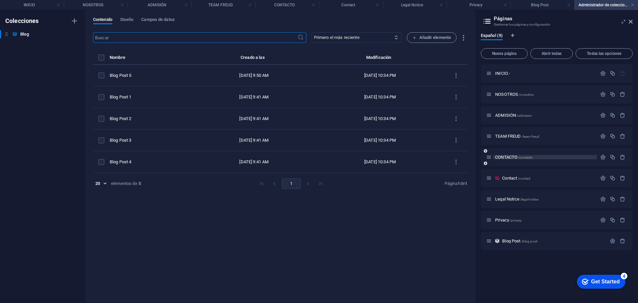
click at [508, 156] on span "CONTACTO /contacto" at bounding box center [514, 157] width 38 height 5
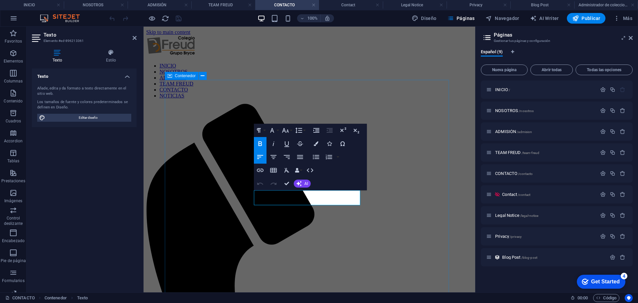
drag, startPoint x: 296, startPoint y: 199, endPoint x: 253, endPoint y: 201, distance: 43.3
copy p "TIKTOK: ColegioFreud_GrupoBryce"
drag, startPoint x: 270, startPoint y: 207, endPoint x: 325, endPoint y: 207, distance: 54.5
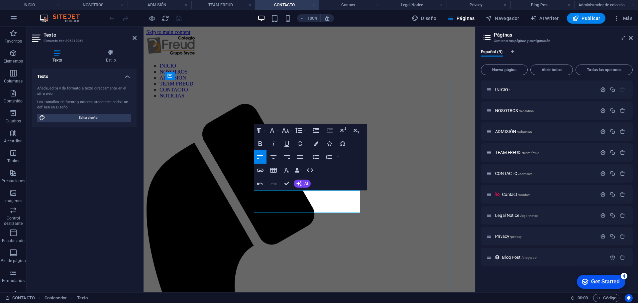
drag, startPoint x: 342, startPoint y: 209, endPoint x: 285, endPoint y: 209, distance: 56.9
click at [261, 170] on icon "button" at bounding box center [260, 170] width 8 height 8
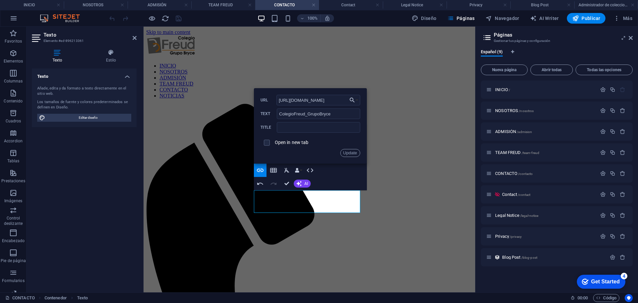
scroll to position [0, 16]
click at [330, 102] on input "[URL][DOMAIN_NAME]" at bounding box center [319, 100] width 84 height 11
type input "[URL][DOMAIN_NAME]"
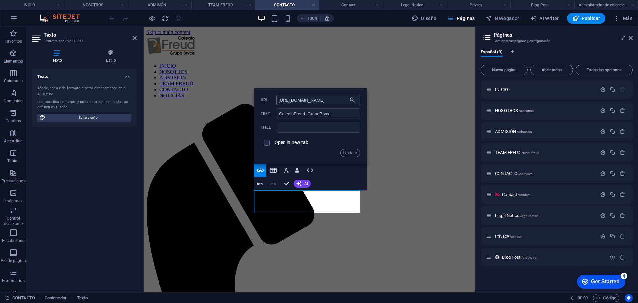
scroll to position [0, 35]
click at [350, 154] on button "Update" at bounding box center [351, 153] width 20 height 8
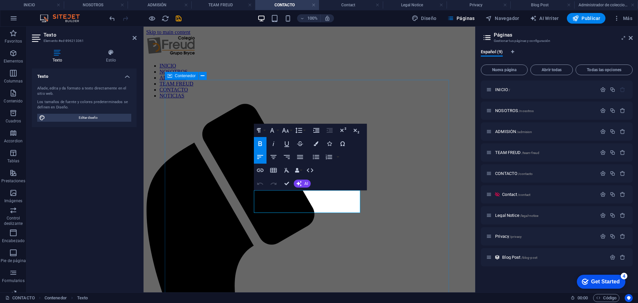
drag, startPoint x: 346, startPoint y: 208, endPoint x: 252, endPoint y: 208, distance: 93.4
copy span "INSTAGRAM: ColegioFreud_GrupoBryce"
drag, startPoint x: 282, startPoint y: 216, endPoint x: 316, endPoint y: 213, distance: 34.0
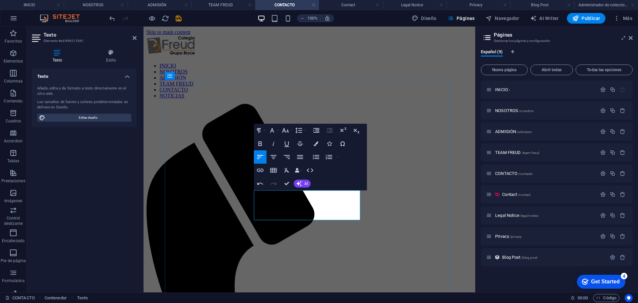
drag, startPoint x: 338, startPoint y: 216, endPoint x: 279, endPoint y: 220, distance: 59.0
click at [262, 172] on icon "button" at bounding box center [260, 170] width 7 height 3
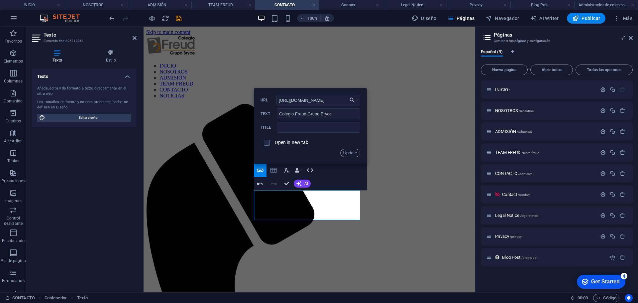
scroll to position [0, 35]
click at [333, 101] on input "https://www.instagram.com/colegiofreud_grupobryce/" at bounding box center [319, 100] width 84 height 11
type input "https://www.youtube.com/@ColegioFreudGrupoBryceOficial"
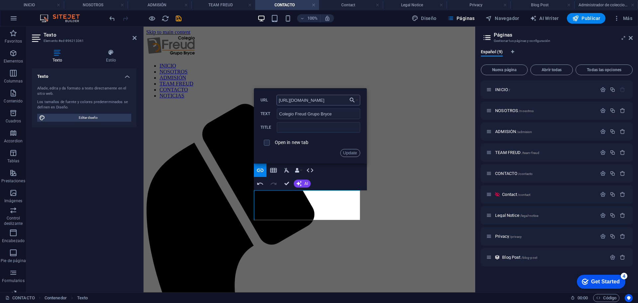
scroll to position [0, 48]
click at [334, 101] on input "https://www.youtube.com/@ColegioFreudGrupoBryceOficial" at bounding box center [319, 100] width 84 height 11
click at [351, 152] on button "Update" at bounding box center [351, 153] width 20 height 8
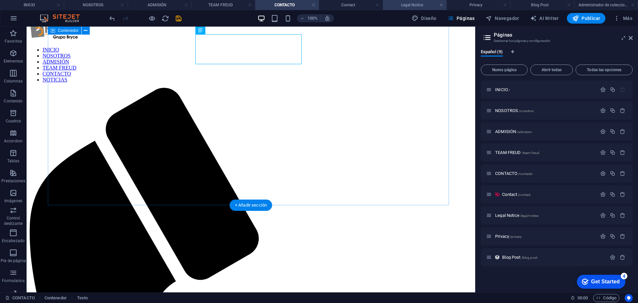
scroll to position [8, 0]
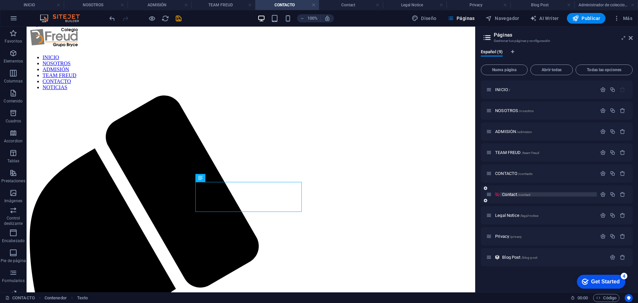
click at [508, 195] on span "Contact /contact" at bounding box center [516, 194] width 28 height 5
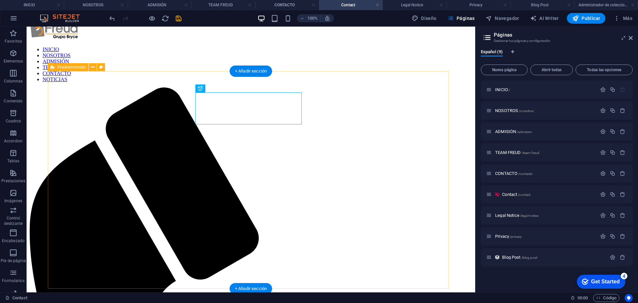
scroll to position [0, 0]
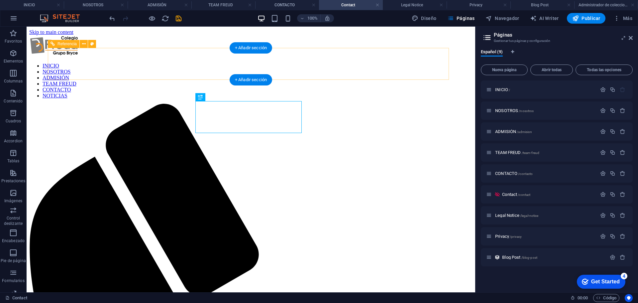
click at [313, 63] on nav "INICIO NOSOTROS ADMISIÓN TEAM FREUD CONTACTO NOTICIAS" at bounding box center [251, 81] width 444 height 36
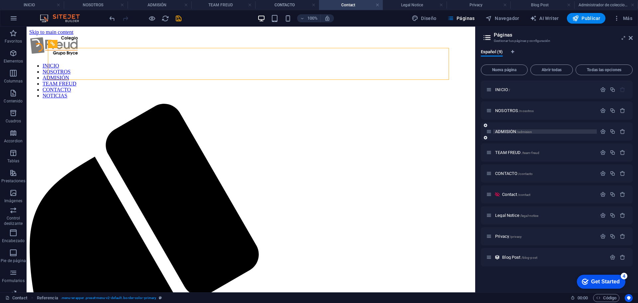
click at [509, 130] on span "ADMISIÓN /admision" at bounding box center [513, 131] width 37 height 5
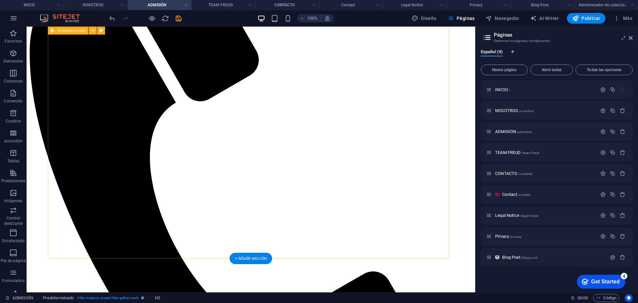
scroll to position [196, 0]
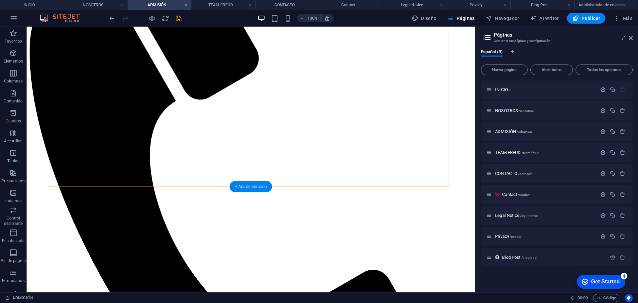
click at [259, 186] on div "+ Añadir sección" at bounding box center [251, 186] width 43 height 11
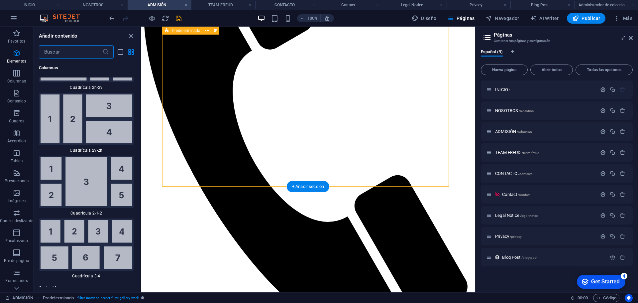
scroll to position [2127, 0]
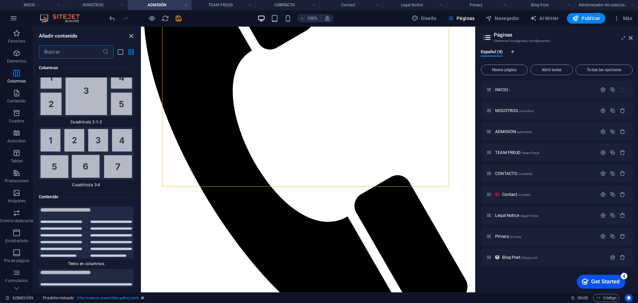
click at [131, 34] on icon "close panel" at bounding box center [131, 36] width 8 height 8
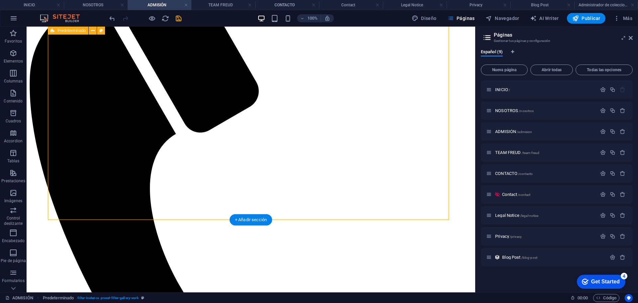
scroll to position [163, 0]
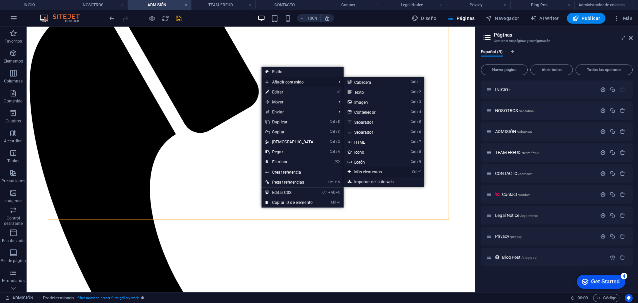
click at [374, 174] on link "Ctrl ⏎ Más elementos ..." at bounding box center [372, 172] width 56 height 10
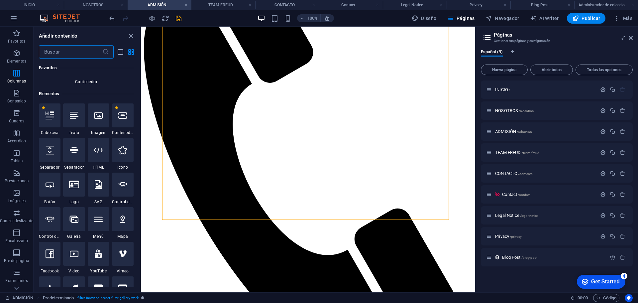
scroll to position [59, 0]
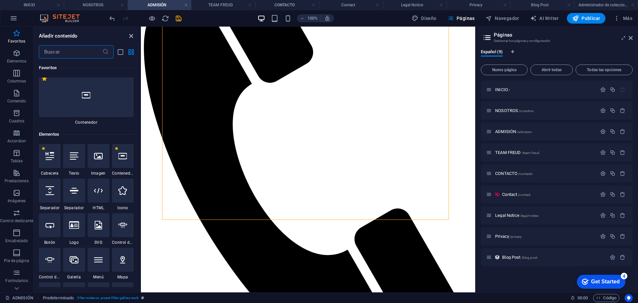
click at [131, 36] on icon "close panel" at bounding box center [131, 36] width 8 height 8
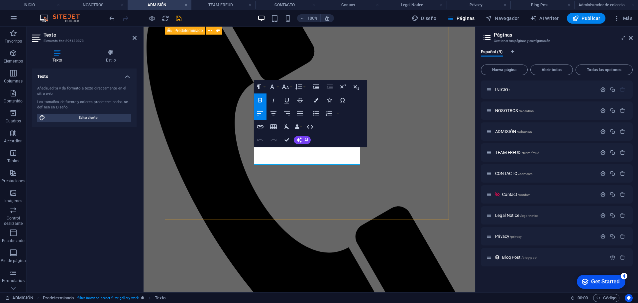
drag, startPoint x: 324, startPoint y: 158, endPoint x: 194, endPoint y: 118, distance: 135.9
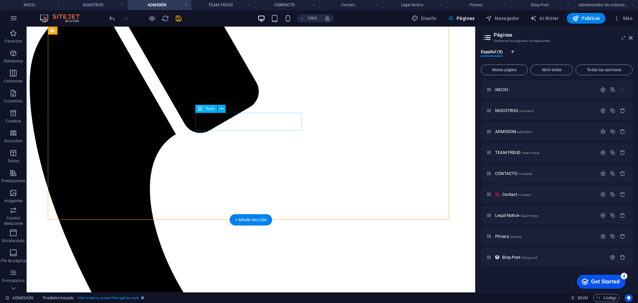
click at [222, 108] on icon at bounding box center [222, 108] width 4 height 7
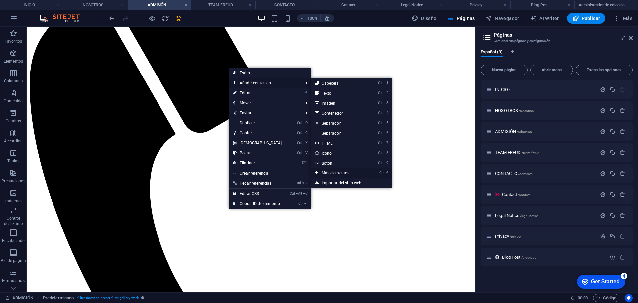
click at [348, 172] on link "Ctrl ⏎ Más elementos ..." at bounding box center [339, 173] width 56 height 10
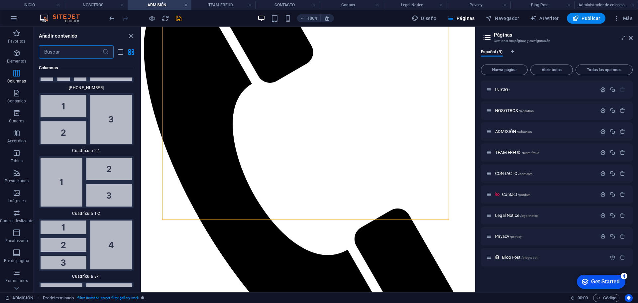
scroll to position [1555, 0]
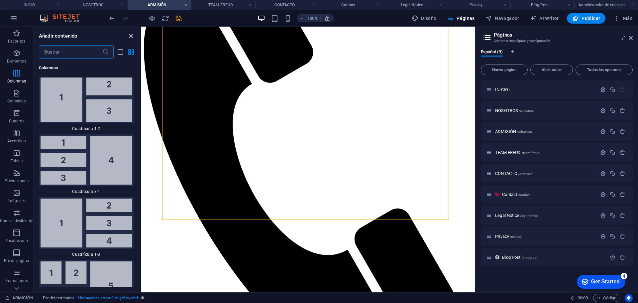
click at [130, 35] on icon "close panel" at bounding box center [131, 36] width 8 height 8
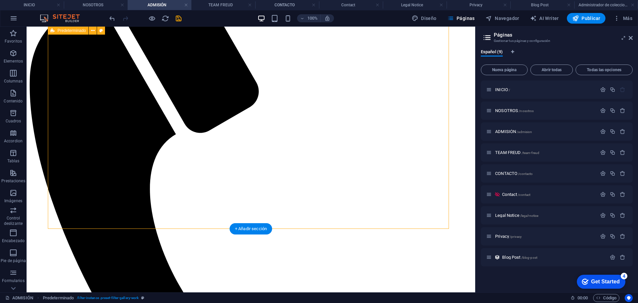
scroll to position [0, 0]
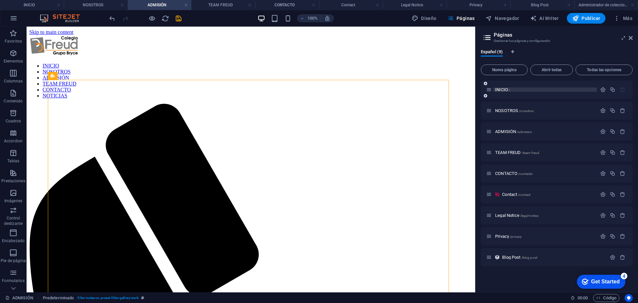
click at [503, 91] on span "INICIO /" at bounding box center [502, 89] width 15 height 5
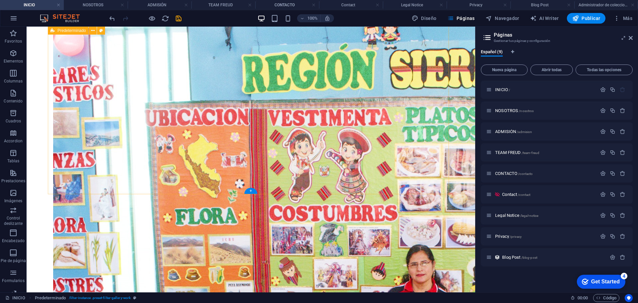
scroll to position [225, 0]
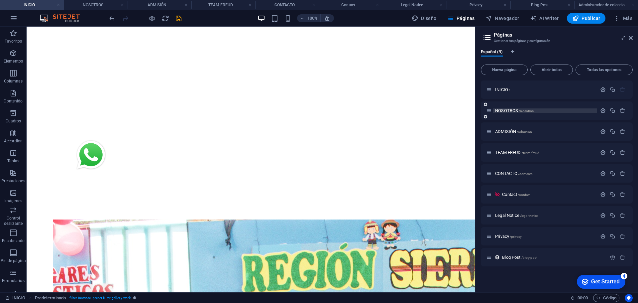
click at [504, 112] on span "NOSOTROS /nosotros" at bounding box center [514, 110] width 39 height 5
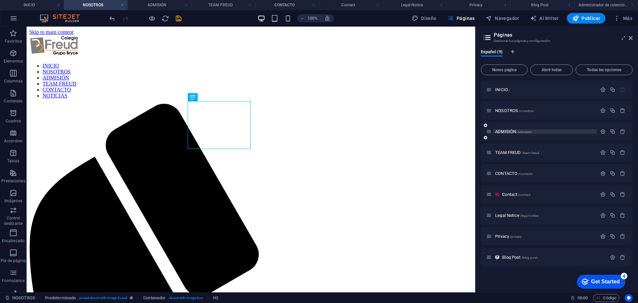
click at [502, 132] on span "ADMISIÓN /admision" at bounding box center [513, 131] width 37 height 5
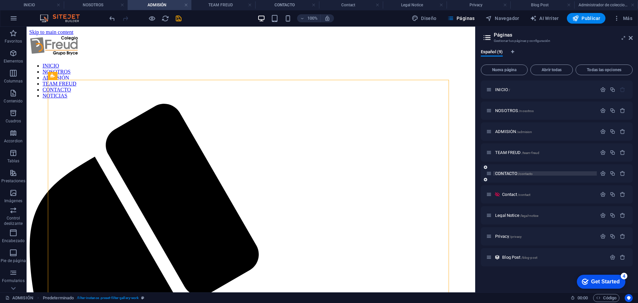
click at [511, 172] on span "CONTACTO /contacto" at bounding box center [514, 173] width 38 height 5
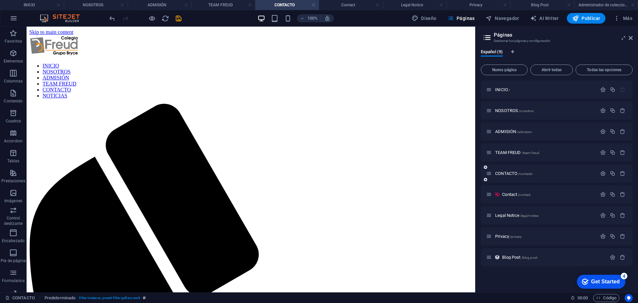
scroll to position [8, 0]
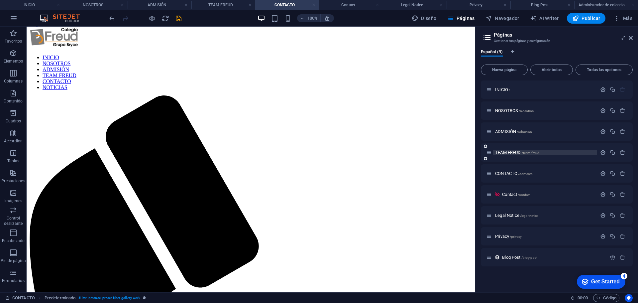
click at [510, 154] on span "TEAM FREUD /team-freud" at bounding box center [517, 152] width 44 height 5
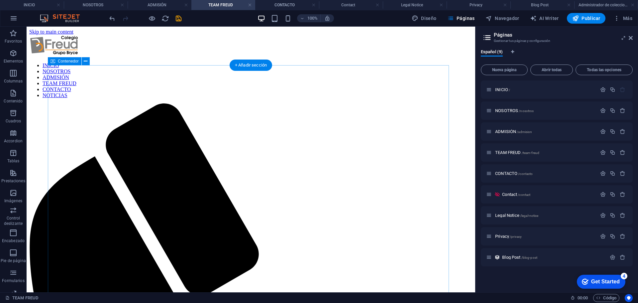
scroll to position [0, 0]
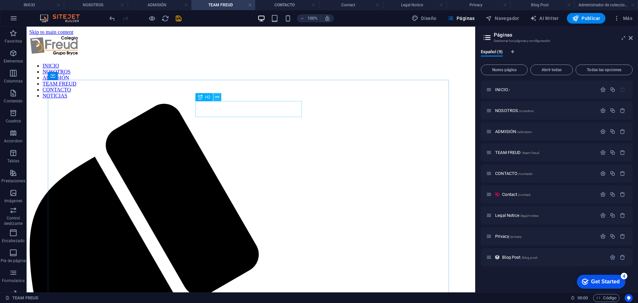
click at [216, 96] on icon at bounding box center [217, 97] width 4 height 7
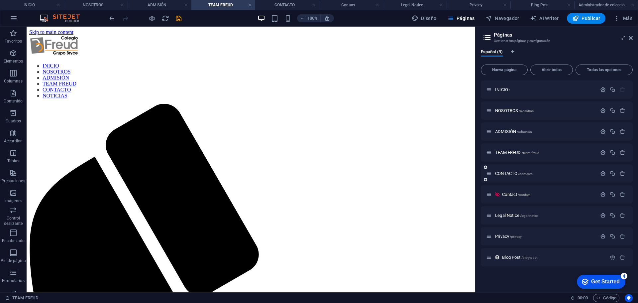
click at [513, 171] on div "CONTACTO /contacto" at bounding box center [541, 174] width 111 height 8
click at [510, 195] on span "Contact /contact" at bounding box center [516, 194] width 28 height 5
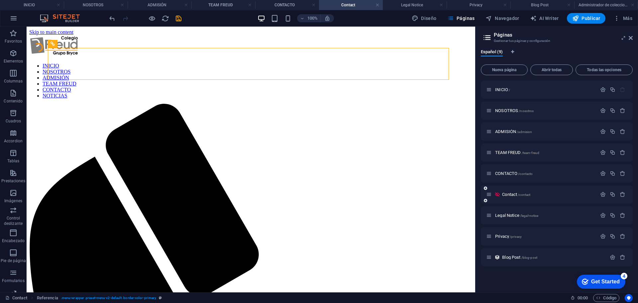
click at [496, 195] on icon at bounding box center [498, 195] width 6 height 6
click at [497, 194] on icon at bounding box center [498, 195] width 6 height 6
click at [498, 195] on icon at bounding box center [498, 195] width 6 height 6
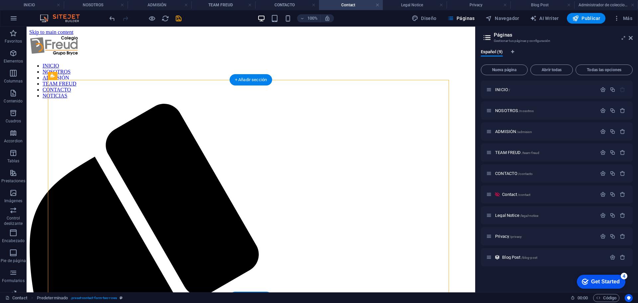
drag, startPoint x: 224, startPoint y: 117, endPoint x: 303, endPoint y: 195, distance: 111.5
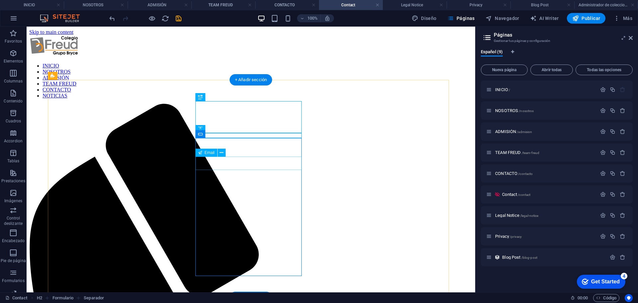
drag, startPoint x: 244, startPoint y: 162, endPoint x: 249, endPoint y: 161, distance: 4.8
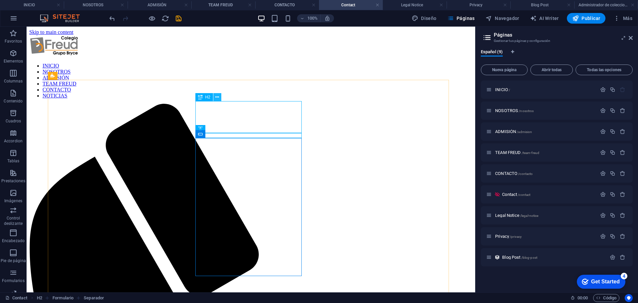
click at [217, 97] on icon at bounding box center [217, 97] width 4 height 7
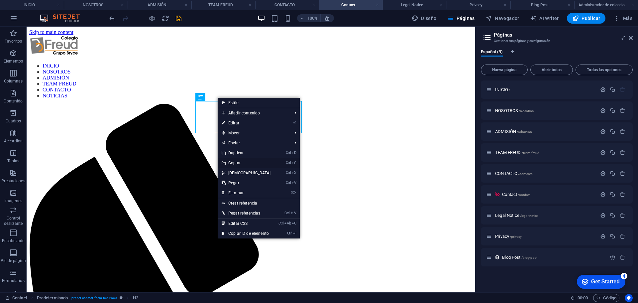
click at [245, 163] on link "Ctrl C Copiar" at bounding box center [246, 163] width 57 height 10
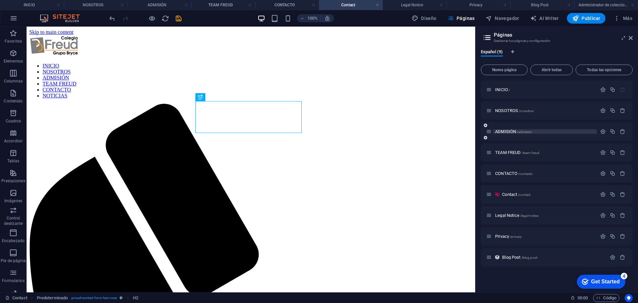
click at [507, 132] on span "ADMISIÓN /admision" at bounding box center [513, 131] width 37 height 5
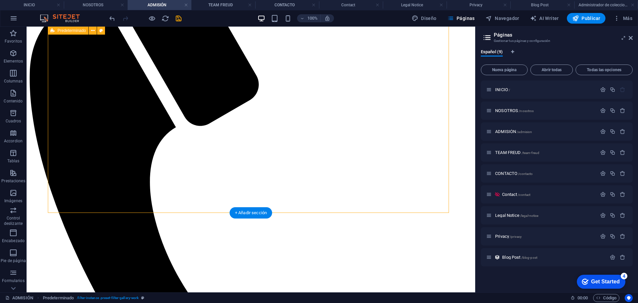
scroll to position [196, 0]
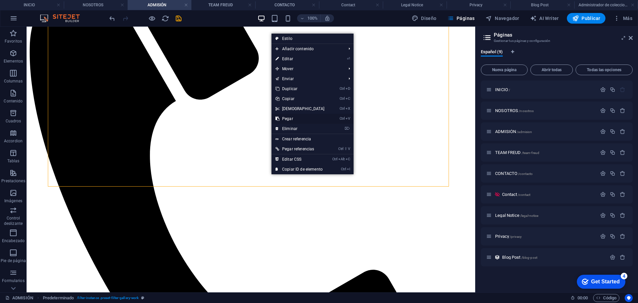
click at [302, 116] on link "Ctrl V Pegar" at bounding box center [300, 119] width 57 height 10
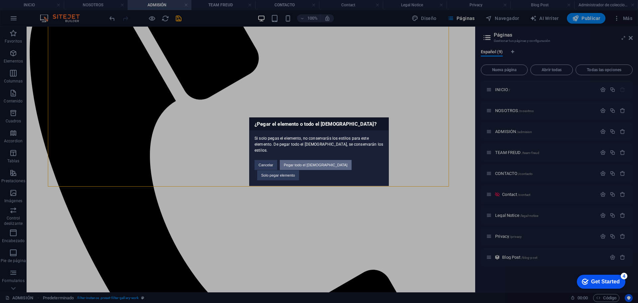
click at [323, 167] on button "Pegar todo el preajuste" at bounding box center [316, 165] width 72 height 10
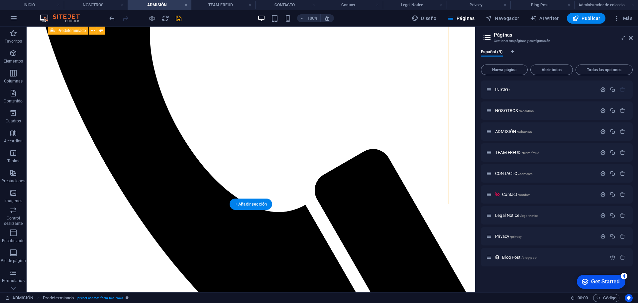
scroll to position [314, 0]
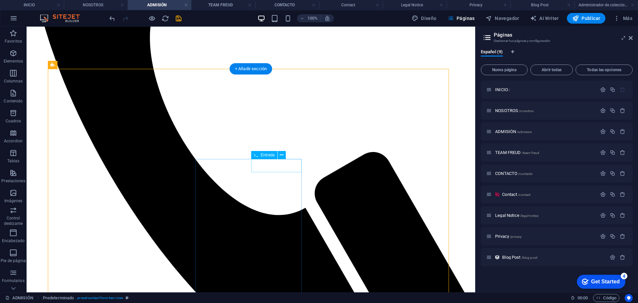
type input "Nombre"
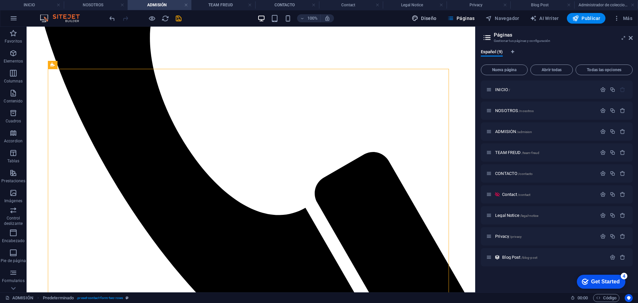
type input "Celular"
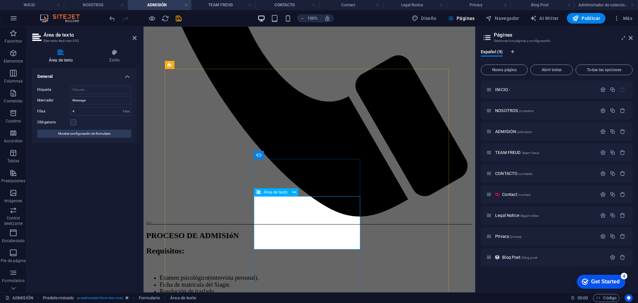
drag, startPoint x: 290, startPoint y: 206, endPoint x: 269, endPoint y: 206, distance: 21.3
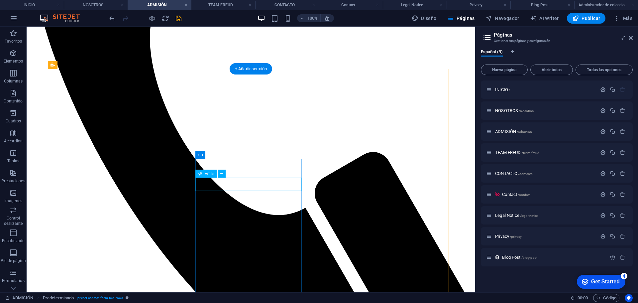
type textarea "Mensaje"
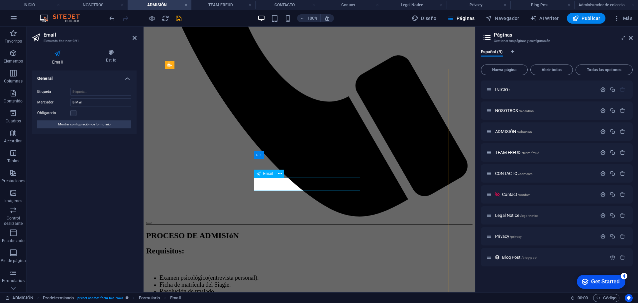
drag, startPoint x: 281, startPoint y: 185, endPoint x: 244, endPoint y: 185, distance: 36.9
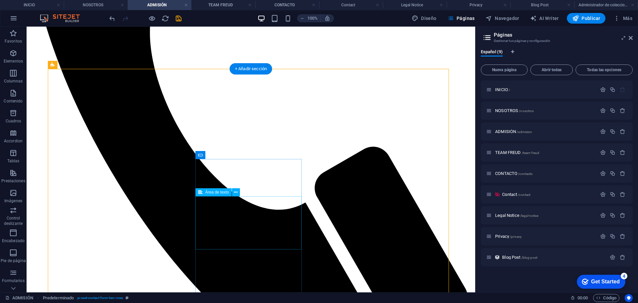
scroll to position [414, 0]
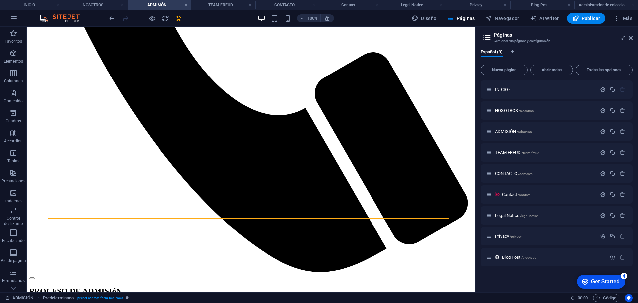
type input "Correo Electrónico"
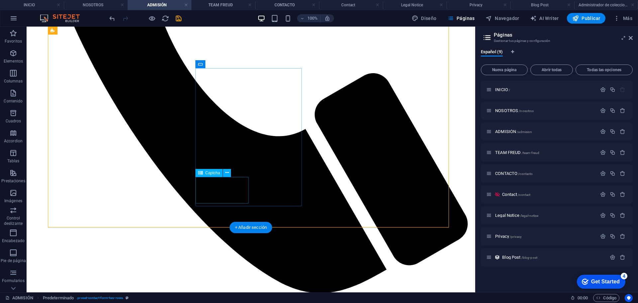
scroll to position [380, 0]
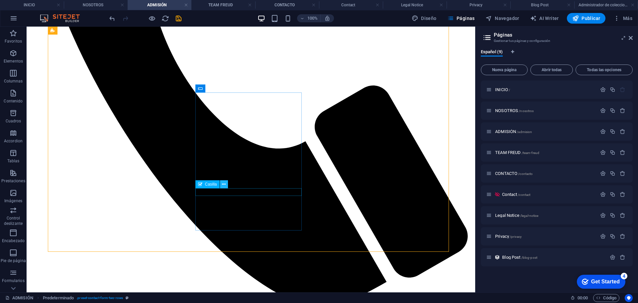
click at [225, 184] on icon at bounding box center [224, 184] width 4 height 7
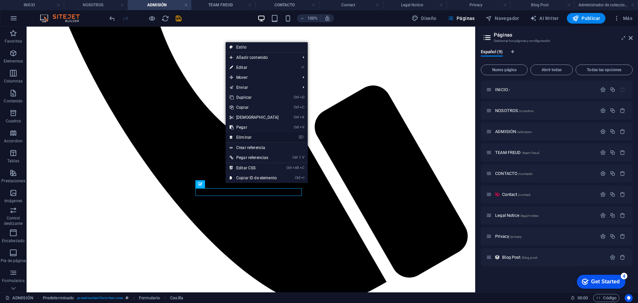
click at [249, 137] on link "⌦ Eliminar" at bounding box center [254, 137] width 57 height 10
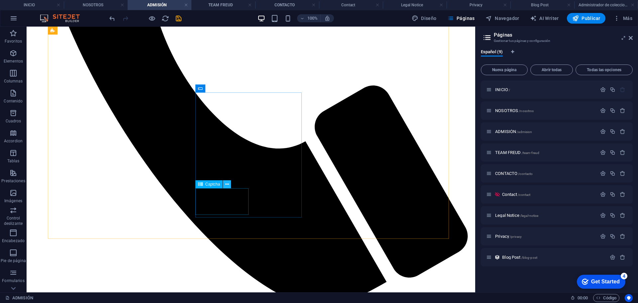
click at [227, 182] on icon at bounding box center [227, 184] width 4 height 7
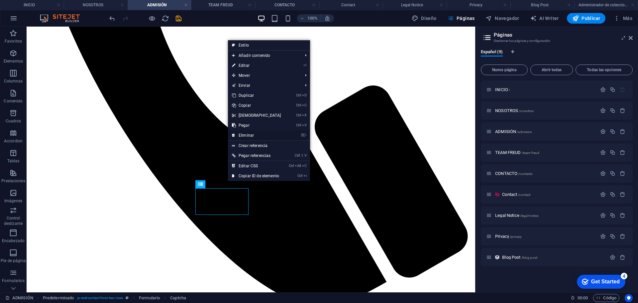
click at [250, 134] on link "⌦ Eliminar" at bounding box center [256, 135] width 57 height 10
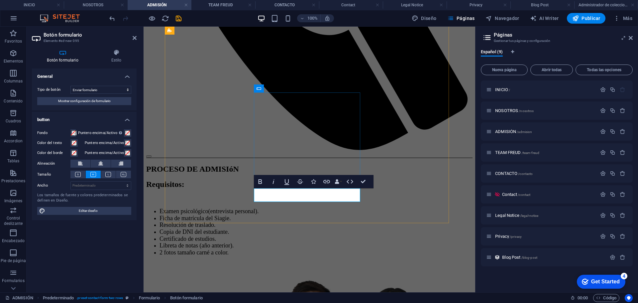
type button "Send"
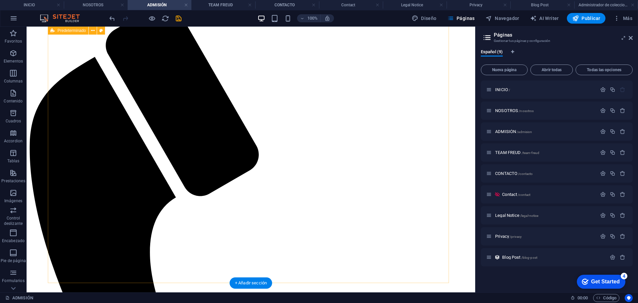
scroll to position [266, 0]
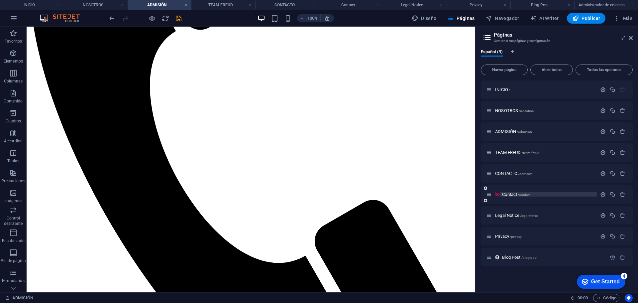
click at [513, 196] on span "Contact /contact" at bounding box center [516, 194] width 28 height 5
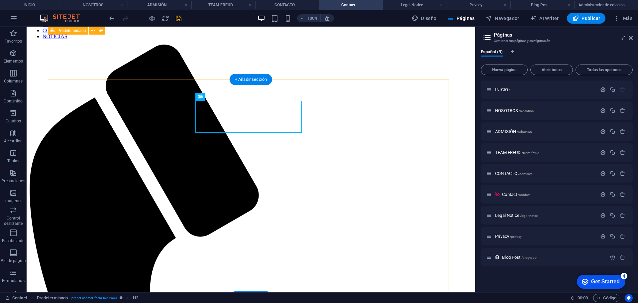
scroll to position [0, 0]
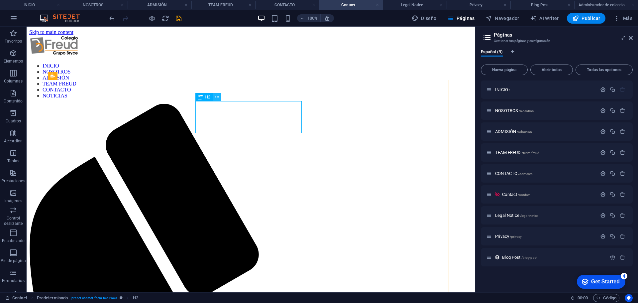
click at [218, 96] on icon at bounding box center [217, 97] width 4 height 7
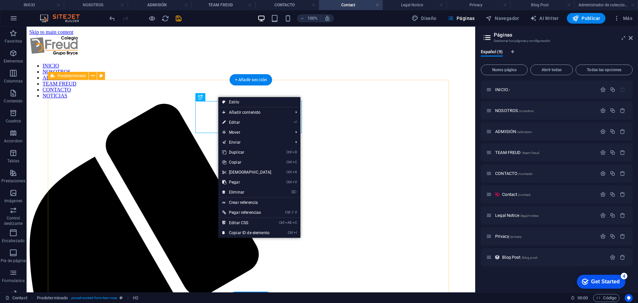
drag, startPoint x: 370, startPoint y: 163, endPoint x: 378, endPoint y: 146, distance: 19.0
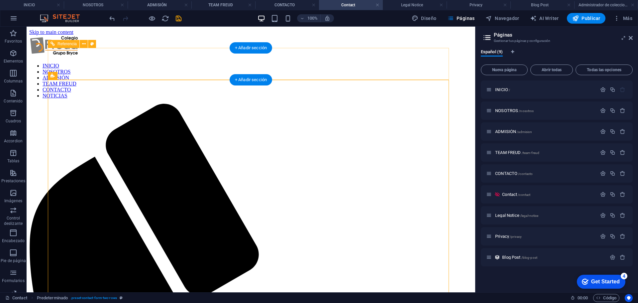
drag, startPoint x: 396, startPoint y: 63, endPoint x: 580, endPoint y: 169, distance: 212.5
click at [396, 63] on nav "INICIO NOSOTROS ADMISIÓN TEAM FREUD CONTACTO NOTICIAS" at bounding box center [251, 81] width 444 height 36
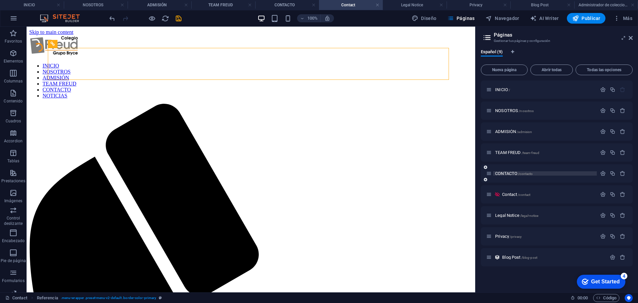
click at [508, 172] on span "CONTACTO /contacto" at bounding box center [514, 173] width 38 height 5
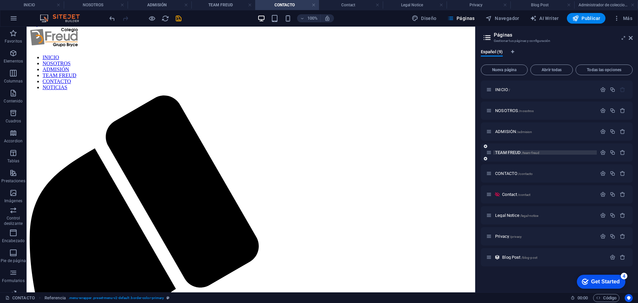
click at [508, 154] on span "TEAM FREUD /team-freud" at bounding box center [517, 152] width 44 height 5
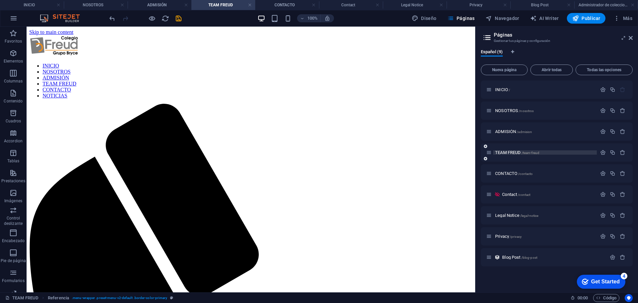
scroll to position [0, 0]
click at [499, 91] on span "INICIO /" at bounding box center [502, 89] width 15 height 5
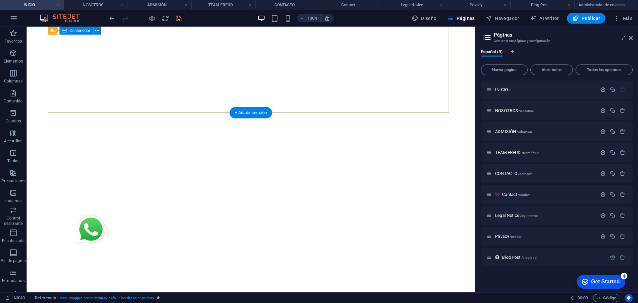
scroll to position [92, 0]
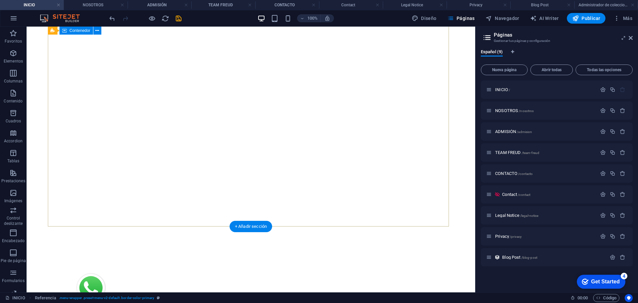
click at [153, 245] on div at bounding box center [251, 288] width 406 height 86
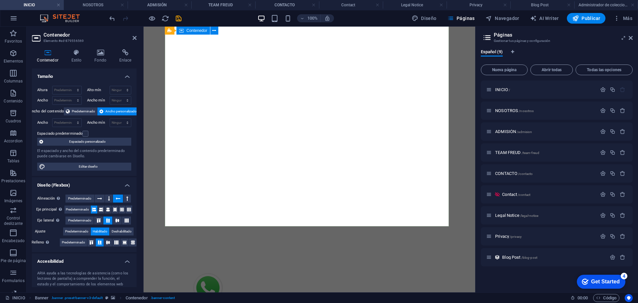
click at [262, 245] on div at bounding box center [309, 288] width 289 height 86
click at [105, 58] on h4 "Fondo" at bounding box center [101, 56] width 25 height 14
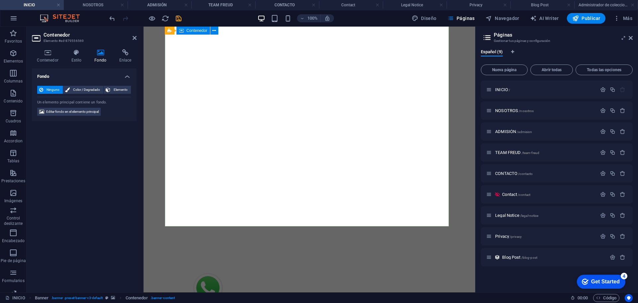
click at [275, 245] on div at bounding box center [309, 288] width 289 height 86
click at [85, 110] on span "Editar fondo en el elemento principal" at bounding box center [72, 112] width 53 height 8
select select "ms"
select select "s"
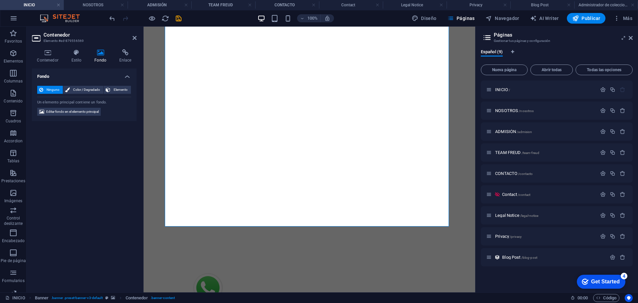
select select "ondemand"
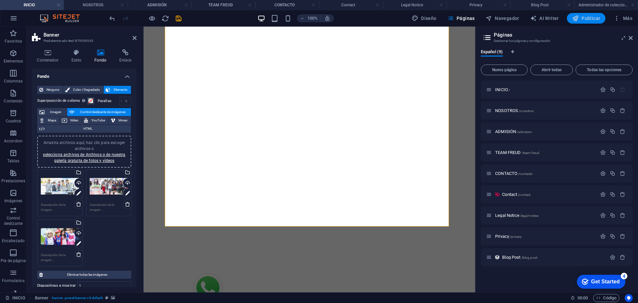
click at [591, 19] on span "Publicar" at bounding box center [587, 18] width 28 height 7
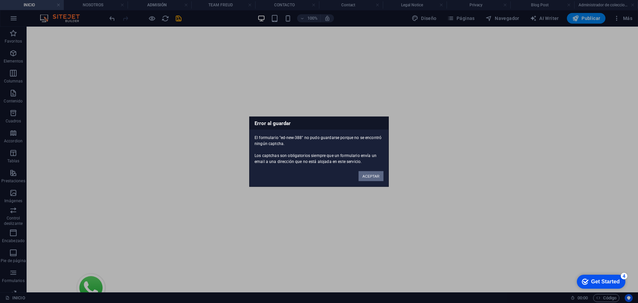
click at [373, 176] on button "ACEPTAR" at bounding box center [371, 176] width 25 height 10
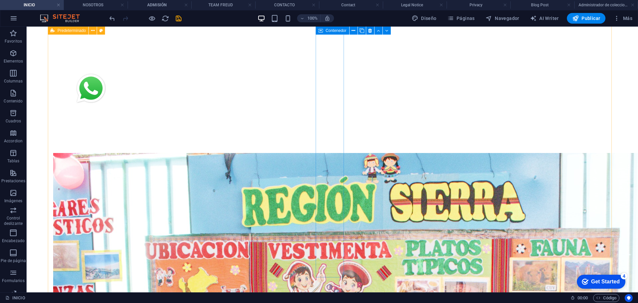
scroll to position [225, 0]
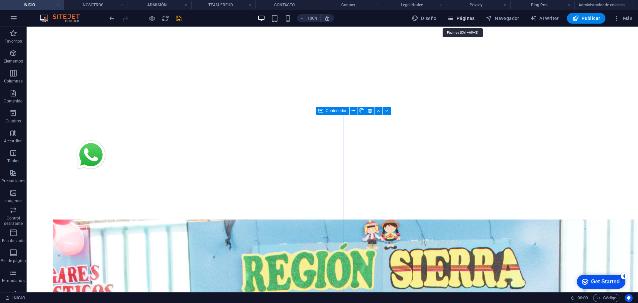
click at [469, 17] on span "Páginas" at bounding box center [462, 18] width 28 height 7
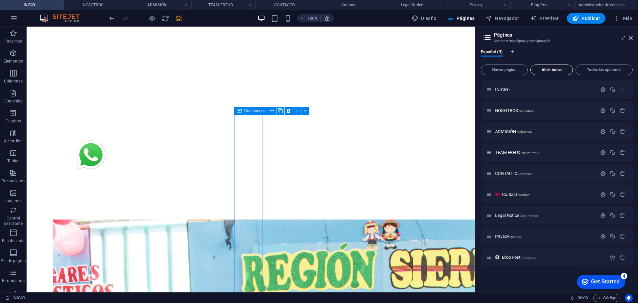
click at [550, 67] on button "Abrir todas" at bounding box center [552, 70] width 43 height 11
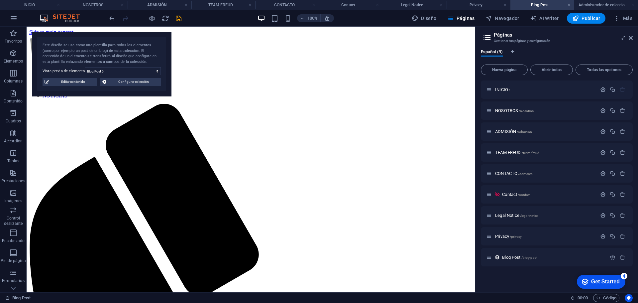
scroll to position [0, 0]
click at [80, 85] on span "Editar contenido" at bounding box center [73, 82] width 44 height 8
select select "Category 1"
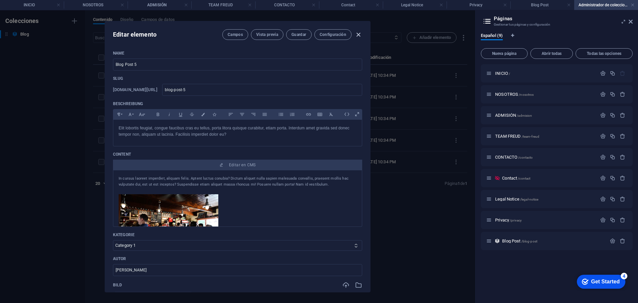
click at [359, 36] on icon "button" at bounding box center [359, 35] width 8 height 8
type input "2025-09-01"
type input "blog-post-5"
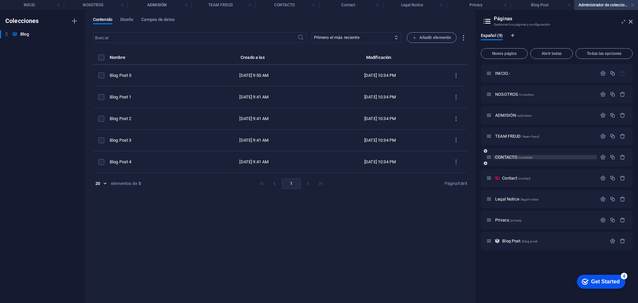
click at [510, 159] on span "CONTACTO /contacto" at bounding box center [514, 157] width 38 height 5
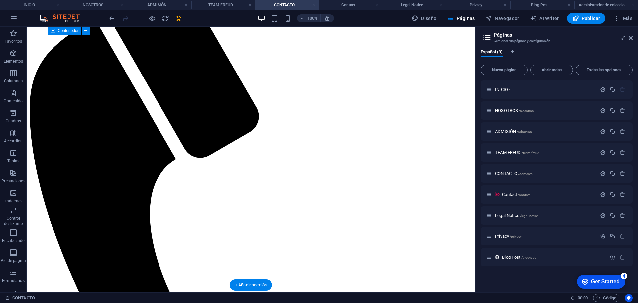
scroll to position [75, 0]
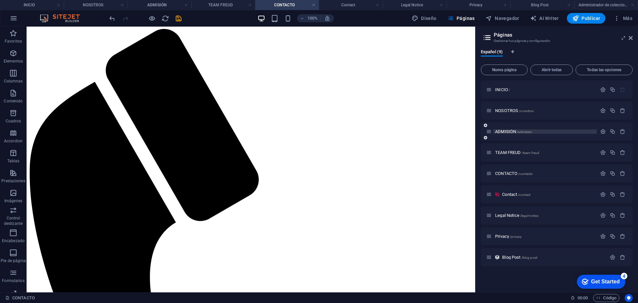
click at [502, 130] on span "ADMISIÓN /admision" at bounding box center [513, 131] width 37 height 5
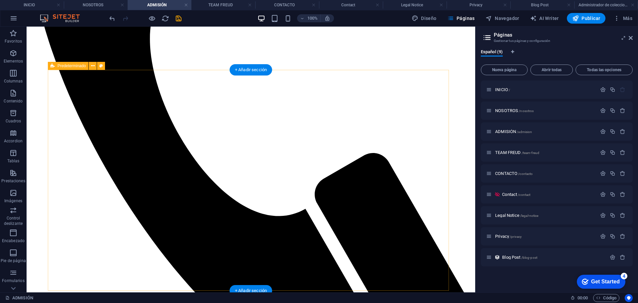
scroll to position [366, 0]
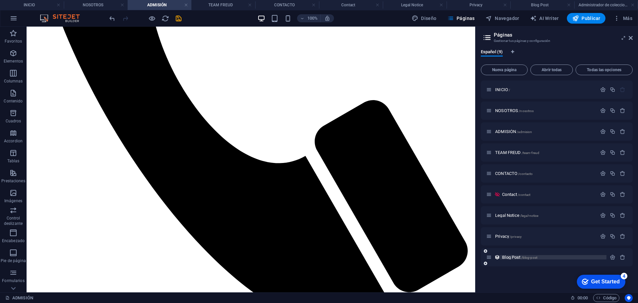
click at [513, 257] on span "Blog Post /blog-post" at bounding box center [519, 257] width 35 height 5
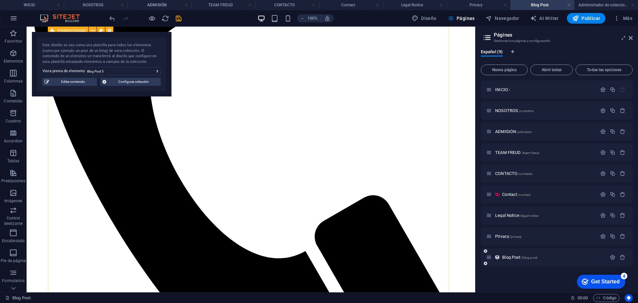
scroll to position [333, 0]
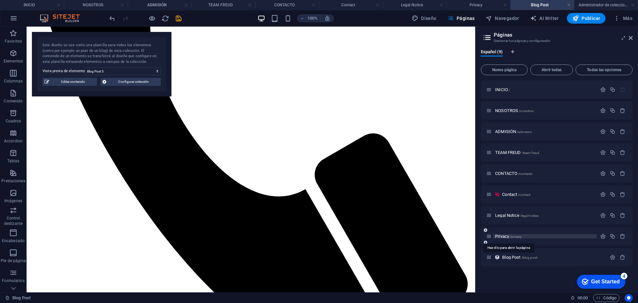
click at [505, 238] on span "Privacy /privacy" at bounding box center [508, 236] width 27 height 5
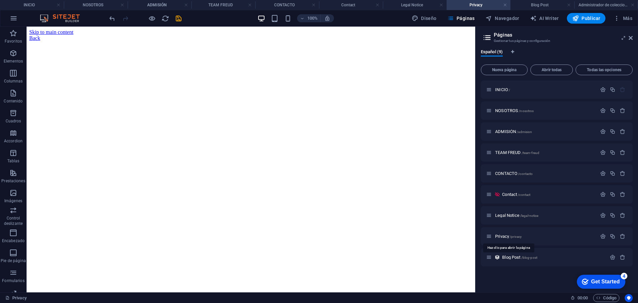
scroll to position [0, 0]
click at [503, 217] on span "Legal Notice /legal-notice" at bounding box center [516, 215] width 43 height 5
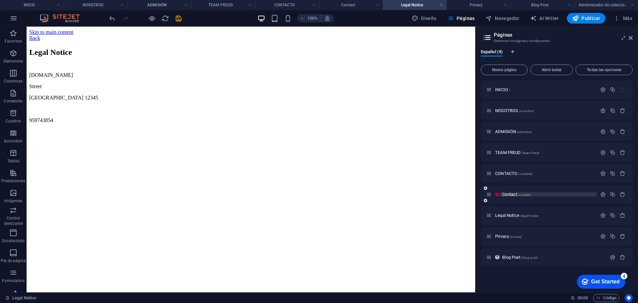
click at [512, 193] on span "Contact /contact" at bounding box center [516, 194] width 28 height 5
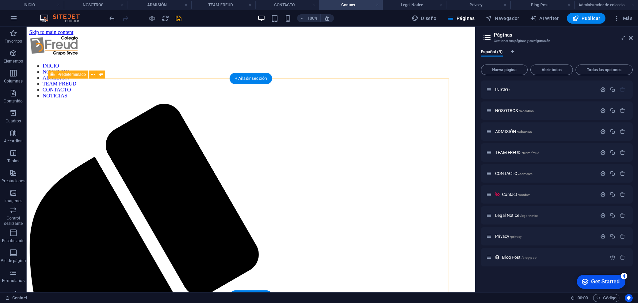
scroll to position [67, 0]
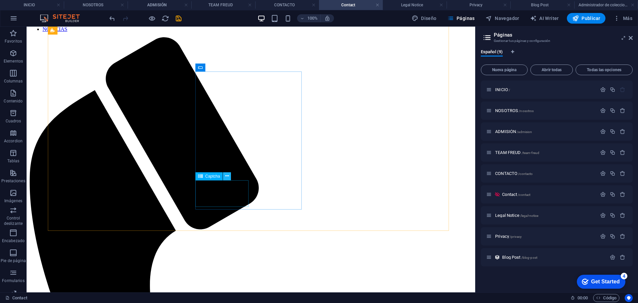
click at [227, 175] on icon at bounding box center [227, 176] width 4 height 7
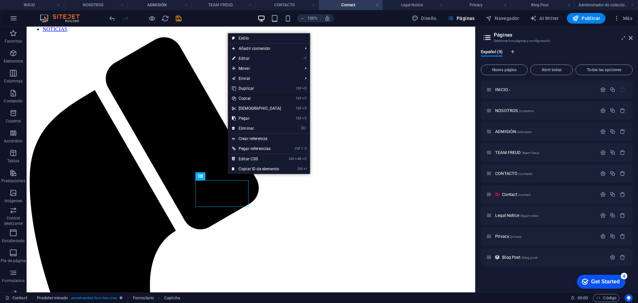
click at [246, 97] on link "Ctrl C Copiar" at bounding box center [256, 98] width 57 height 10
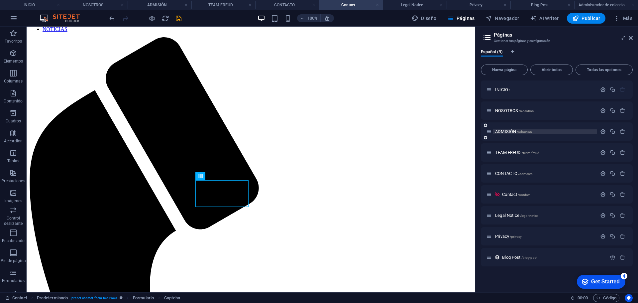
click at [509, 129] on span "ADMISIÓN /admision" at bounding box center [513, 131] width 37 height 5
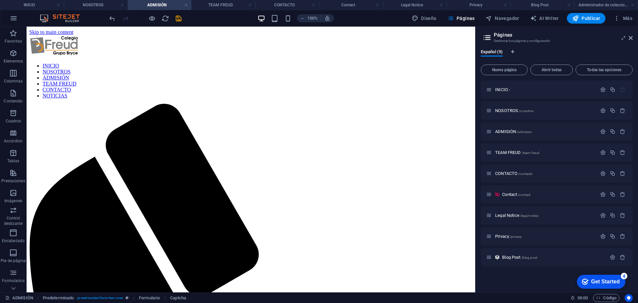
scroll to position [0, 0]
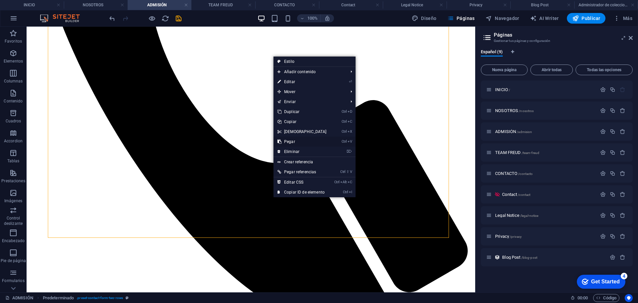
click at [300, 139] on link "Ctrl V Pegar" at bounding box center [302, 142] width 57 height 10
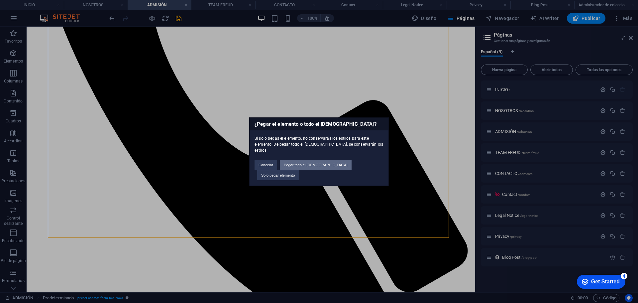
click at [316, 167] on button "Pegar todo el preajuste" at bounding box center [316, 165] width 72 height 10
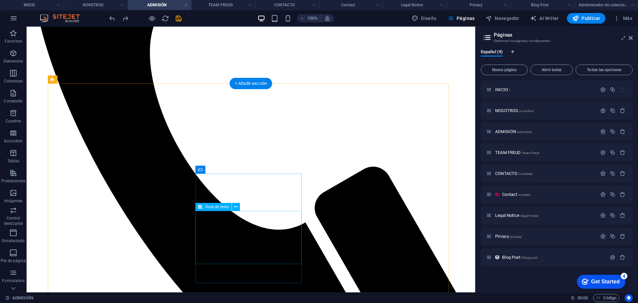
scroll to position [350, 0]
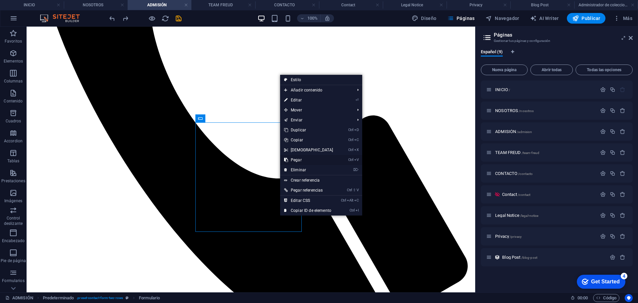
click at [298, 157] on link "Ctrl V Pegar" at bounding box center [308, 160] width 57 height 10
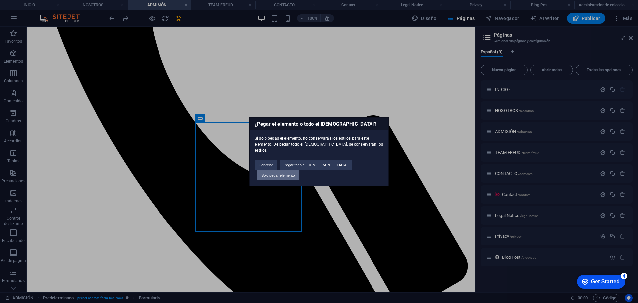
click at [299, 170] on button "Solo pegar elemento" at bounding box center [278, 175] width 42 height 10
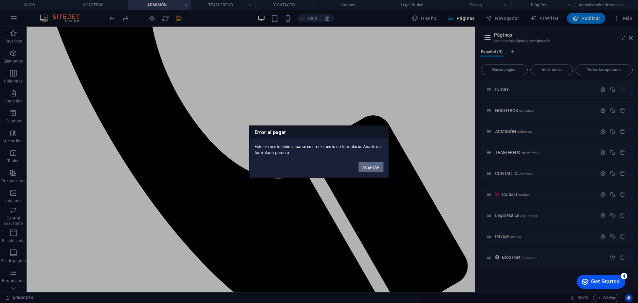
click at [368, 166] on button "ACEPTAR" at bounding box center [371, 167] width 25 height 10
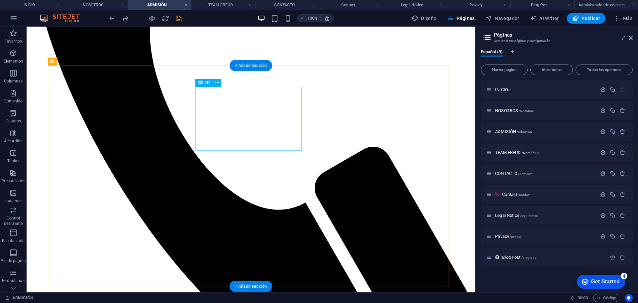
scroll to position [317, 0]
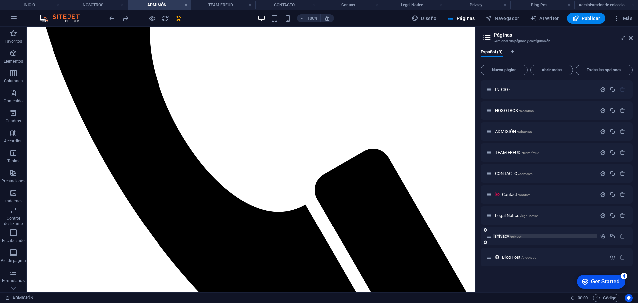
click at [502, 236] on span "Privacy /privacy" at bounding box center [508, 236] width 27 height 5
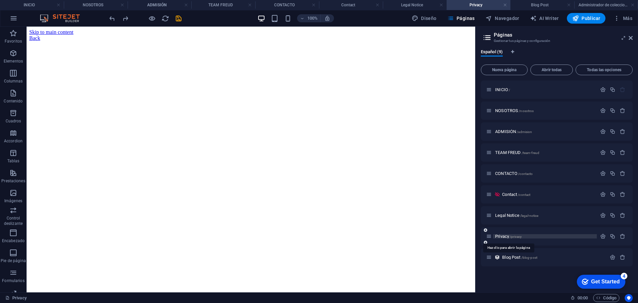
scroll to position [0, 0]
click at [509, 214] on span "Legal Notice /legal-notice" at bounding box center [516, 215] width 43 height 5
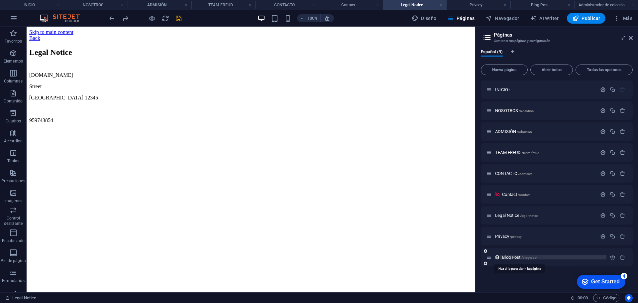
click at [507, 256] on span "Blog Post /blog-post" at bounding box center [519, 257] width 35 height 5
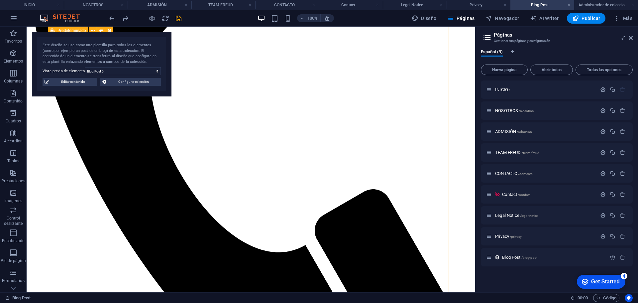
scroll to position [110, 0]
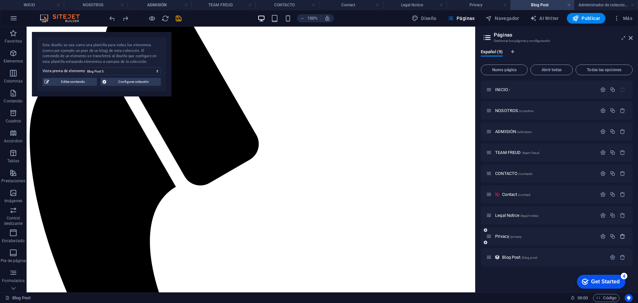
click at [624, 237] on icon "button" at bounding box center [623, 236] width 6 height 6
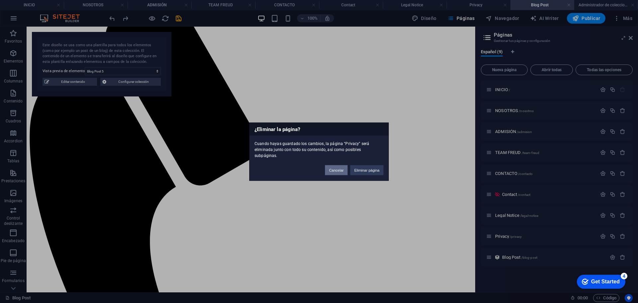
click at [327, 169] on button "Cancelar" at bounding box center [336, 170] width 23 height 10
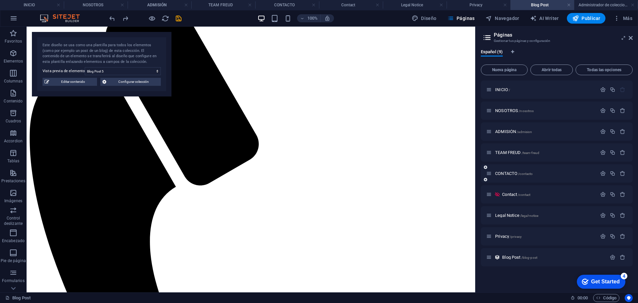
click at [507, 170] on div "CONTACTO /contacto" at bounding box center [541, 174] width 111 height 8
click at [506, 172] on span "CONTACTO /contacto" at bounding box center [514, 173] width 38 height 5
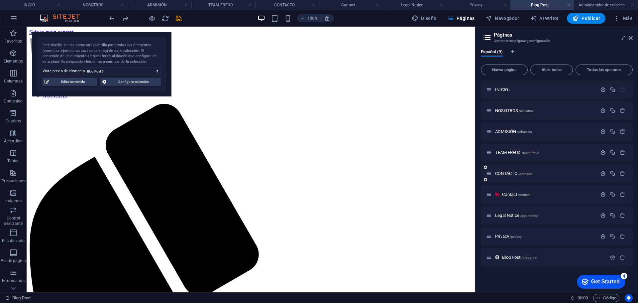
scroll to position [75, 0]
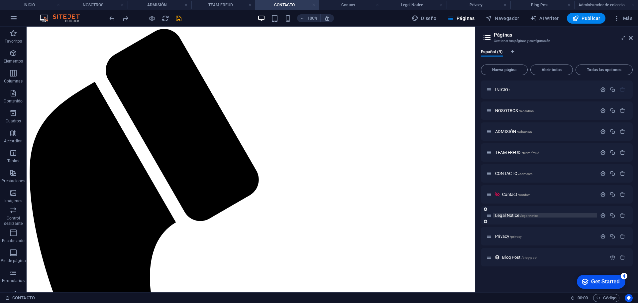
click at [510, 215] on span "Legal Notice /legal-notice" at bounding box center [516, 215] width 43 height 5
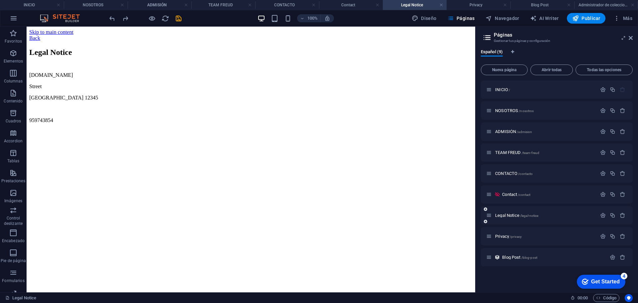
scroll to position [0, 0]
click at [509, 175] on span "CONTACTO /contacto" at bounding box center [514, 173] width 38 height 5
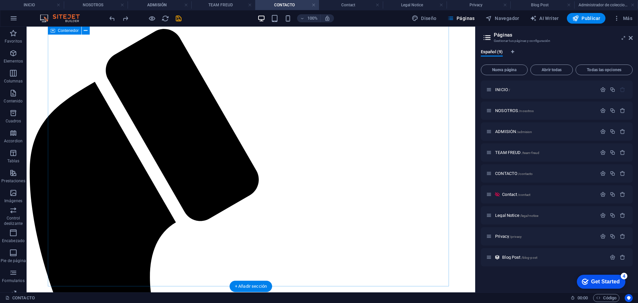
scroll to position [175, 0]
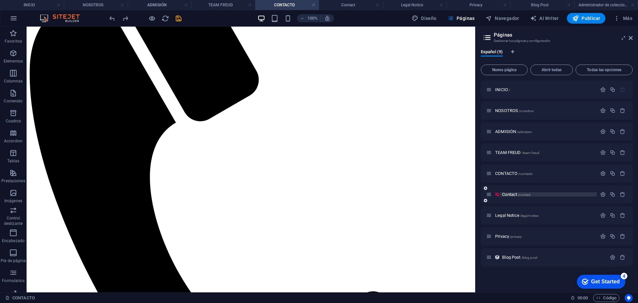
click at [509, 196] on span "Contact /contact" at bounding box center [516, 194] width 28 height 5
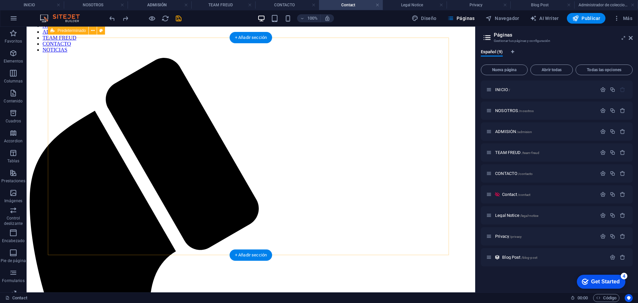
scroll to position [33, 0]
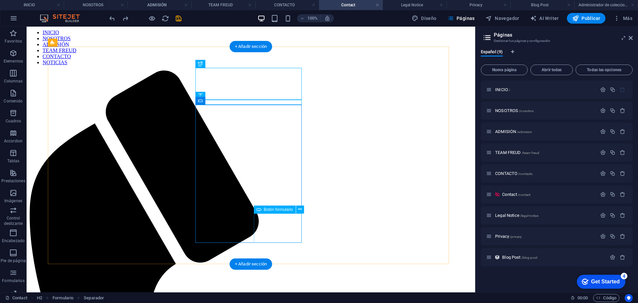
click at [301, 208] on icon at bounding box center [300, 209] width 4 height 7
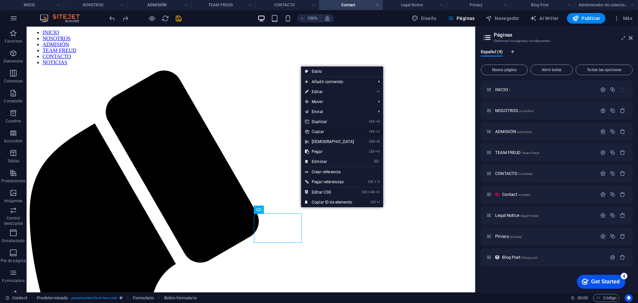
click at [326, 130] on link "Ctrl C Copiar" at bounding box center [329, 132] width 57 height 10
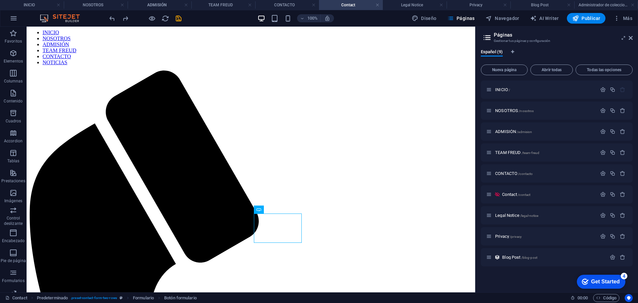
click at [509, 121] on div "INICIO / NOSOTROS /nosotros ADMISIÓN /admision TEAM FREUD /team-freud CONTACTO …" at bounding box center [557, 173] width 152 height 186
click at [508, 133] on span "ADMISIÓN /admision" at bounding box center [513, 131] width 37 height 5
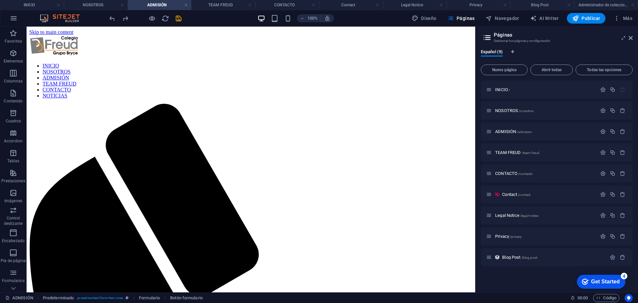
scroll to position [0, 0]
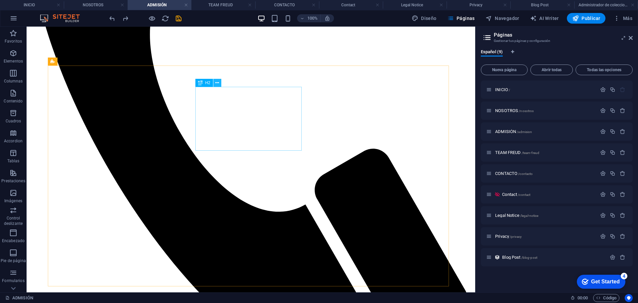
click at [217, 84] on icon at bounding box center [217, 82] width 4 height 7
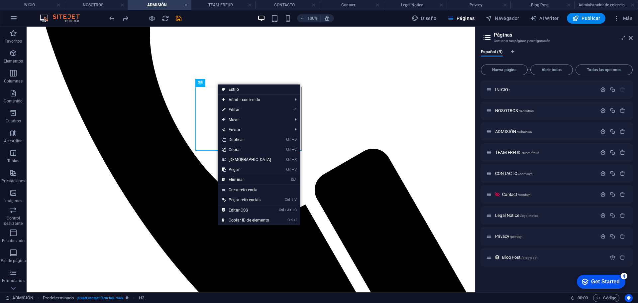
click at [243, 179] on link "⌦ Eliminar" at bounding box center [246, 180] width 57 height 10
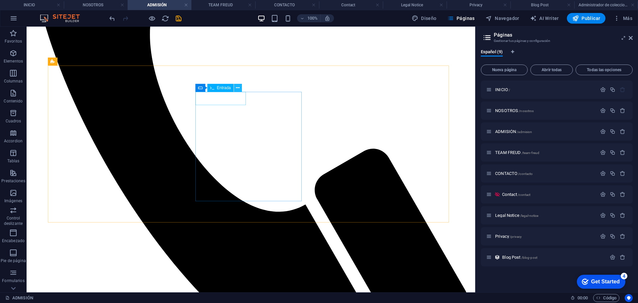
click at [241, 87] on button at bounding box center [238, 88] width 8 height 8
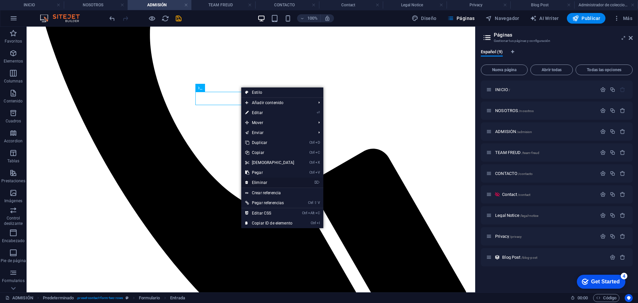
drag, startPoint x: 267, startPoint y: 178, endPoint x: 221, endPoint y: 68, distance: 119.6
click at [267, 178] on link "⌦ Eliminar" at bounding box center [269, 183] width 57 height 10
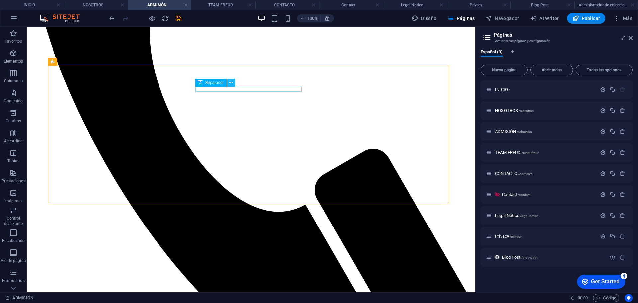
click at [232, 81] on icon at bounding box center [231, 82] width 4 height 7
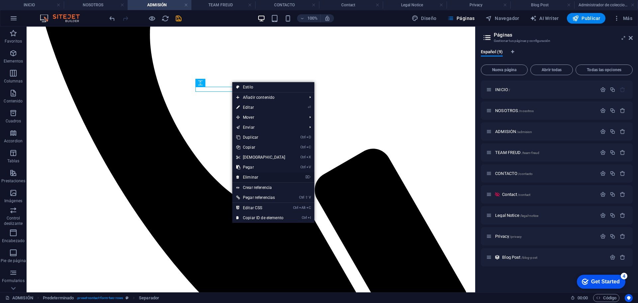
click at [257, 176] on link "⌦ Eliminar" at bounding box center [260, 177] width 57 height 10
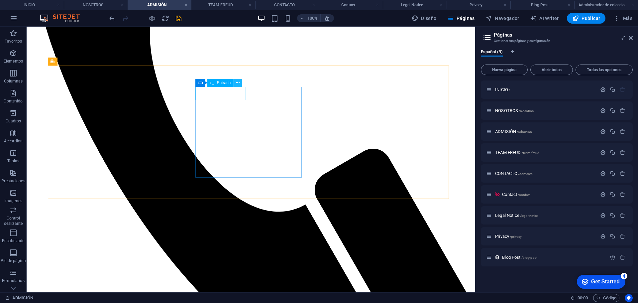
click at [239, 83] on icon at bounding box center [238, 82] width 4 height 7
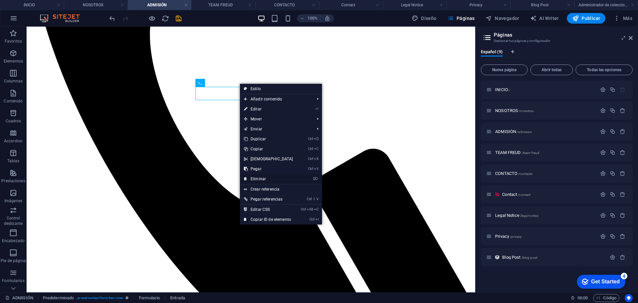
click at [263, 176] on link "⌦ Eliminar" at bounding box center [268, 179] width 57 height 10
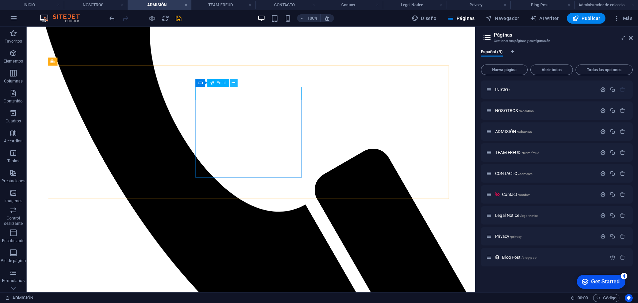
click at [233, 83] on icon at bounding box center [234, 82] width 4 height 7
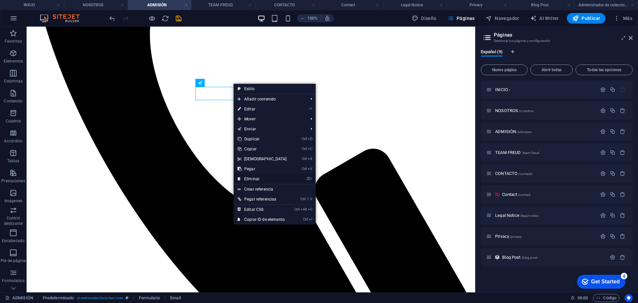
click at [257, 177] on link "⌦ Eliminar" at bounding box center [262, 179] width 57 height 10
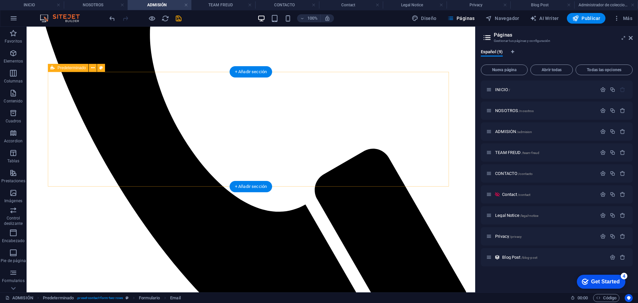
scroll to position [311, 0]
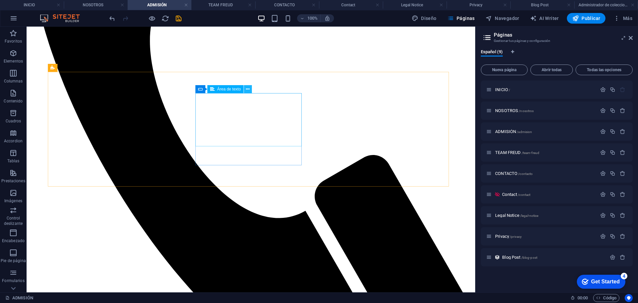
click at [245, 89] on button at bounding box center [248, 89] width 8 height 8
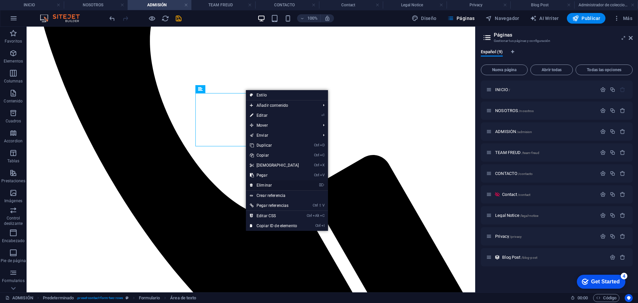
click at [265, 184] on link "⌦ Eliminar" at bounding box center [274, 185] width 57 height 10
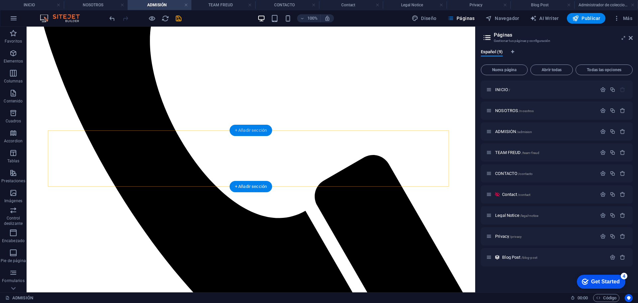
scroll to position [252, 0]
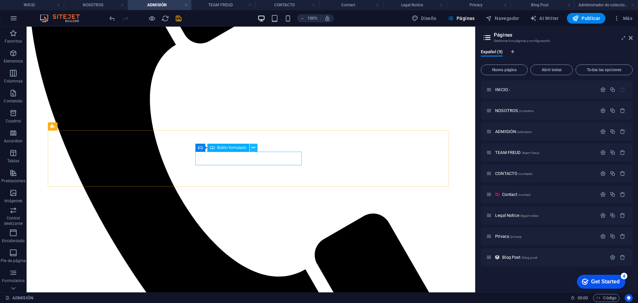
click at [254, 147] on icon at bounding box center [254, 147] width 4 height 7
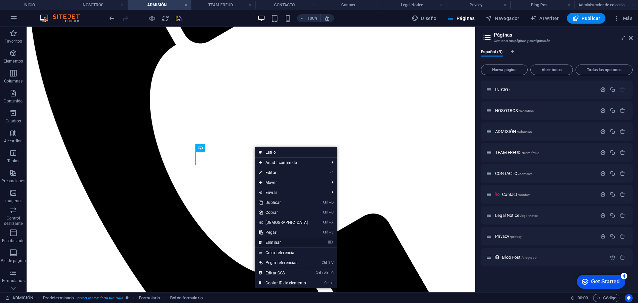
drag, startPoint x: 279, startPoint y: 240, endPoint x: 256, endPoint y: 195, distance: 51.6
click at [279, 240] on link "⌦ Eliminar" at bounding box center [283, 242] width 57 height 10
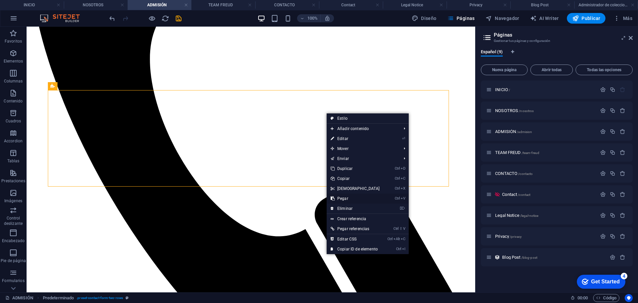
click at [347, 198] on link "Ctrl V Pegar" at bounding box center [355, 199] width 57 height 10
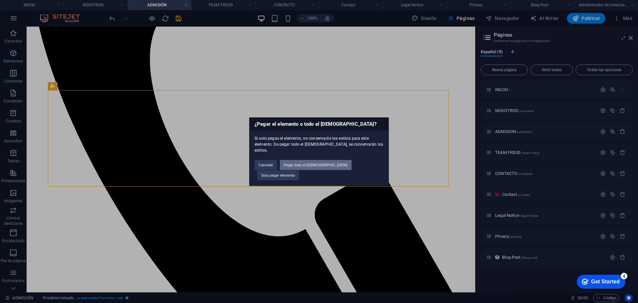
click at [330, 167] on button "Pegar todo el preajuste" at bounding box center [316, 165] width 72 height 10
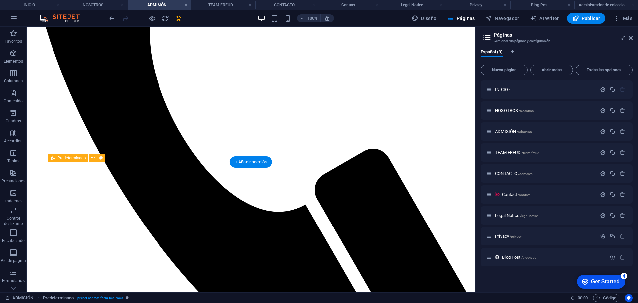
scroll to position [217, 0]
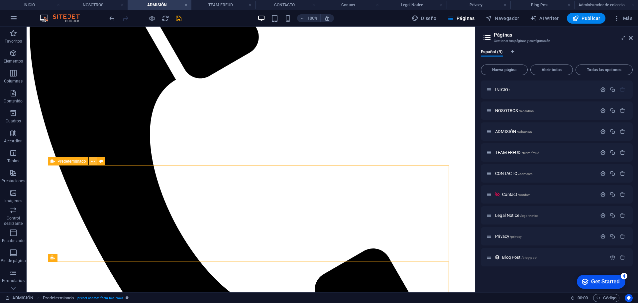
click at [93, 162] on icon at bounding box center [93, 161] width 4 height 7
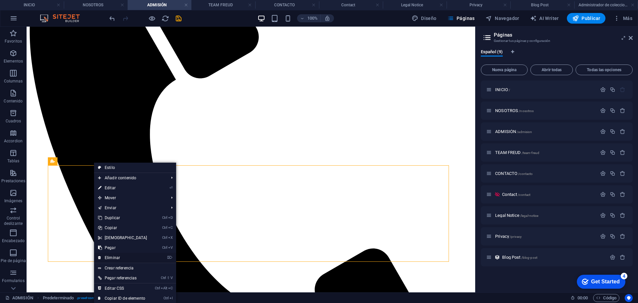
click at [124, 256] on link "⌦ Eliminar" at bounding box center [122, 258] width 57 height 10
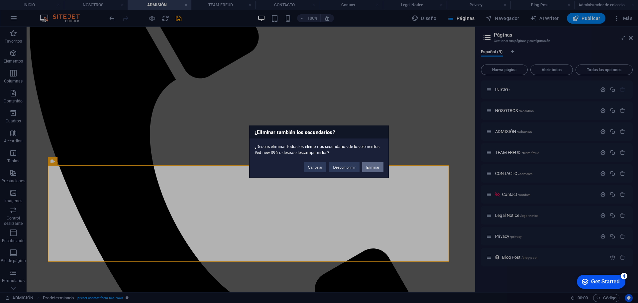
click at [372, 169] on button "Eliminar" at bounding box center [372, 167] width 21 height 10
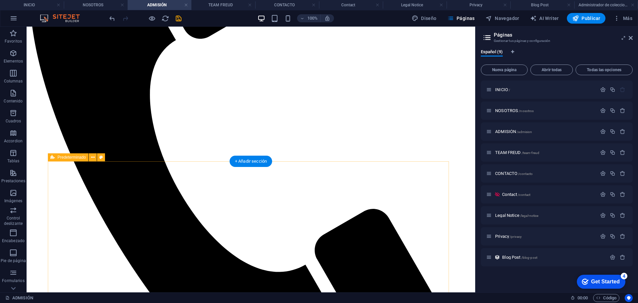
scroll to position [317, 0]
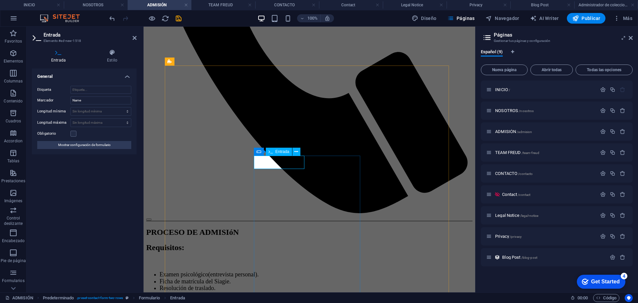
type input "Nombre"
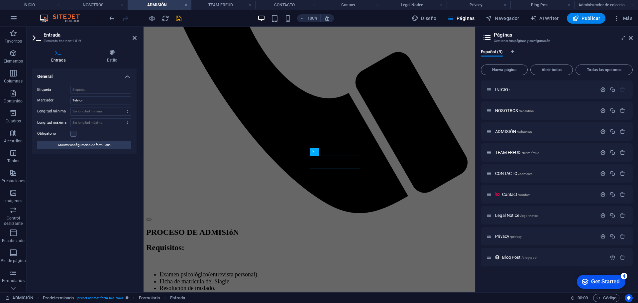
type input "Celular"
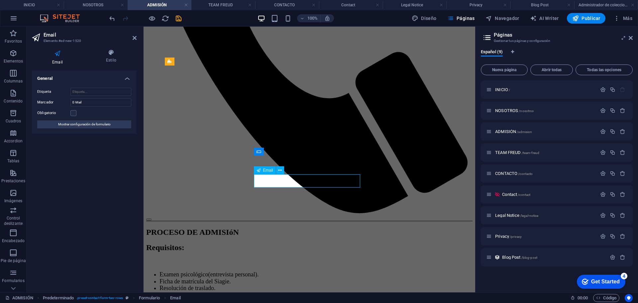
type input "Correo Electrónico"
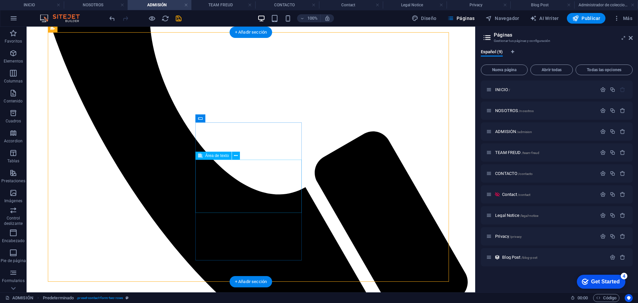
scroll to position [350, 0]
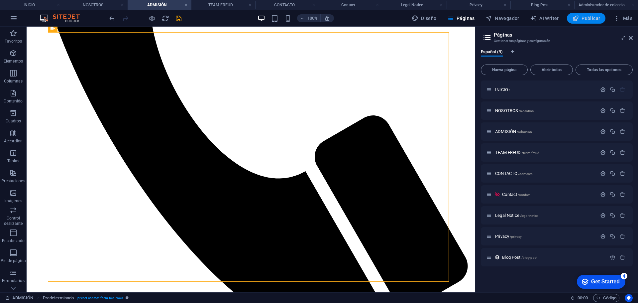
type textarea "Mensaje"
click at [582, 18] on span "Publicar" at bounding box center [587, 18] width 28 height 7
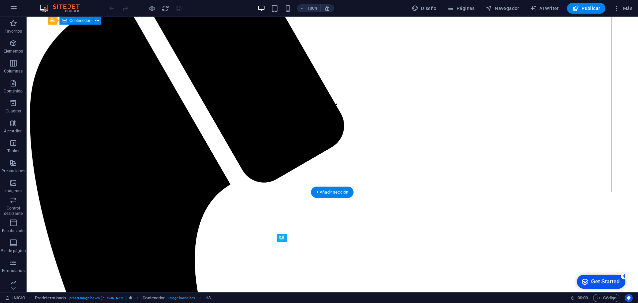
scroll to position [126, 0]
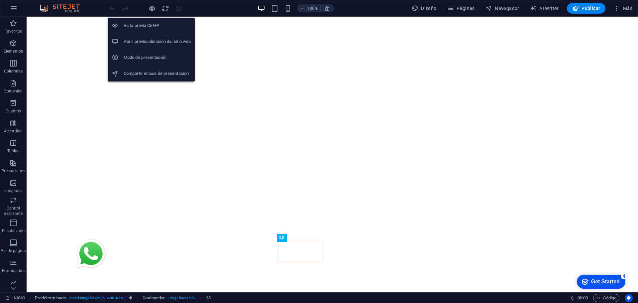
drag, startPoint x: 153, startPoint y: 8, endPoint x: 216, endPoint y: 33, distance: 68.2
click at [153, 8] on icon "button" at bounding box center [152, 9] width 8 height 8
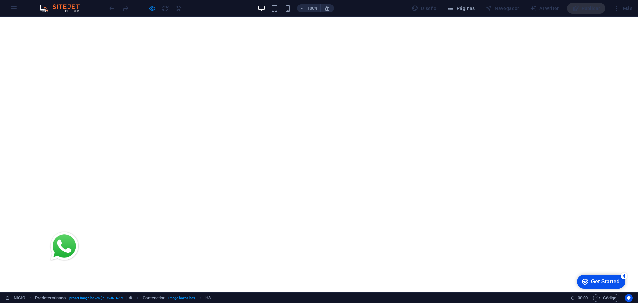
scroll to position [0, 0]
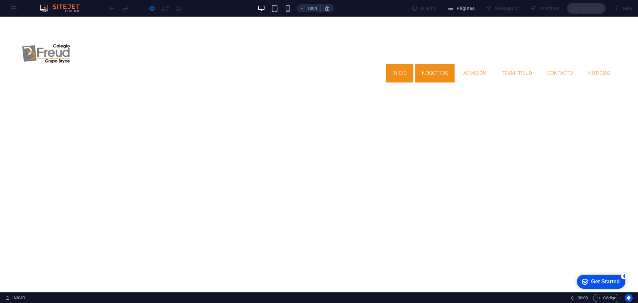
click at [438, 64] on link "NOSOTROS" at bounding box center [435, 73] width 39 height 18
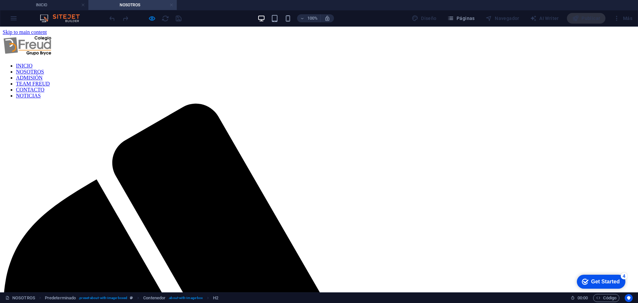
click at [171, 6] on link at bounding box center [172, 5] width 4 height 6
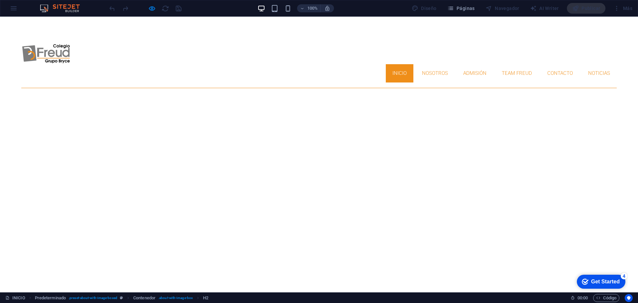
click at [68, 9] on img at bounding box center [63, 8] width 50 height 8
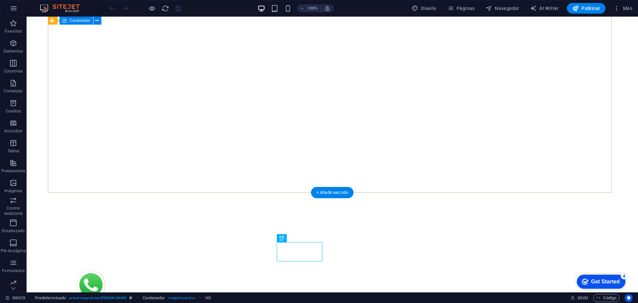
scroll to position [59, 0]
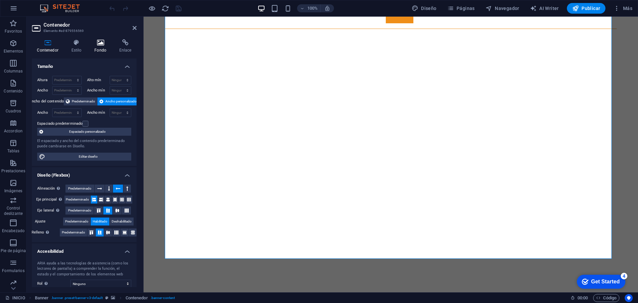
click at [96, 44] on icon at bounding box center [100, 42] width 22 height 7
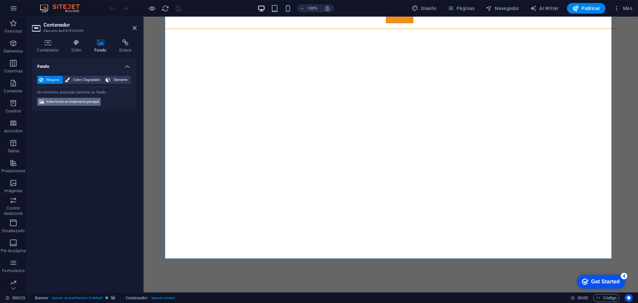
click at [76, 104] on span "Editar fondo en el elemento principal" at bounding box center [72, 102] width 53 height 8
select select "ms"
select select "s"
select select "ondemand"
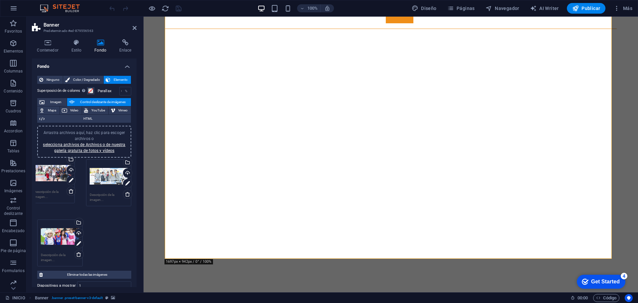
drag, startPoint x: 109, startPoint y: 176, endPoint x: 54, endPoint y: 173, distance: 55.3
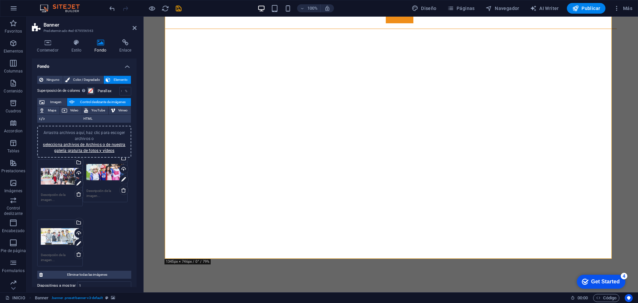
drag, startPoint x: 57, startPoint y: 229, endPoint x: 106, endPoint y: 188, distance: 63.7
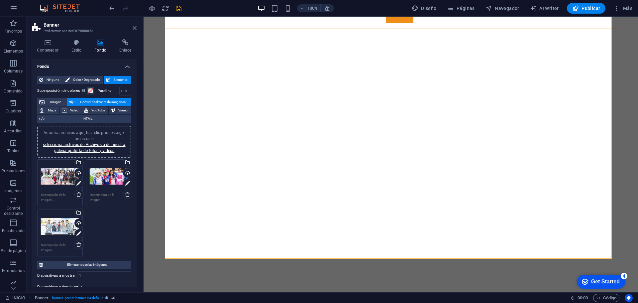
drag, startPoint x: 134, startPoint y: 27, endPoint x: 155, endPoint y: 27, distance: 20.6
click at [134, 27] on icon at bounding box center [135, 27] width 4 height 5
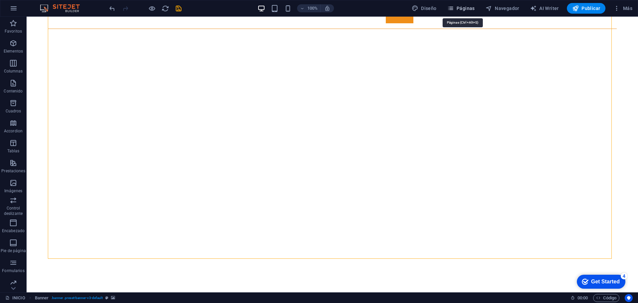
click at [468, 10] on span "Páginas" at bounding box center [462, 8] width 28 height 7
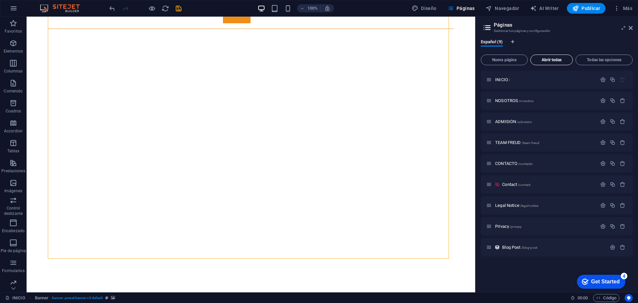
click at [547, 59] on span "Abrir todas" at bounding box center [552, 60] width 37 height 4
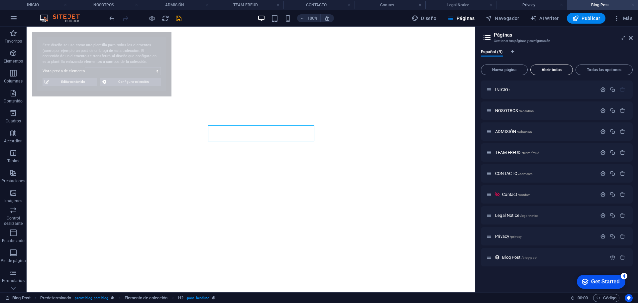
select select "68ae7cc3c69de2c8240c8364"
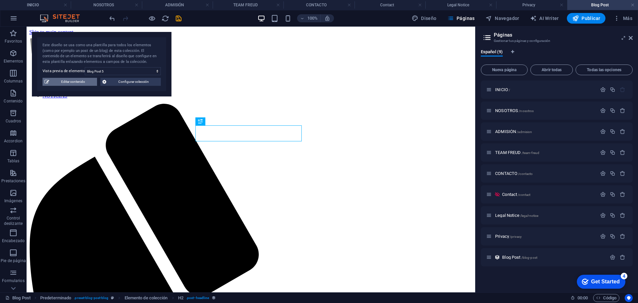
click at [73, 83] on span "Editar contenido" at bounding box center [73, 82] width 44 height 8
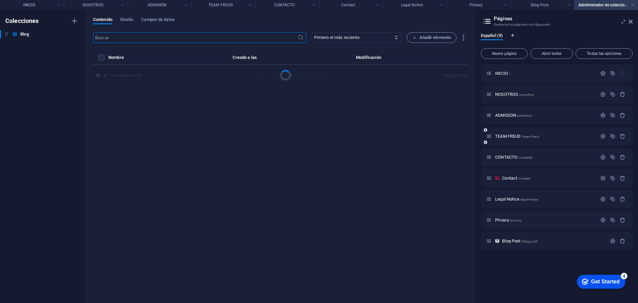
select select "Category 1"
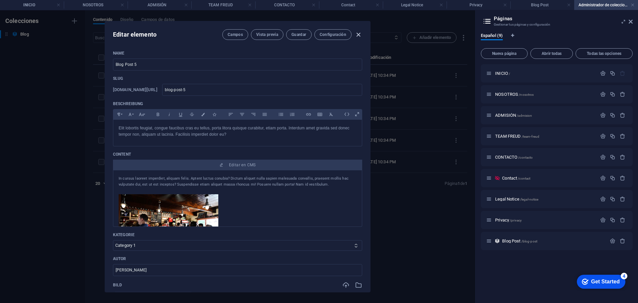
click at [360, 33] on icon "button" at bounding box center [359, 35] width 8 height 8
type input "[DATE]"
type input "blog-post-5"
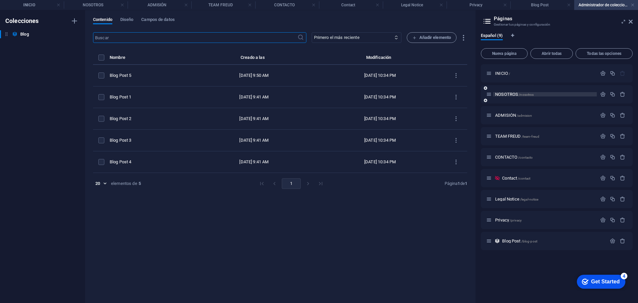
click at [510, 93] on span "NOSOTROS /nosotros" at bounding box center [514, 94] width 39 height 5
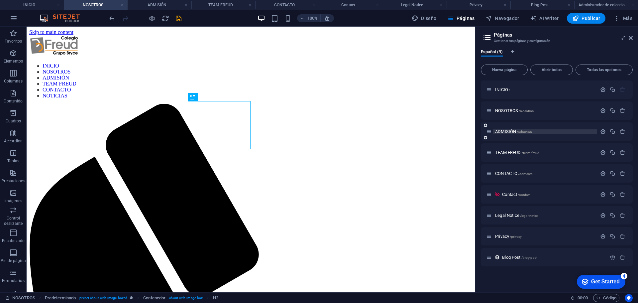
click at [515, 131] on span "ADMISIÓN /admision" at bounding box center [513, 131] width 37 height 5
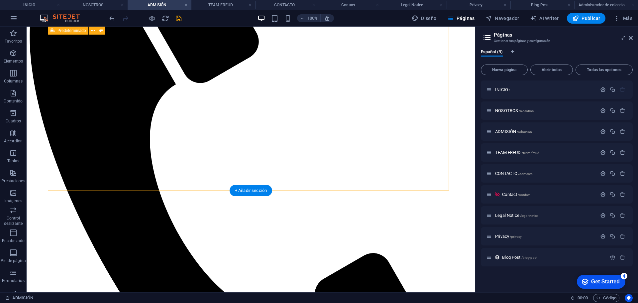
scroll to position [133, 0]
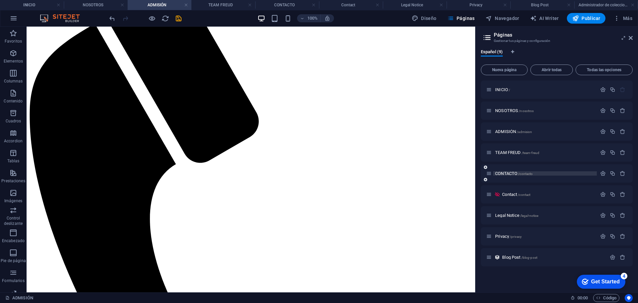
click at [507, 172] on span "CONTACTO /contacto" at bounding box center [514, 173] width 38 height 5
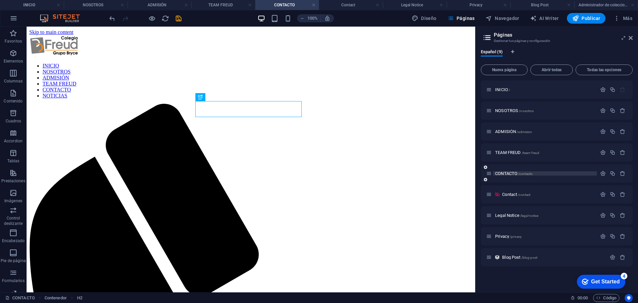
scroll to position [0, 0]
click at [506, 153] on span "TEAM FREUD /team-freud" at bounding box center [517, 152] width 44 height 5
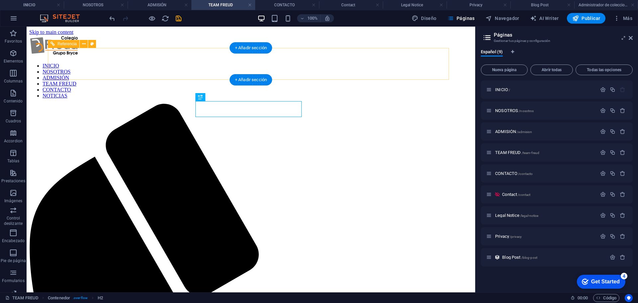
click at [343, 64] on nav "INICIO NOSOTROS ADMISIÓN TEAM FREUD CONTACTO NOTICIAS" at bounding box center [251, 81] width 444 height 36
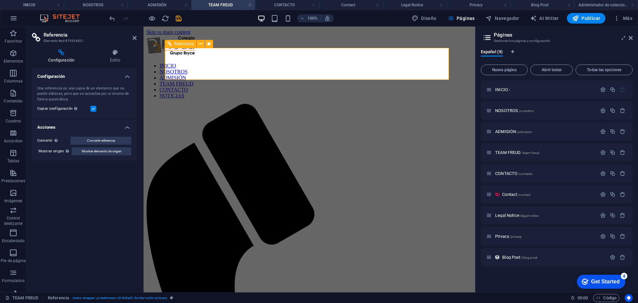
click at [351, 63] on nav "INICIO NOSOTROS ADMISIÓN TEAM FREUD CONTACTO NOTICIAS" at bounding box center [309, 81] width 327 height 36
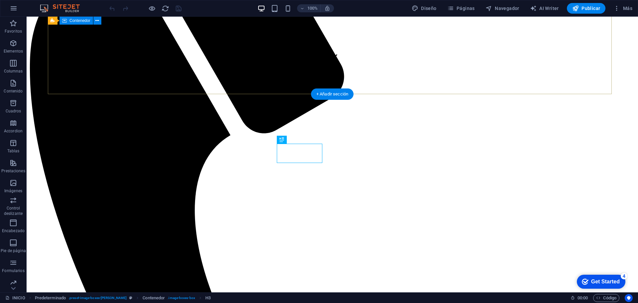
scroll to position [59, 0]
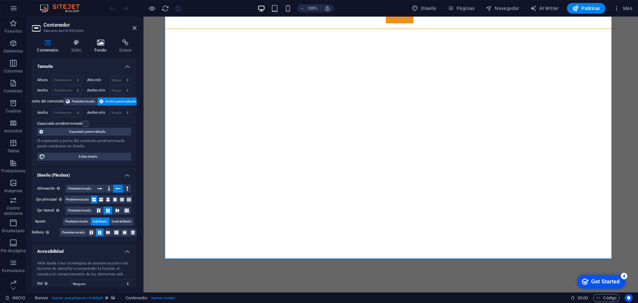
click at [95, 44] on icon at bounding box center [100, 42] width 22 height 7
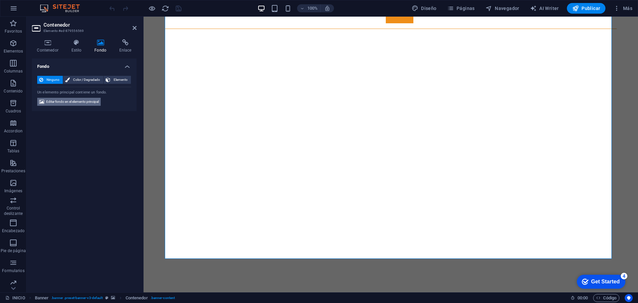
click at [84, 100] on span "Editar fondo en el elemento principal" at bounding box center [72, 102] width 53 height 8
select select "ms"
select select "s"
select select "ondemand"
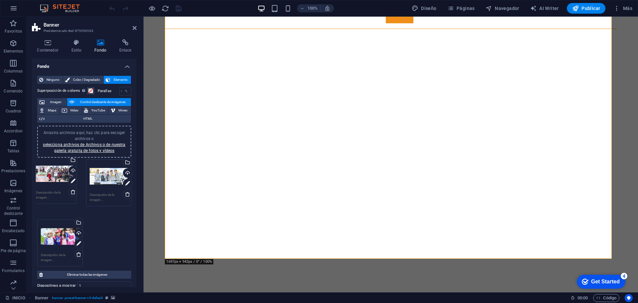
drag, startPoint x: 104, startPoint y: 176, endPoint x: 51, endPoint y: 174, distance: 53.3
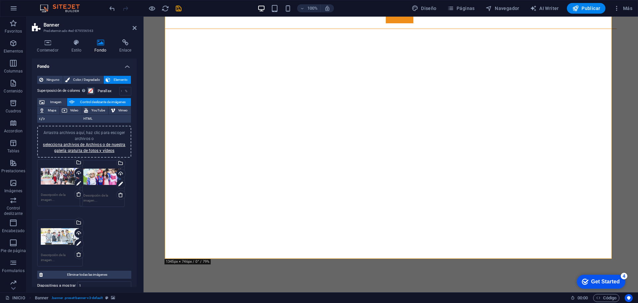
drag, startPoint x: 57, startPoint y: 226, endPoint x: 100, endPoint y: 176, distance: 65.6
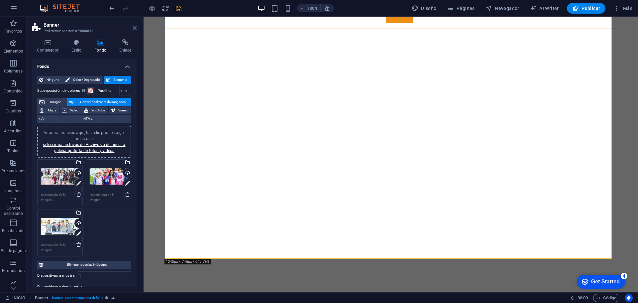
click at [135, 27] on icon at bounding box center [135, 27] width 4 height 5
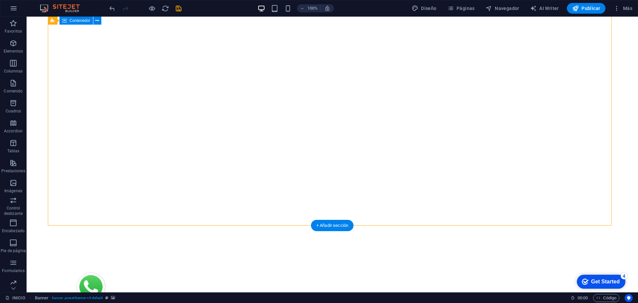
scroll to position [0, 0]
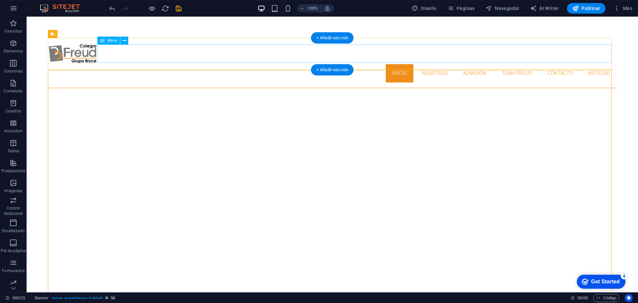
click at [476, 64] on nav "INICIO NOSOTROS ADMISIÓN TEAM FREUD CONTACTO NOTICIAS" at bounding box center [332, 73] width 569 height 18
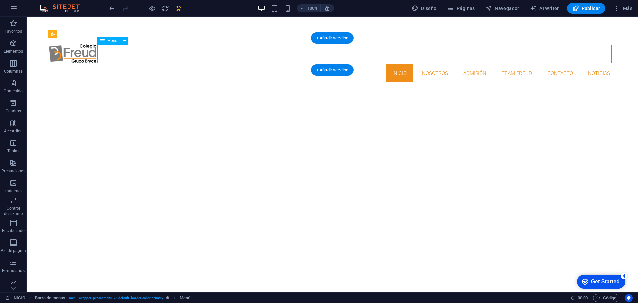
click at [476, 64] on nav "INICIO NOSOTROS ADMISIÓN TEAM FREUD CONTACTO NOTICIAS" at bounding box center [332, 73] width 569 height 18
select select
select select "1"
select select
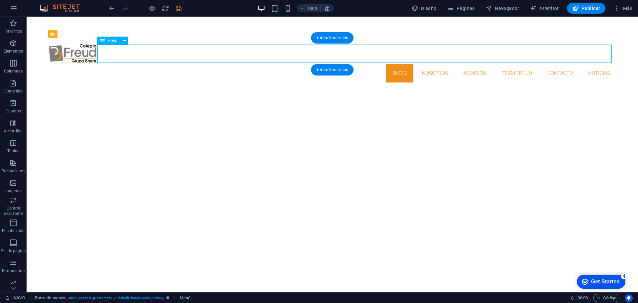
select select "2"
select select
select select "3"
select select
select select "4"
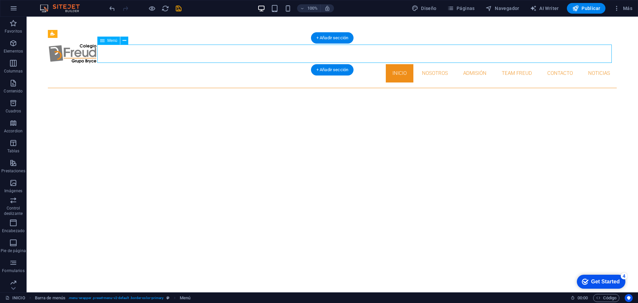
select select
select select "5"
select select
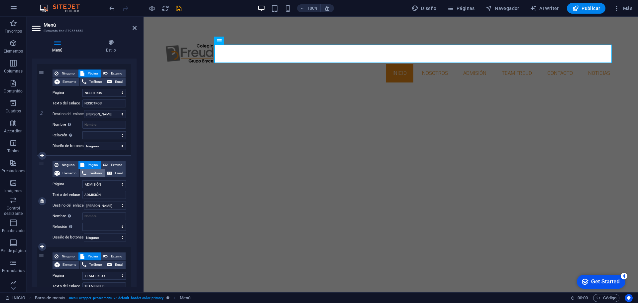
scroll to position [200, 0]
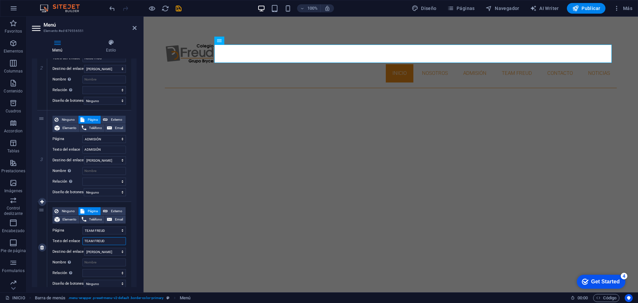
click at [100, 241] on input "TEAM FREUD" at bounding box center [104, 241] width 44 height 8
click at [104, 243] on input "TEAM FREUD" at bounding box center [104, 241] width 44 height 8
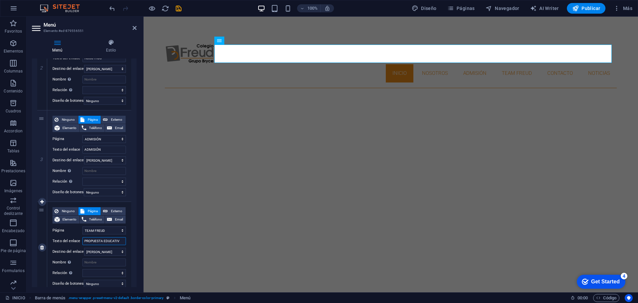
type input "PROPUESTA EDUCATIVA"
select select
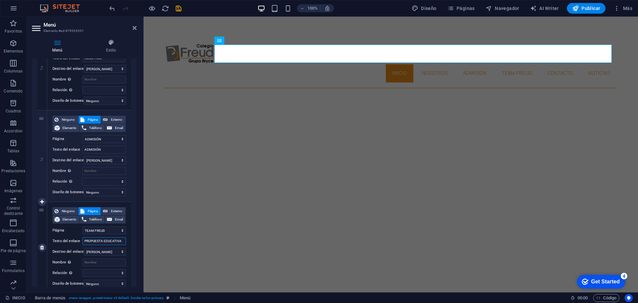
select select
type input "PROPUESTA EDUCATIVA"
click at [104, 231] on select "INICIO NOSOTROS ADMISIÓN TEAM FREUD CONTACTO Contact Legal Notice Privacy" at bounding box center [104, 230] width 44 height 8
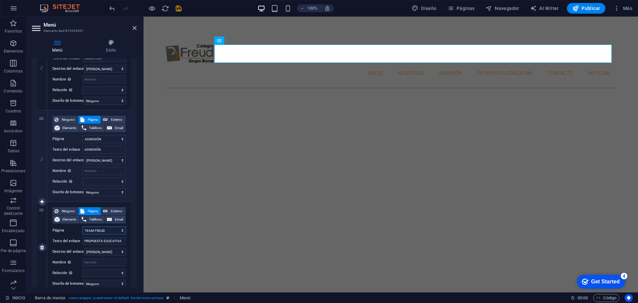
click at [104, 231] on select "INICIO NOSOTROS ADMISIÓN TEAM FREUD CONTACTO Contact Legal Notice Privacy" at bounding box center [104, 230] width 44 height 8
click at [588, 5] on span "Publicar" at bounding box center [587, 8] width 28 height 7
